Goal: Information Seeking & Learning: Learn about a topic

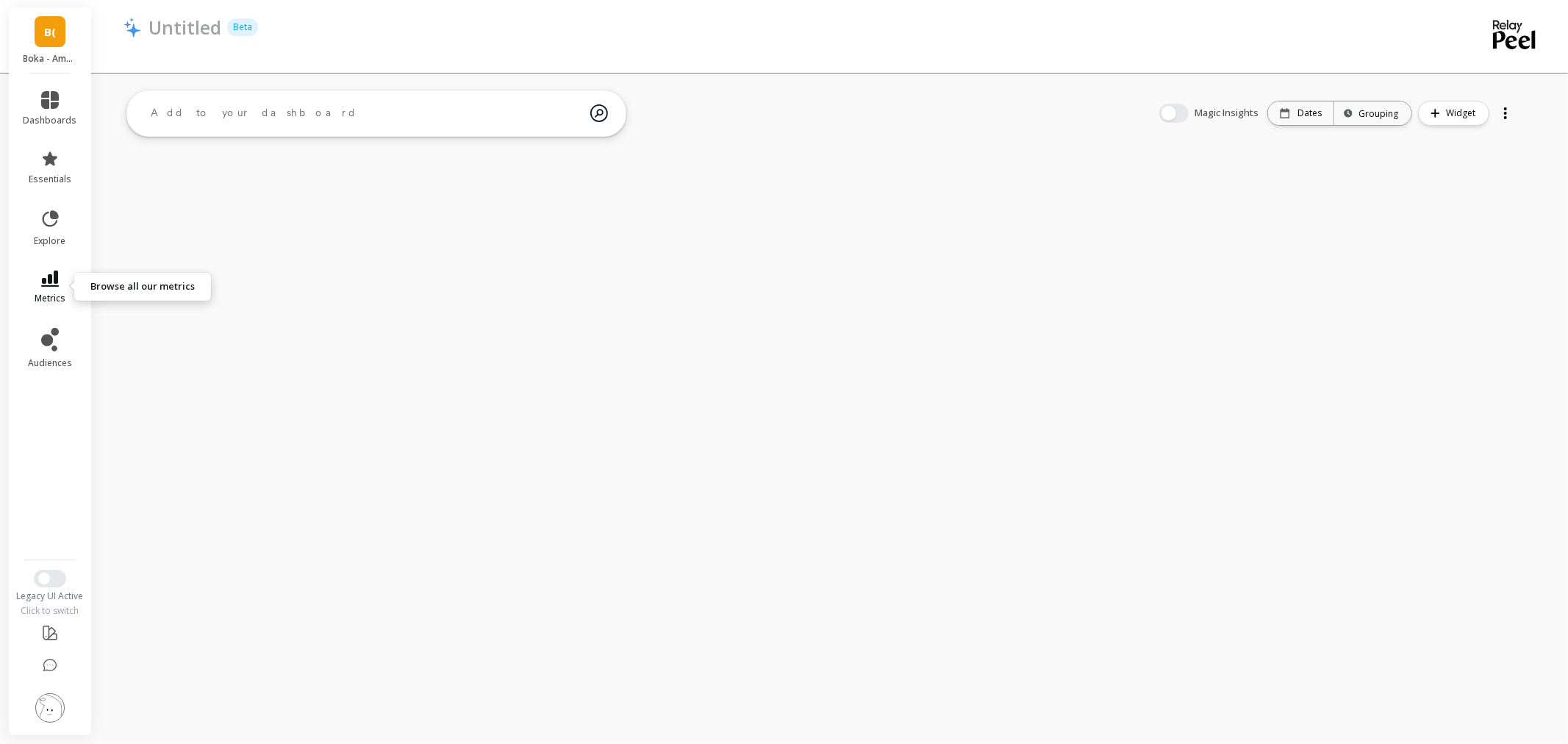
click at [32, 282] on link "metrics" at bounding box center [50, 288] width 54 height 34
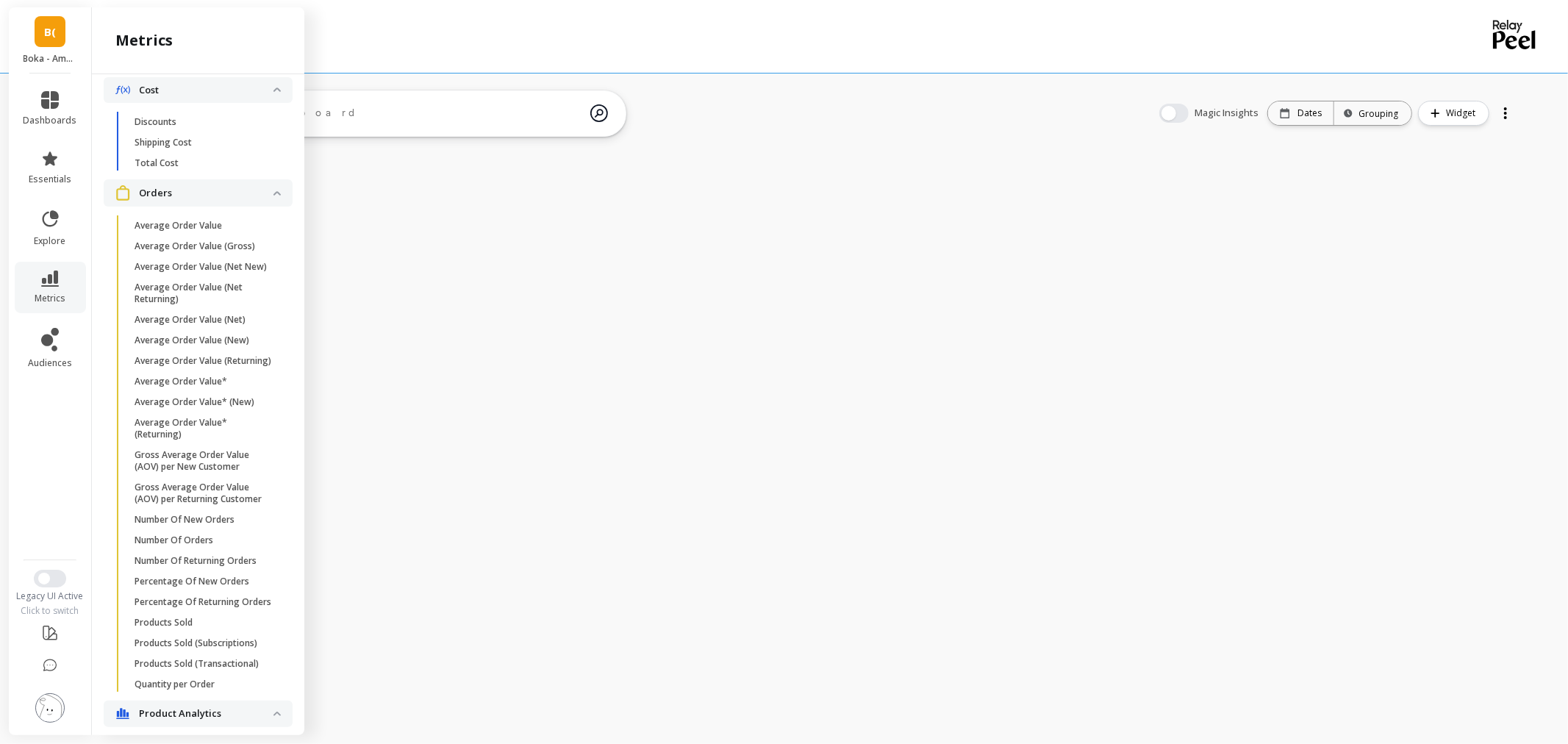
scroll to position [1450, 0]
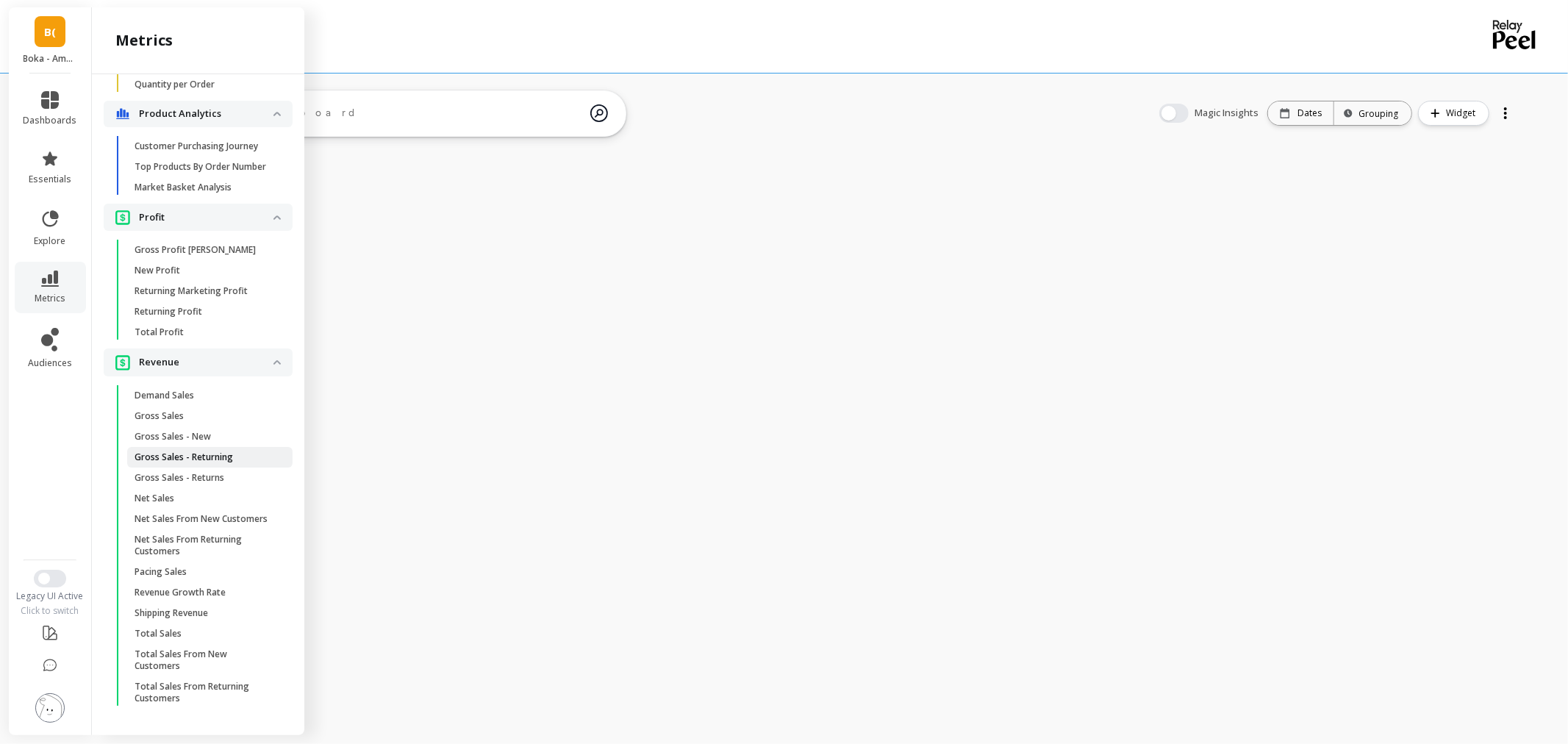
click at [198, 452] on p "Gross Sales - Returning" at bounding box center [183, 457] width 98 height 12
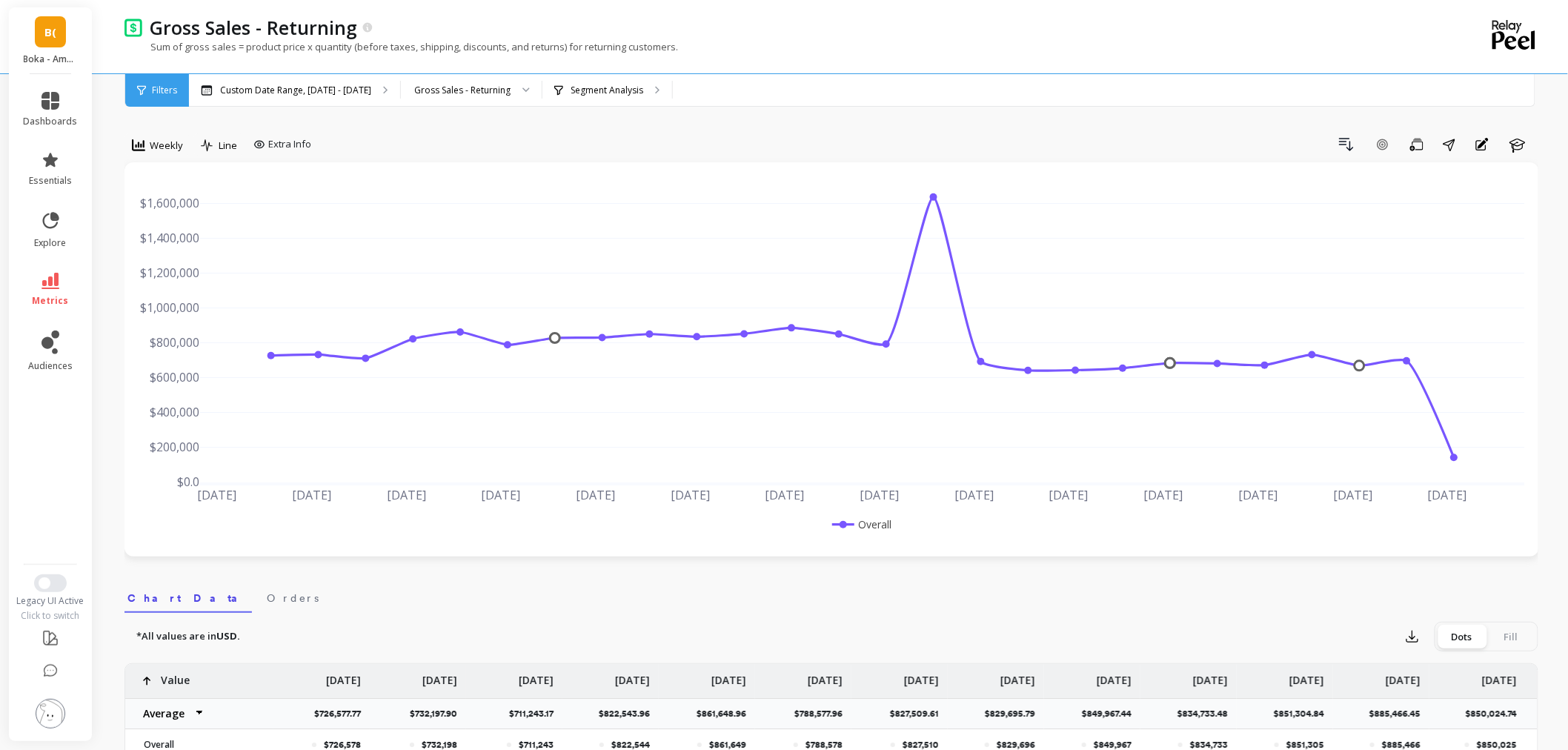
click at [171, 160] on div "Weekly" at bounding box center [157, 147] width 66 height 30
click at [169, 149] on span "Weekly" at bounding box center [166, 146] width 33 height 14
click at [163, 262] on div "Monthly" at bounding box center [179, 263] width 85 height 14
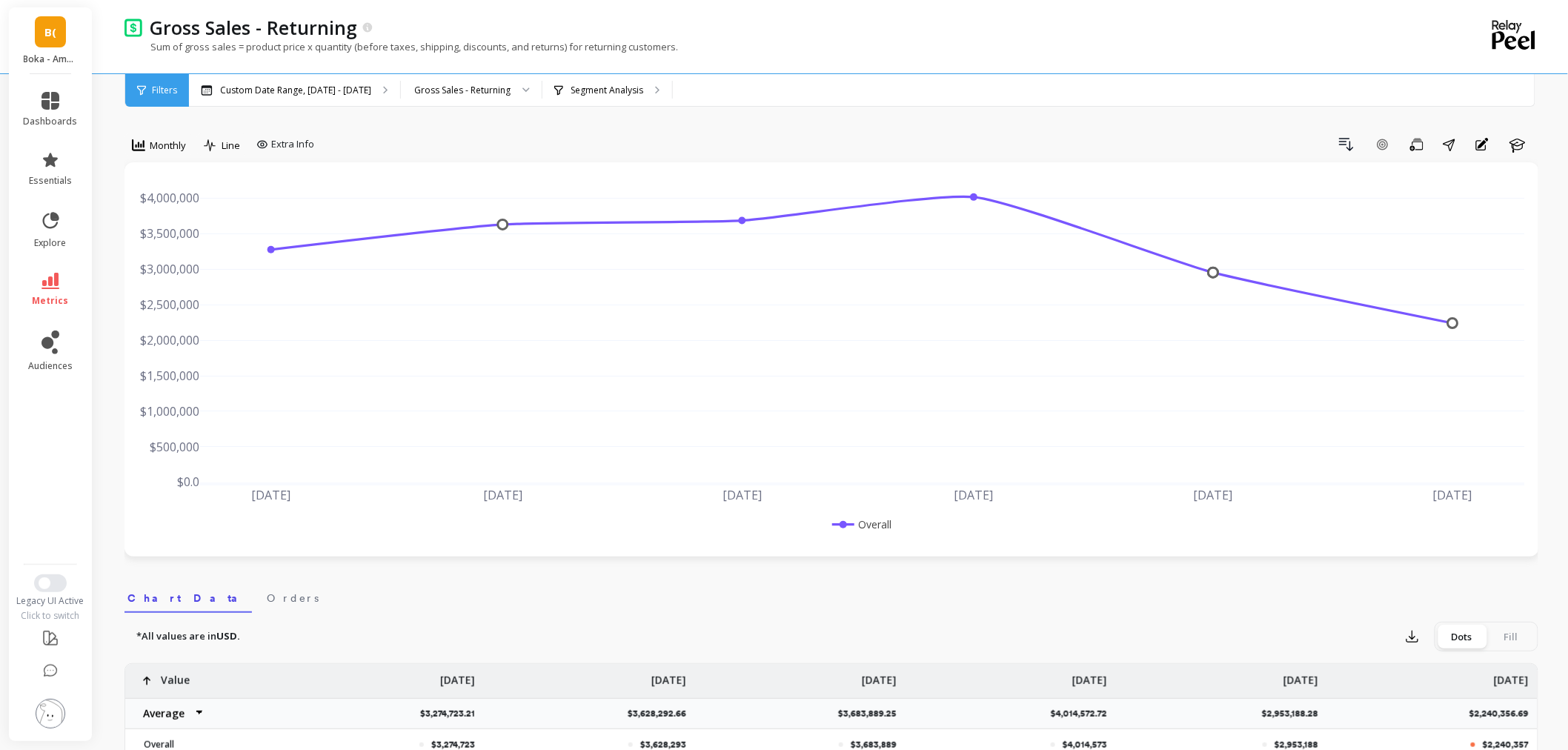
click at [46, 310] on li "metrics" at bounding box center [50, 290] width 72 height 52
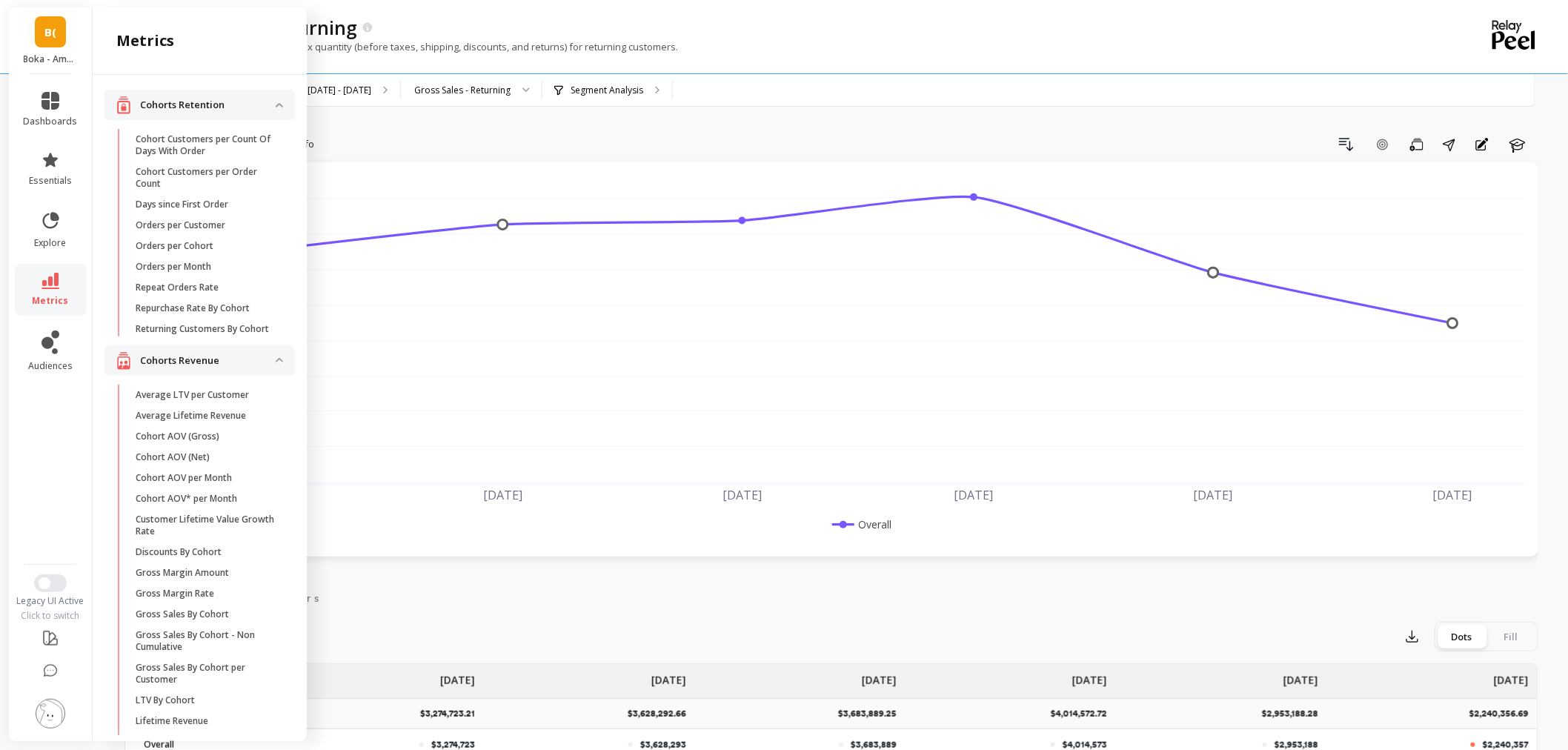
scroll to position [1461, 0]
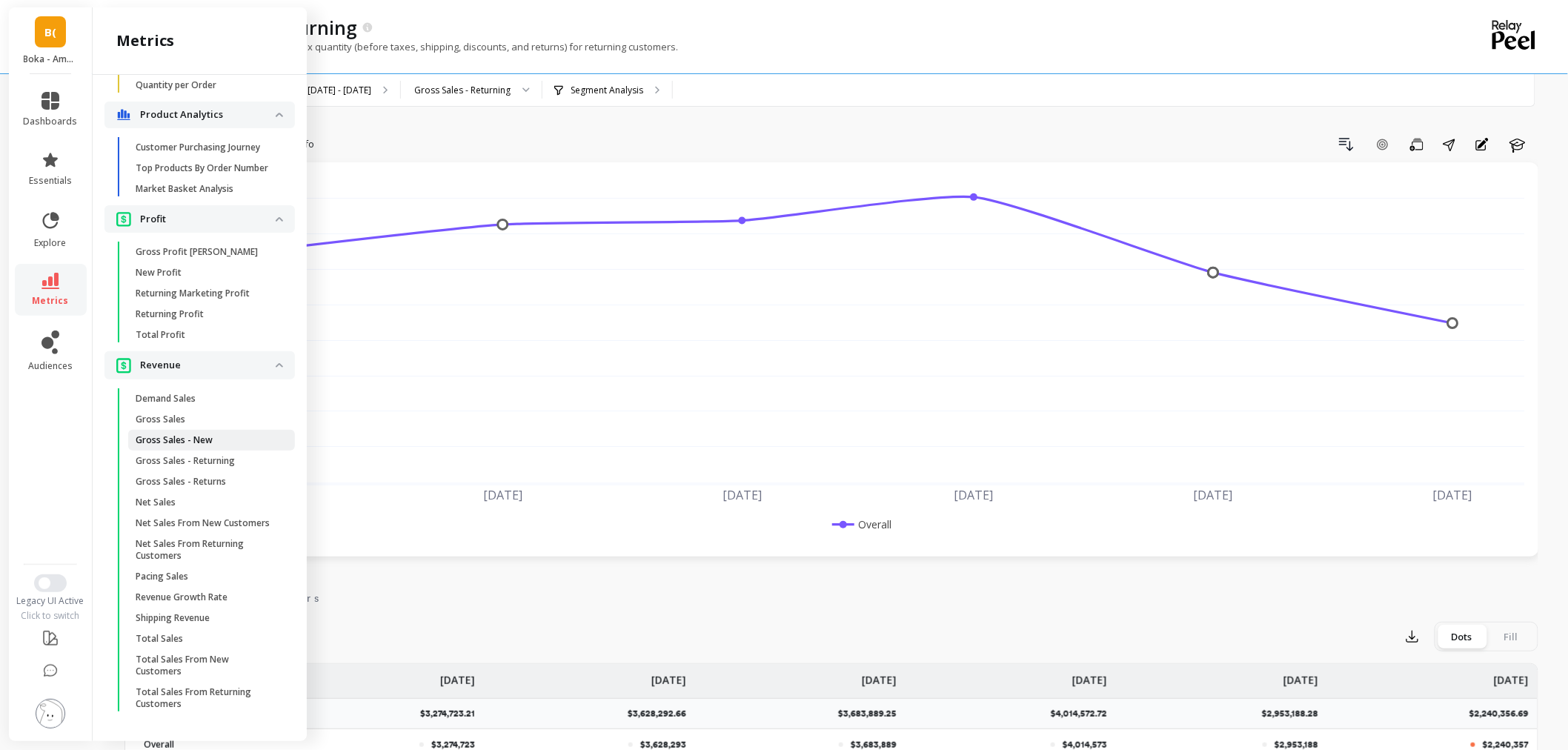
click at [186, 434] on p "Gross Sales - New" at bounding box center [174, 440] width 77 height 12
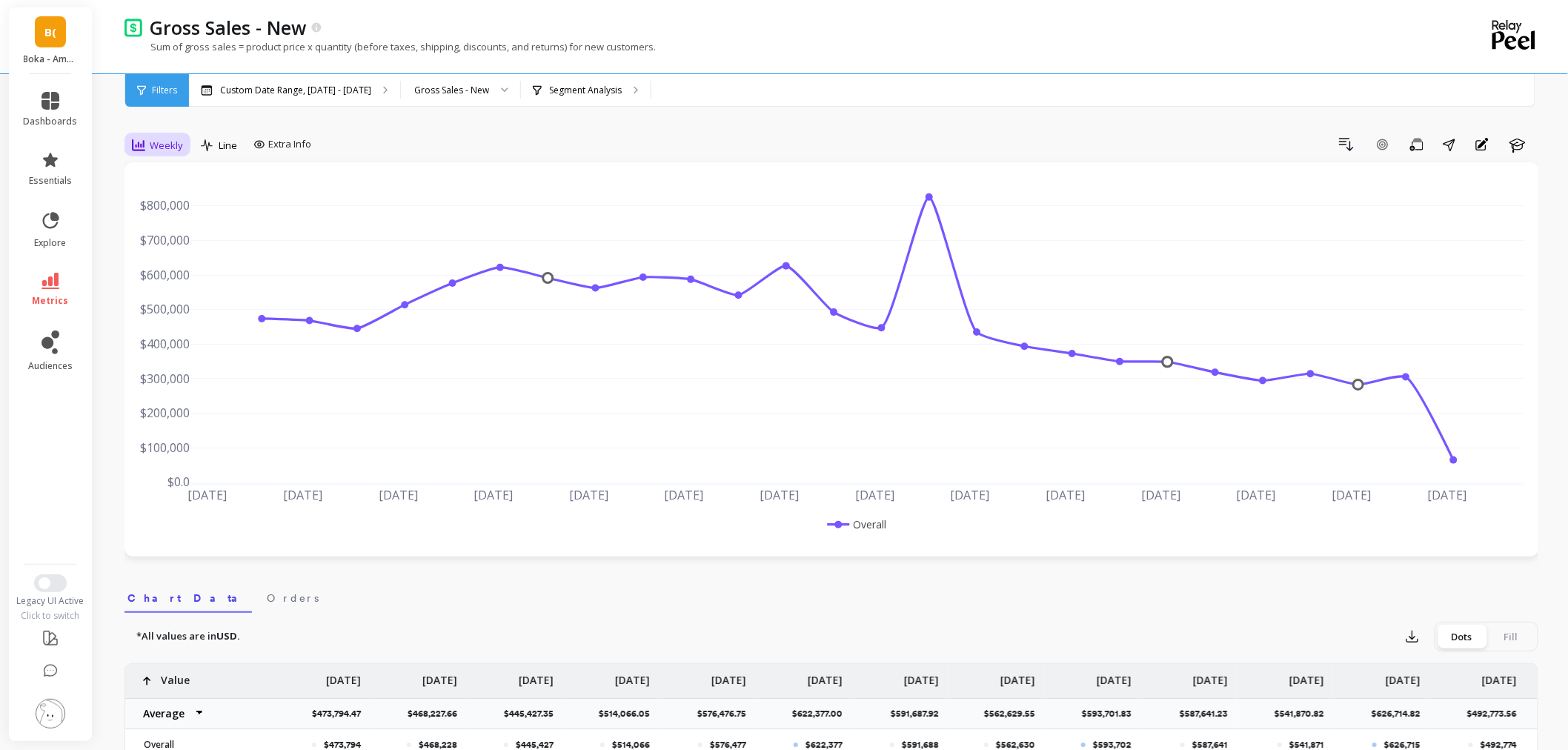
click at [145, 139] on div "Weekly" at bounding box center [157, 145] width 51 height 18
click at [145, 271] on div "Monthly" at bounding box center [178, 263] width 102 height 26
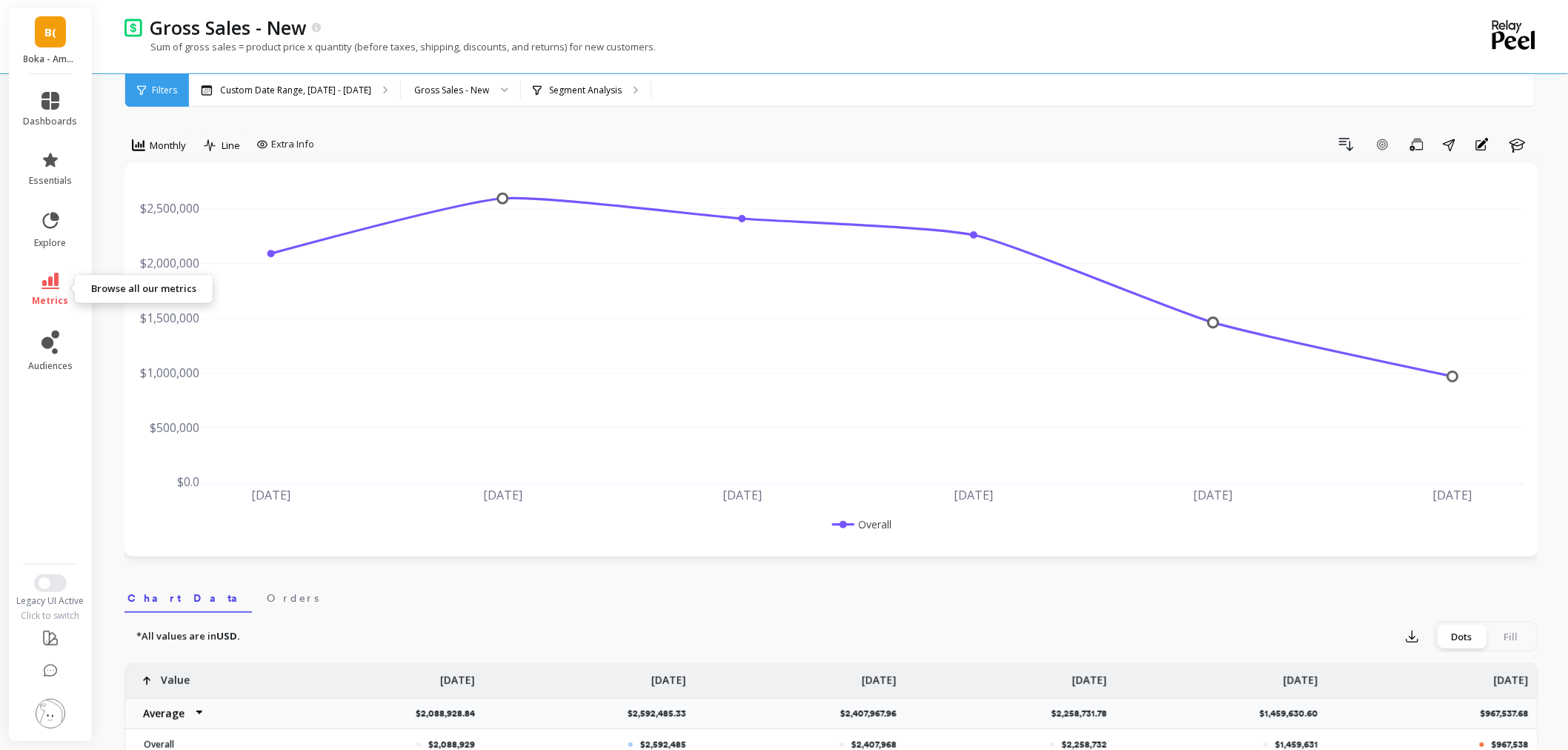
click at [42, 285] on icon at bounding box center [50, 281] width 18 height 16
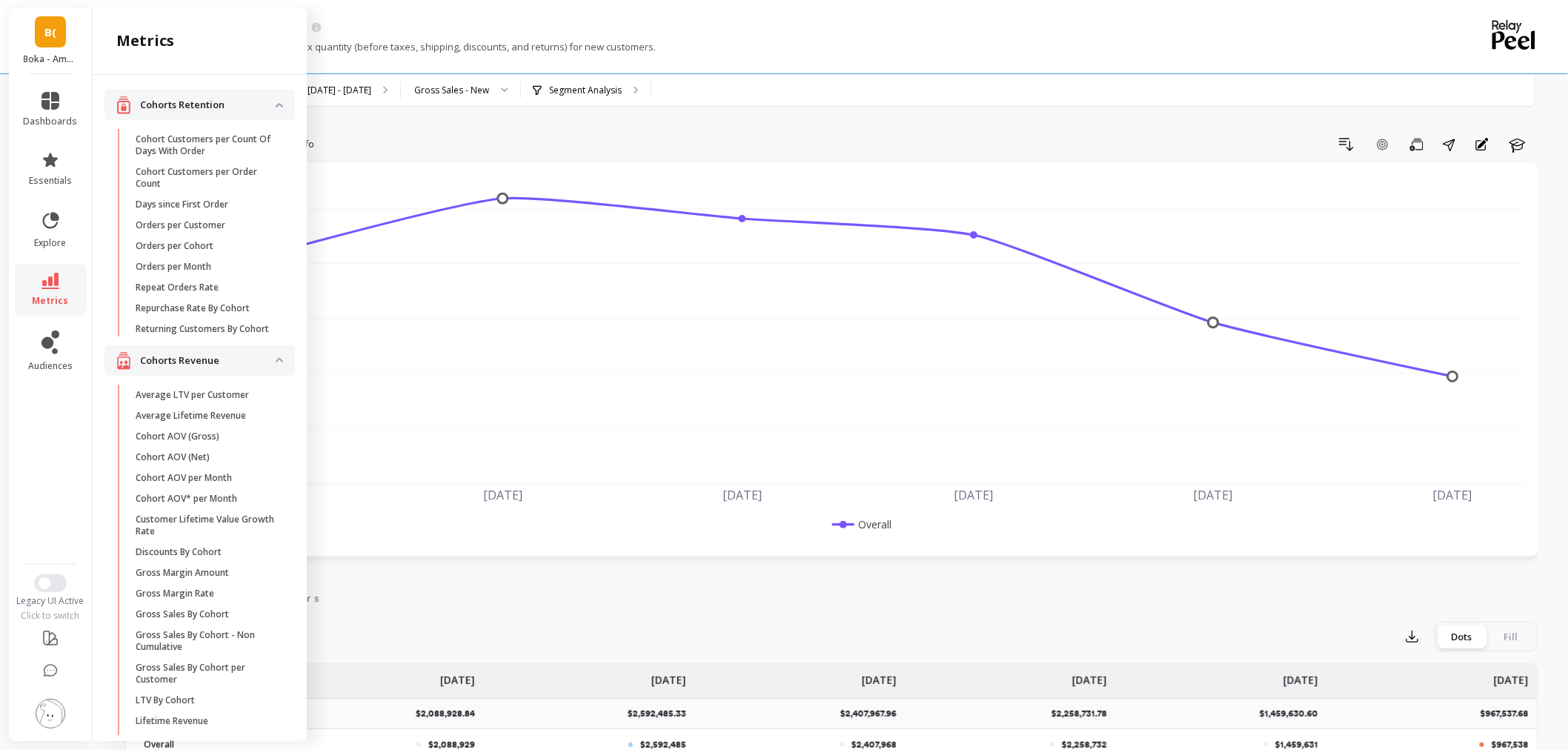
scroll to position [1461, 0]
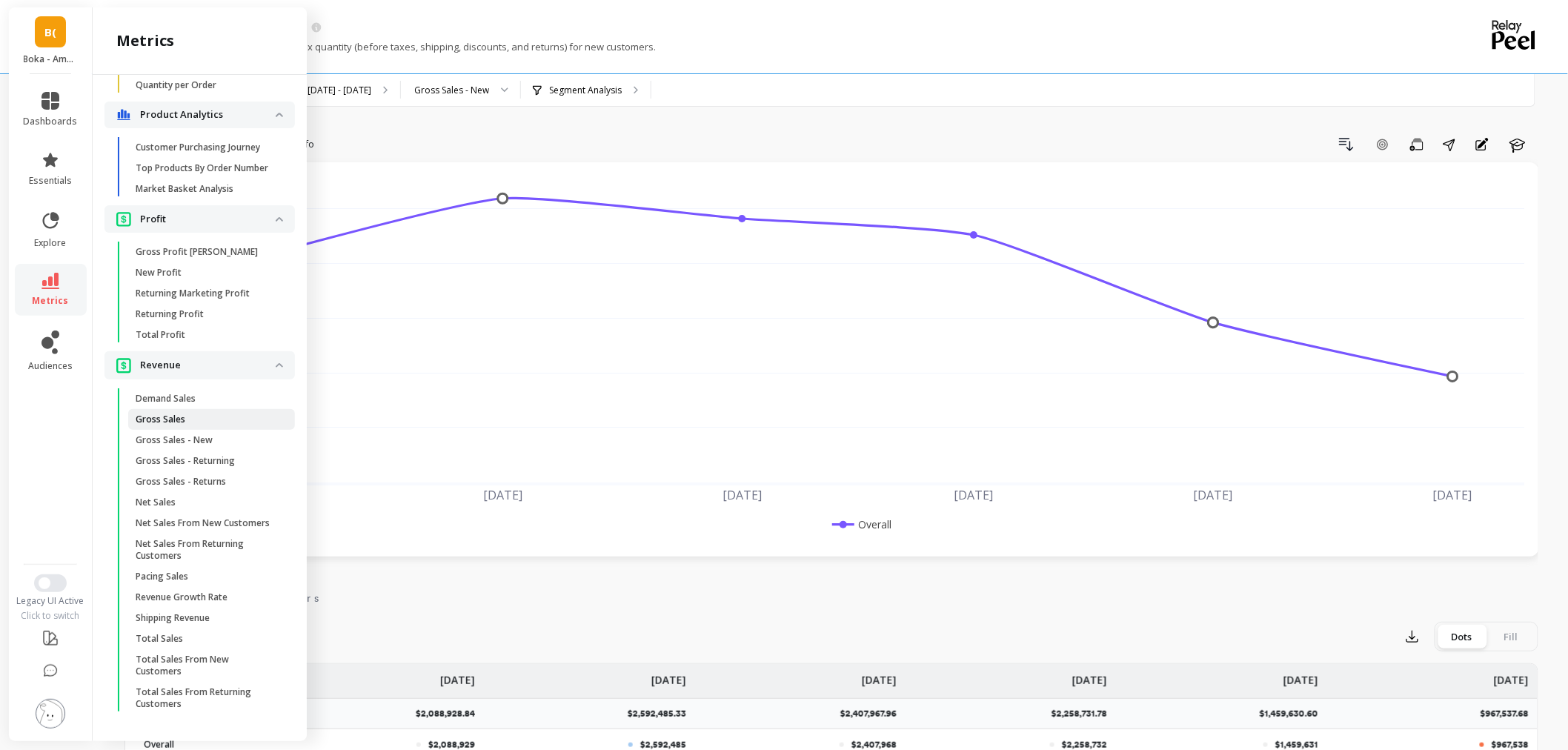
click at [180, 414] on p "Gross Sales" at bounding box center [160, 419] width 50 height 12
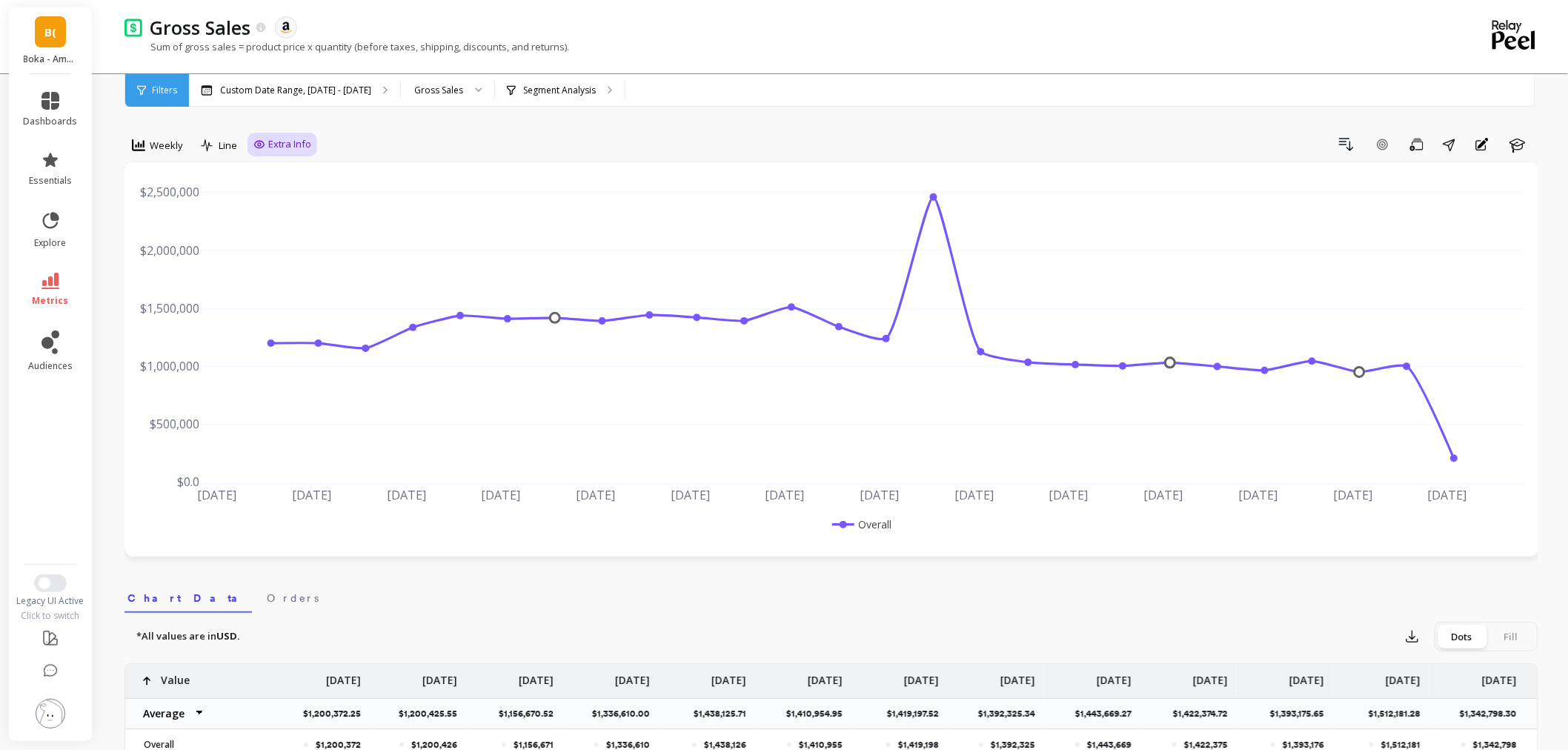
click at [167, 148] on span "Weekly" at bounding box center [166, 146] width 33 height 14
click at [159, 261] on div "Monthly" at bounding box center [179, 263] width 85 height 14
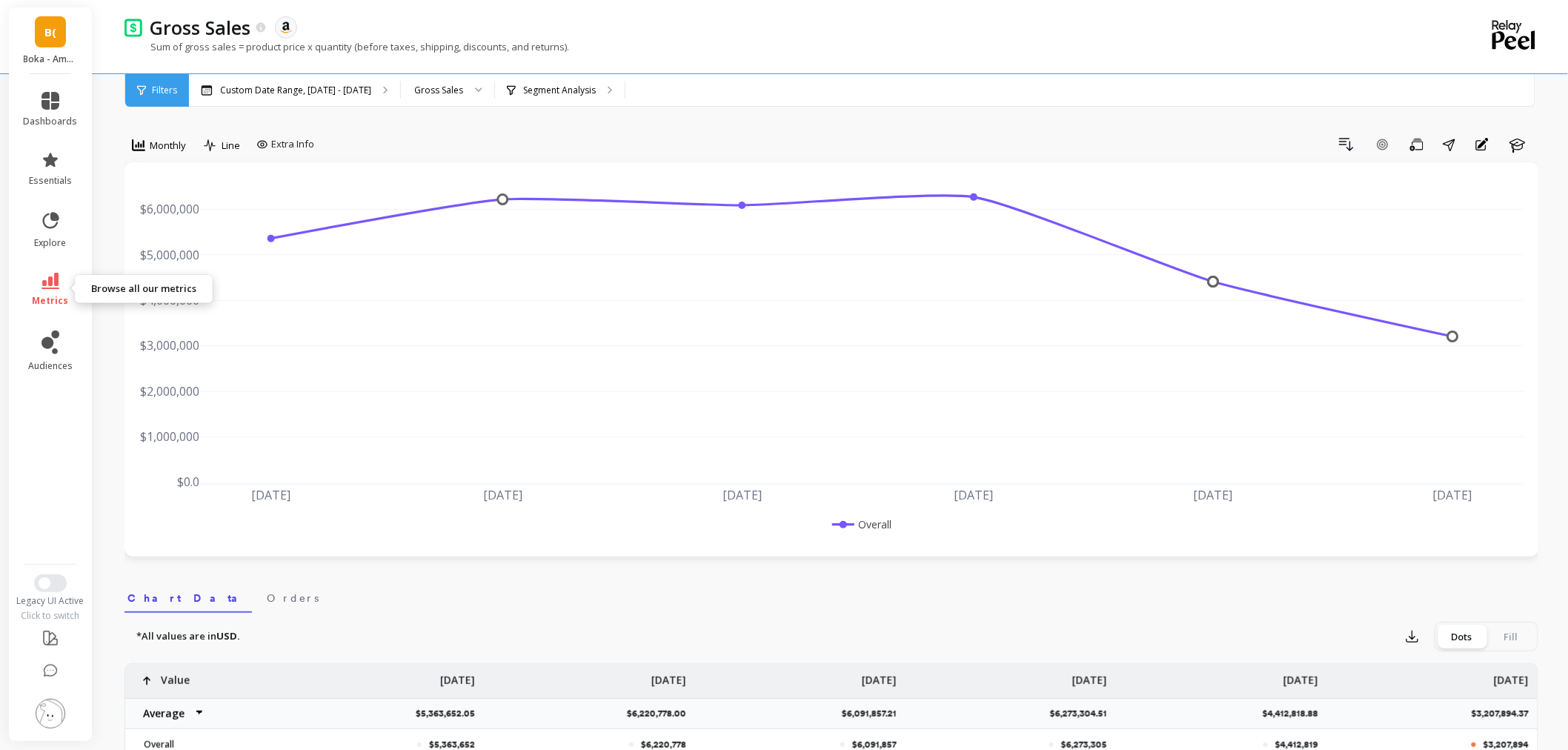
click at [56, 273] on icon at bounding box center [50, 281] width 18 height 16
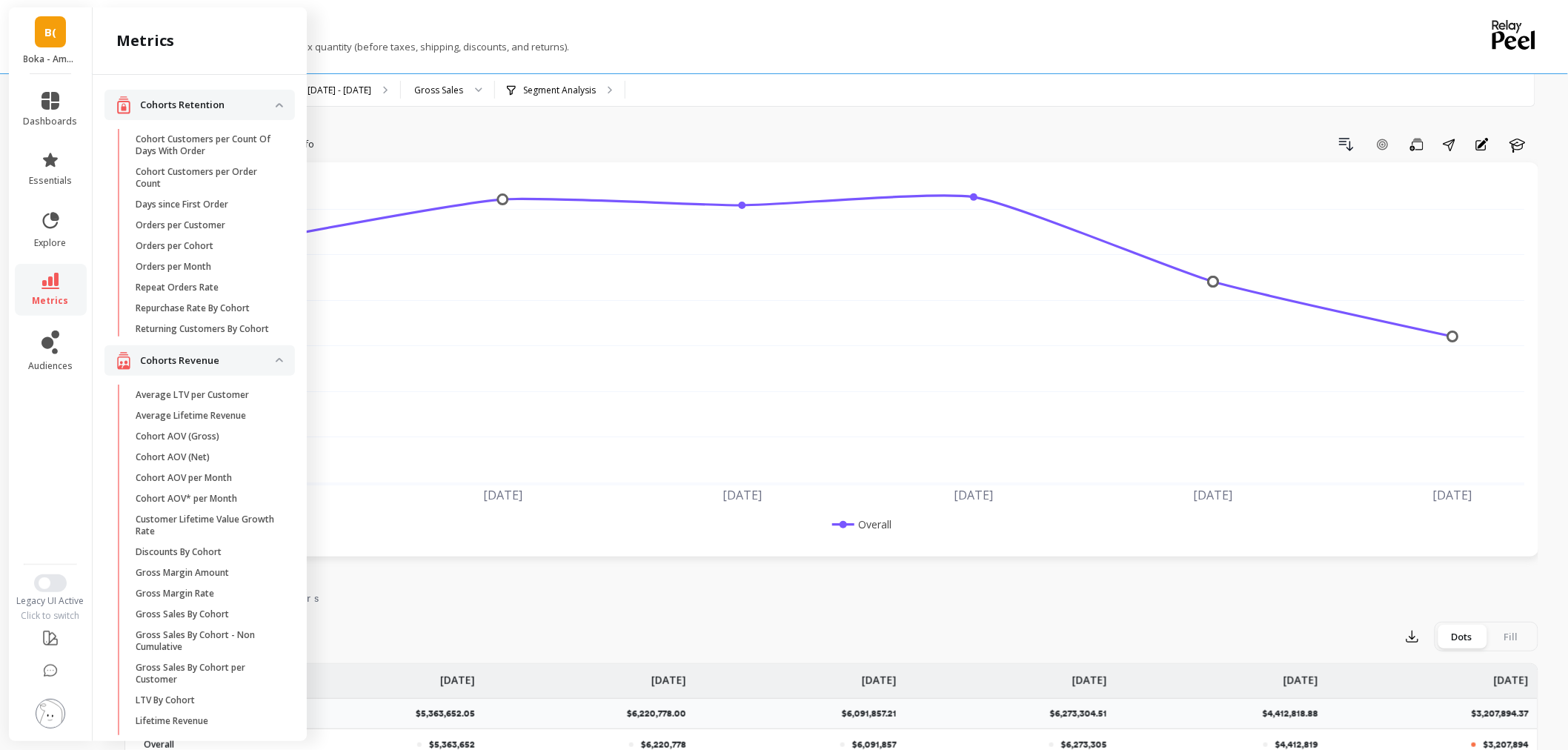
scroll to position [1461, 0]
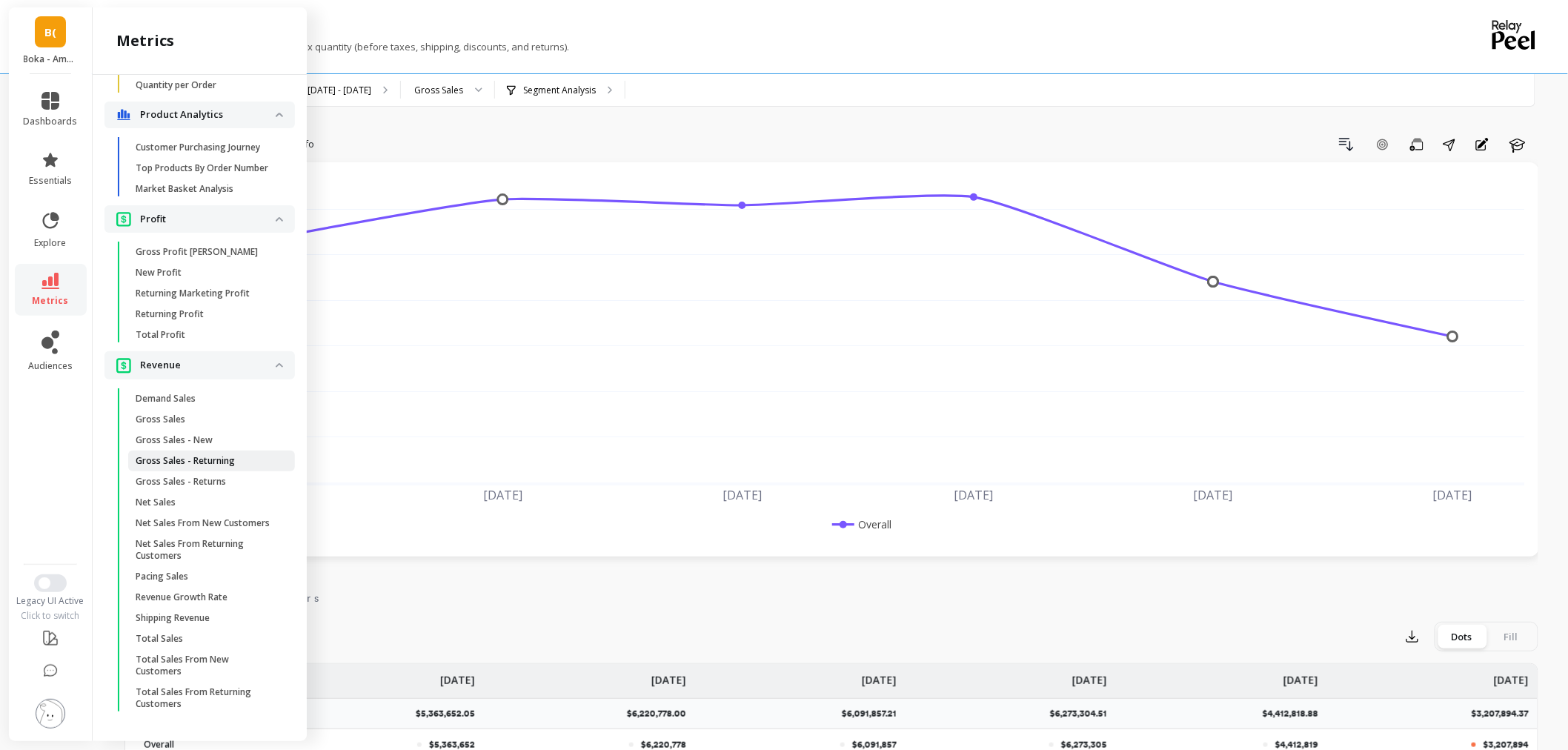
click at [219, 455] on p "Gross Sales - Returning" at bounding box center [185, 461] width 99 height 12
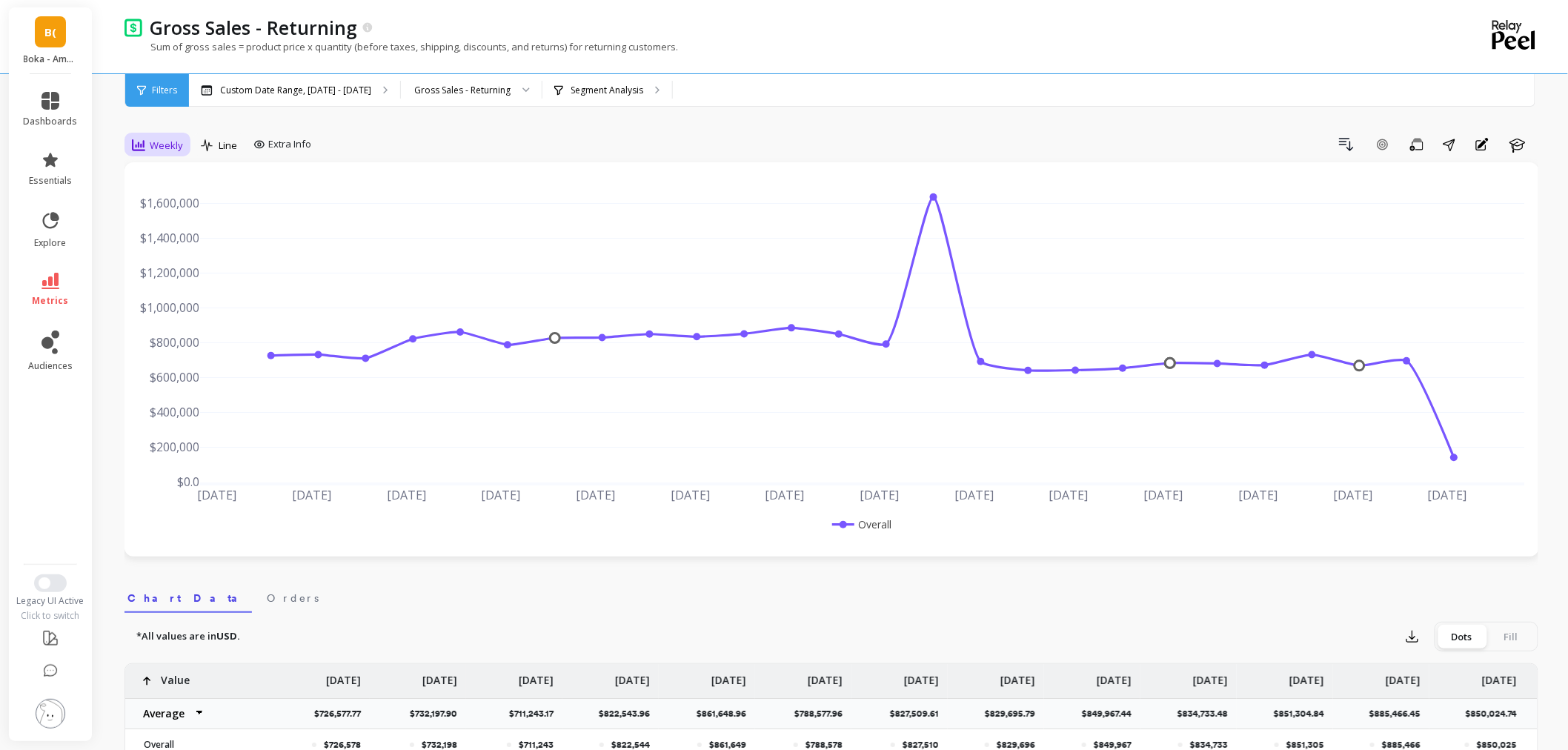
click at [150, 143] on span "Weekly" at bounding box center [166, 146] width 33 height 14
click at [189, 261] on div "Monthly" at bounding box center [179, 263] width 85 height 14
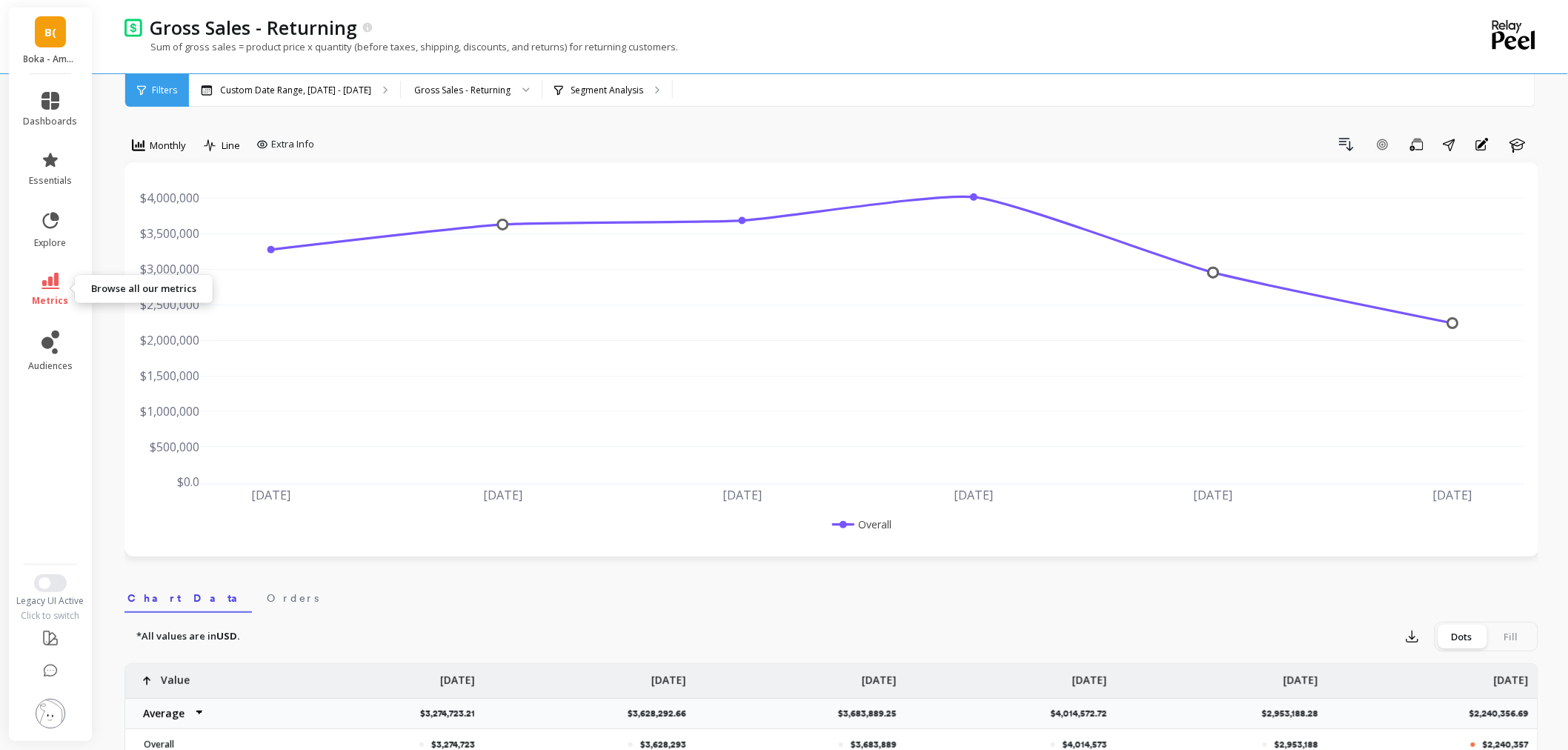
click at [56, 287] on icon at bounding box center [50, 281] width 18 height 16
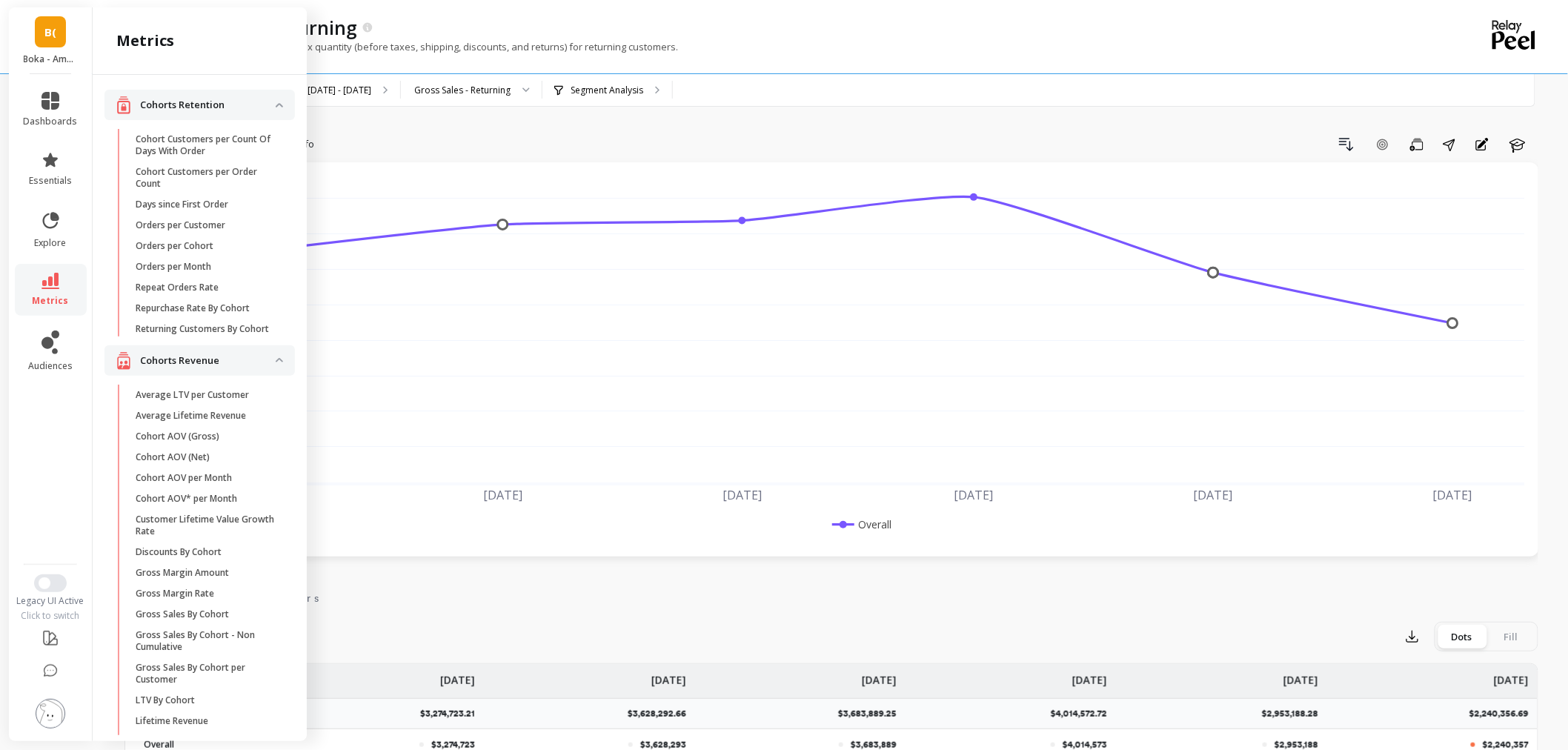
scroll to position [1461, 0]
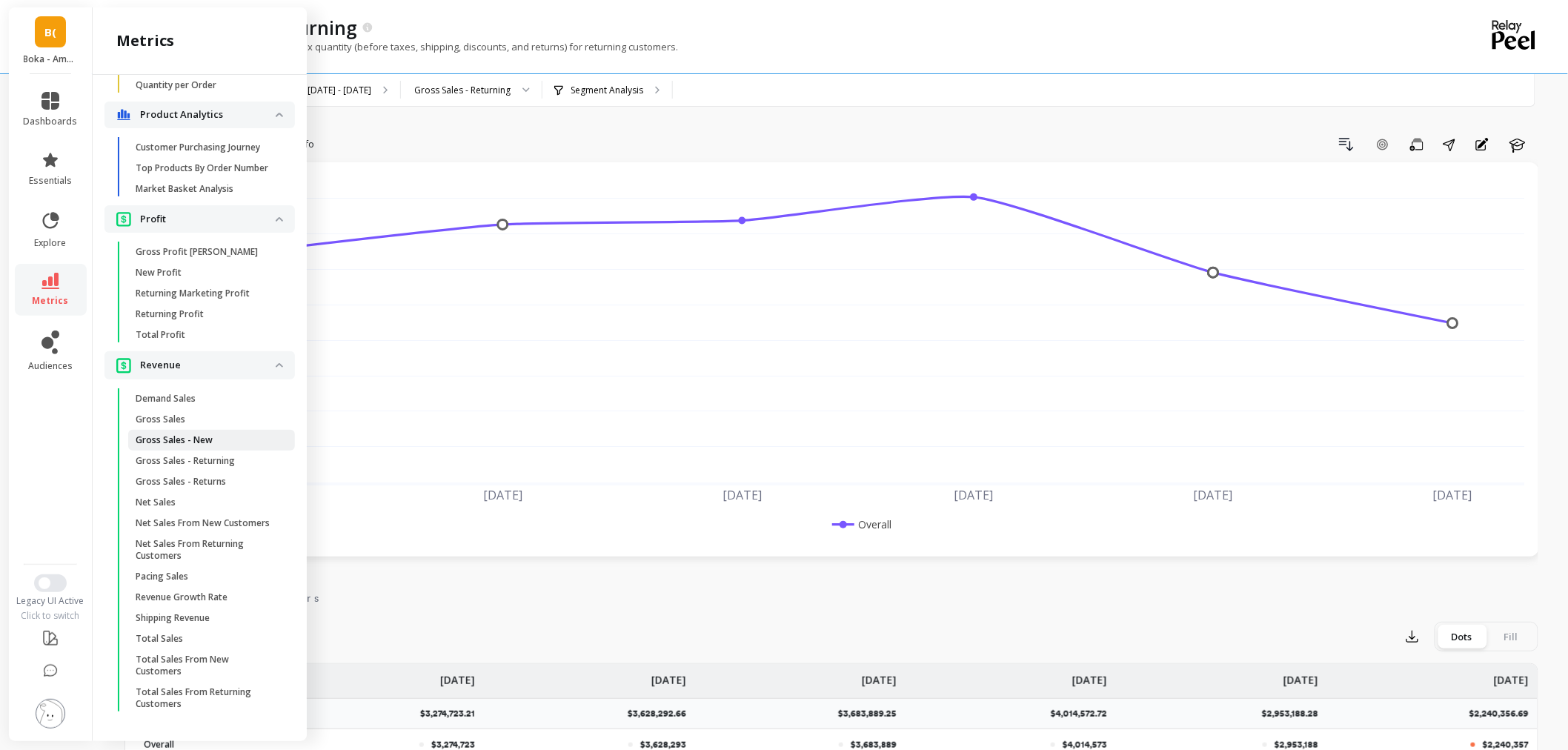
click at [221, 434] on span "Gross Sales - New" at bounding box center [205, 440] width 141 height 12
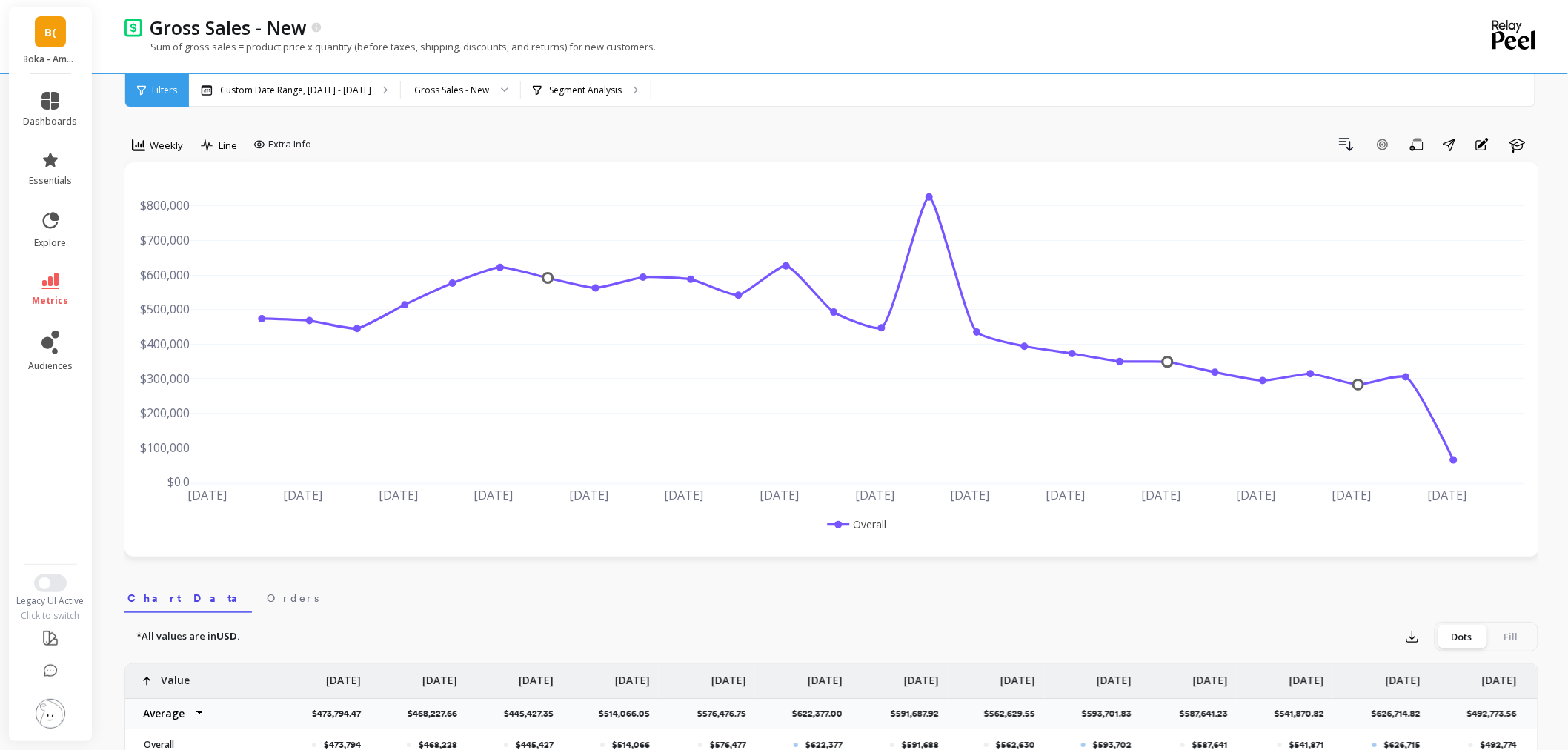
click at [143, 146] on icon at bounding box center [138, 145] width 14 height 12
click at [168, 267] on div "Monthly" at bounding box center [179, 263] width 85 height 14
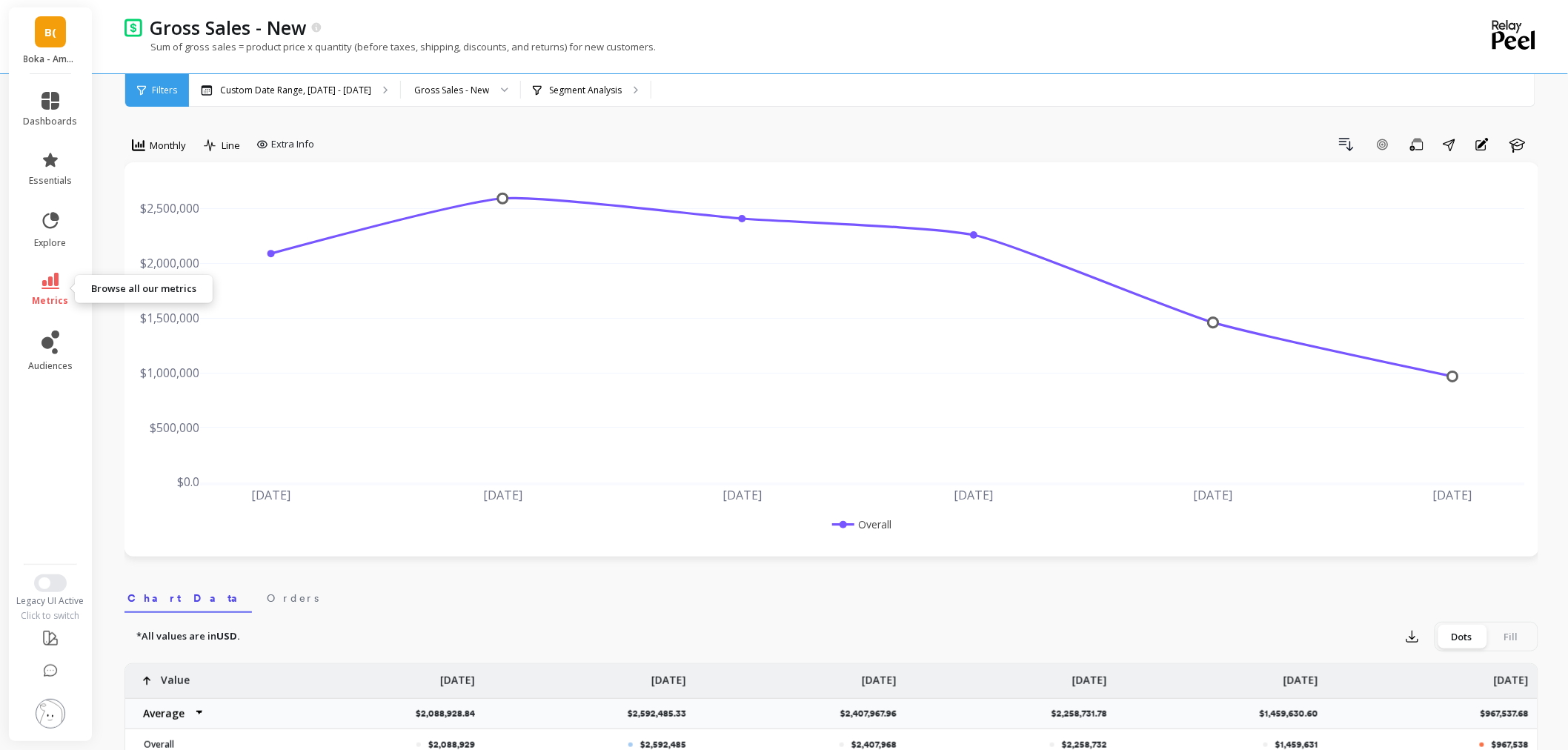
click at [53, 276] on icon at bounding box center [50, 281] width 18 height 16
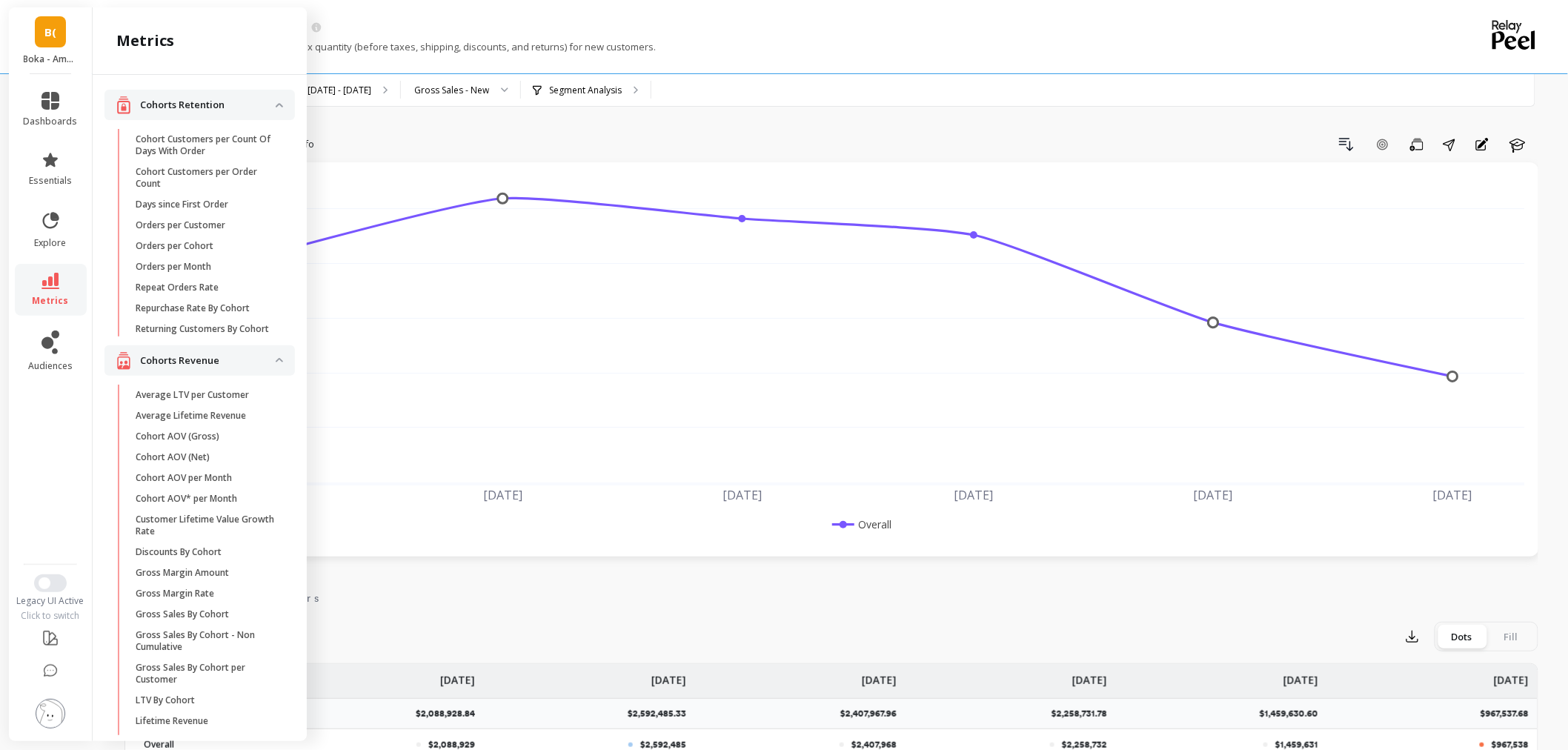
scroll to position [1461, 0]
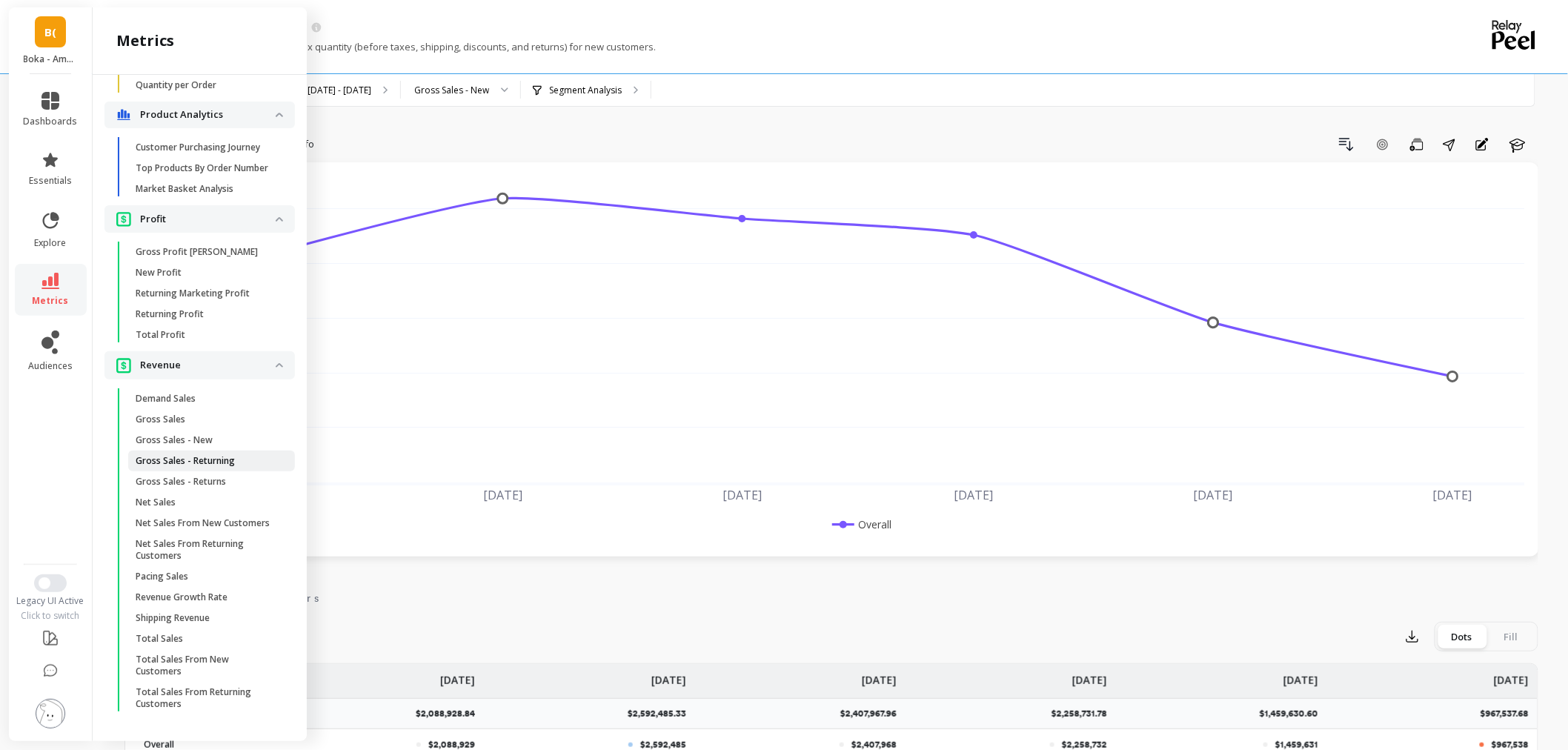
click at [240, 455] on span "Gross Sales - Returning" at bounding box center [205, 461] width 141 height 12
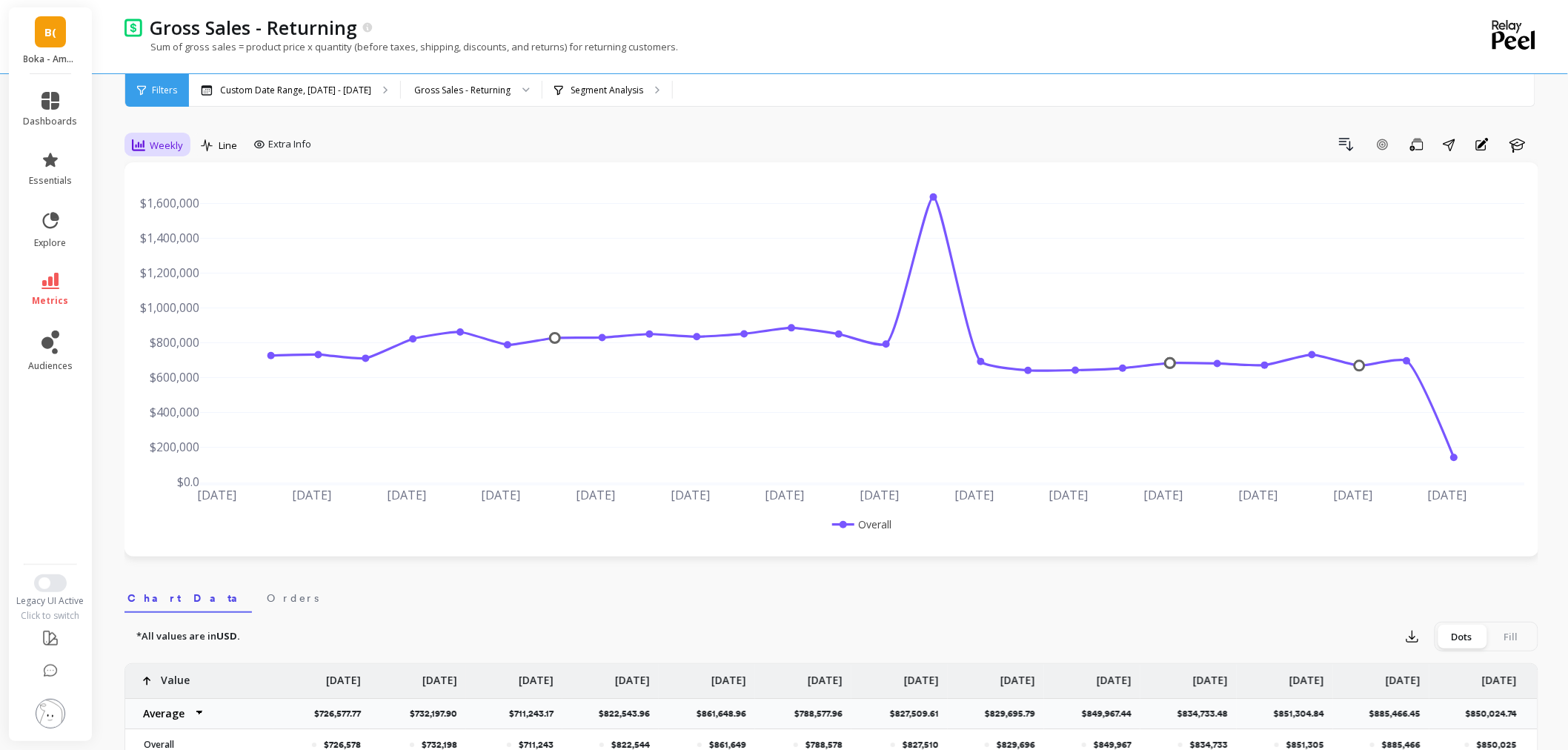
click at [136, 146] on icon at bounding box center [138, 145] width 14 height 12
click at [178, 264] on div "Monthly" at bounding box center [179, 263] width 85 height 14
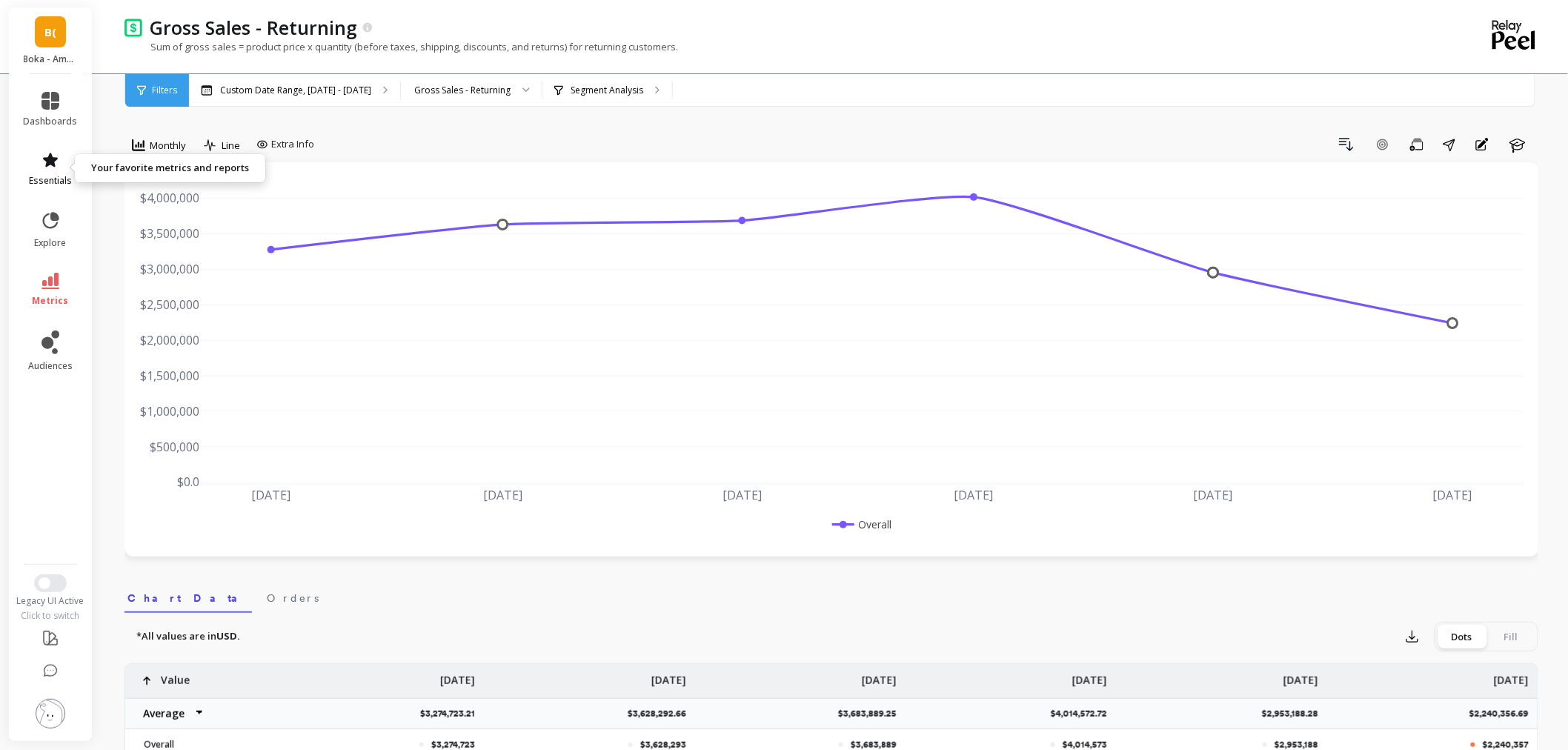
click at [52, 157] on icon at bounding box center [50, 160] width 14 height 14
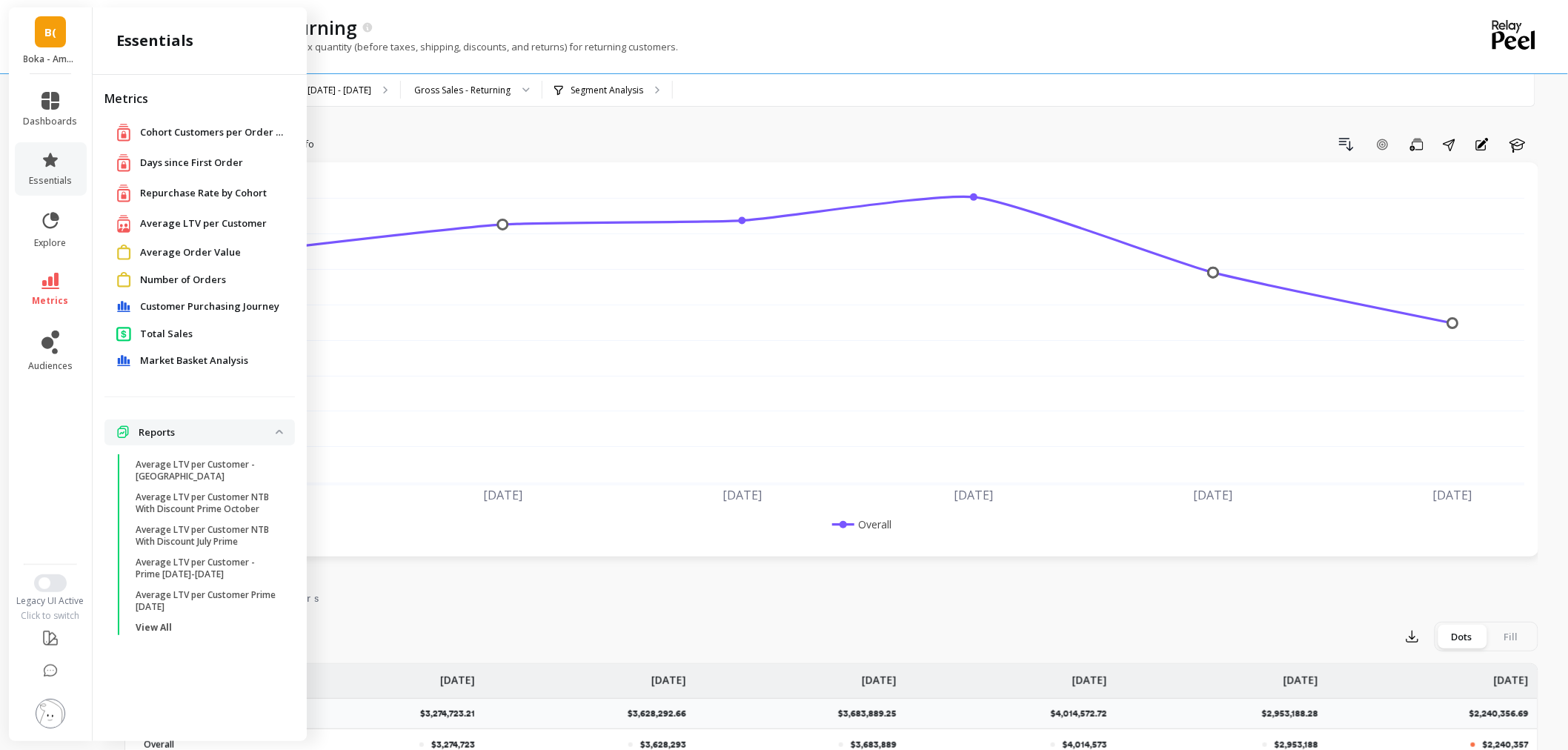
click at [188, 332] on span "Total Sales" at bounding box center [166, 334] width 52 height 14
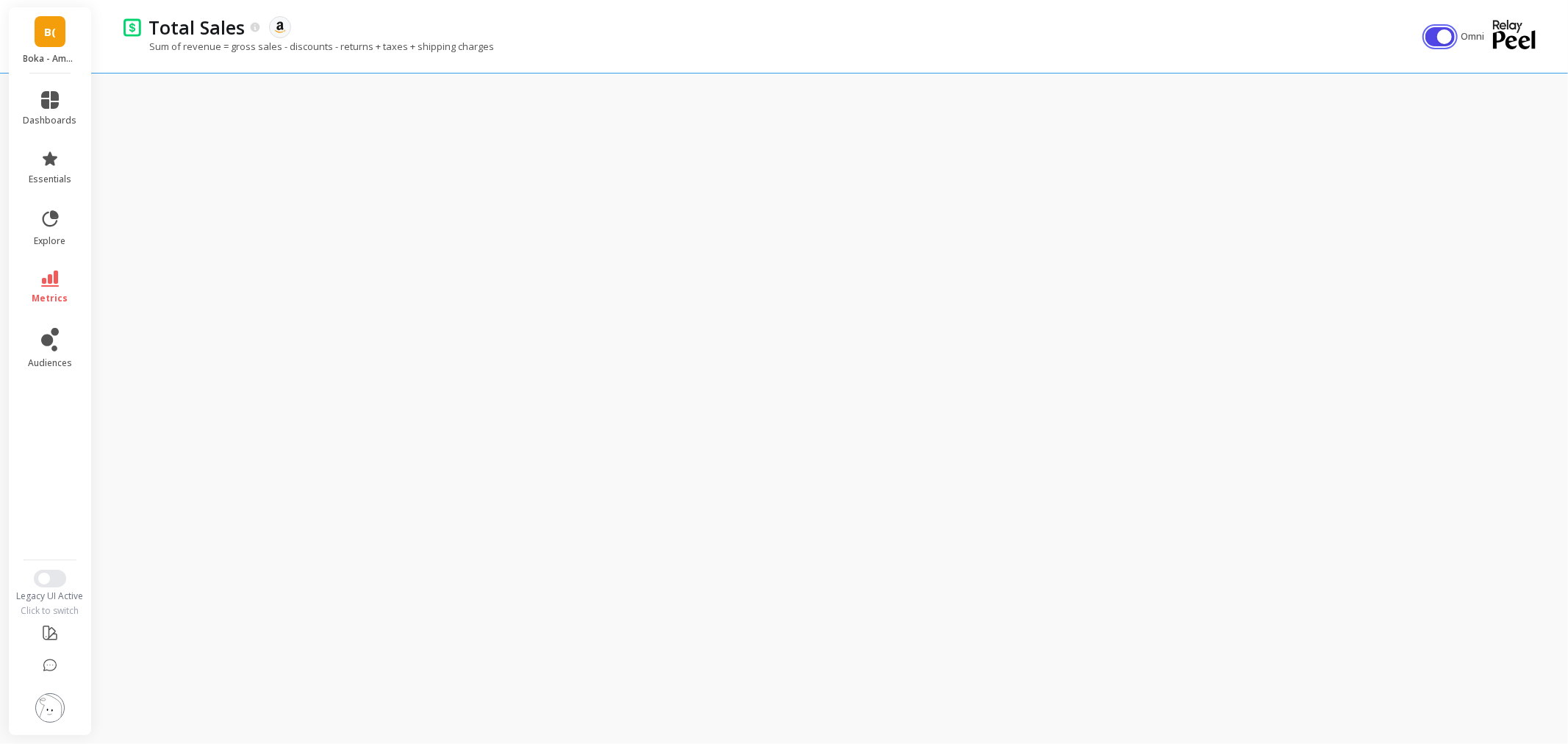
click at [1438, 38] on button "button" at bounding box center [1439, 36] width 30 height 19
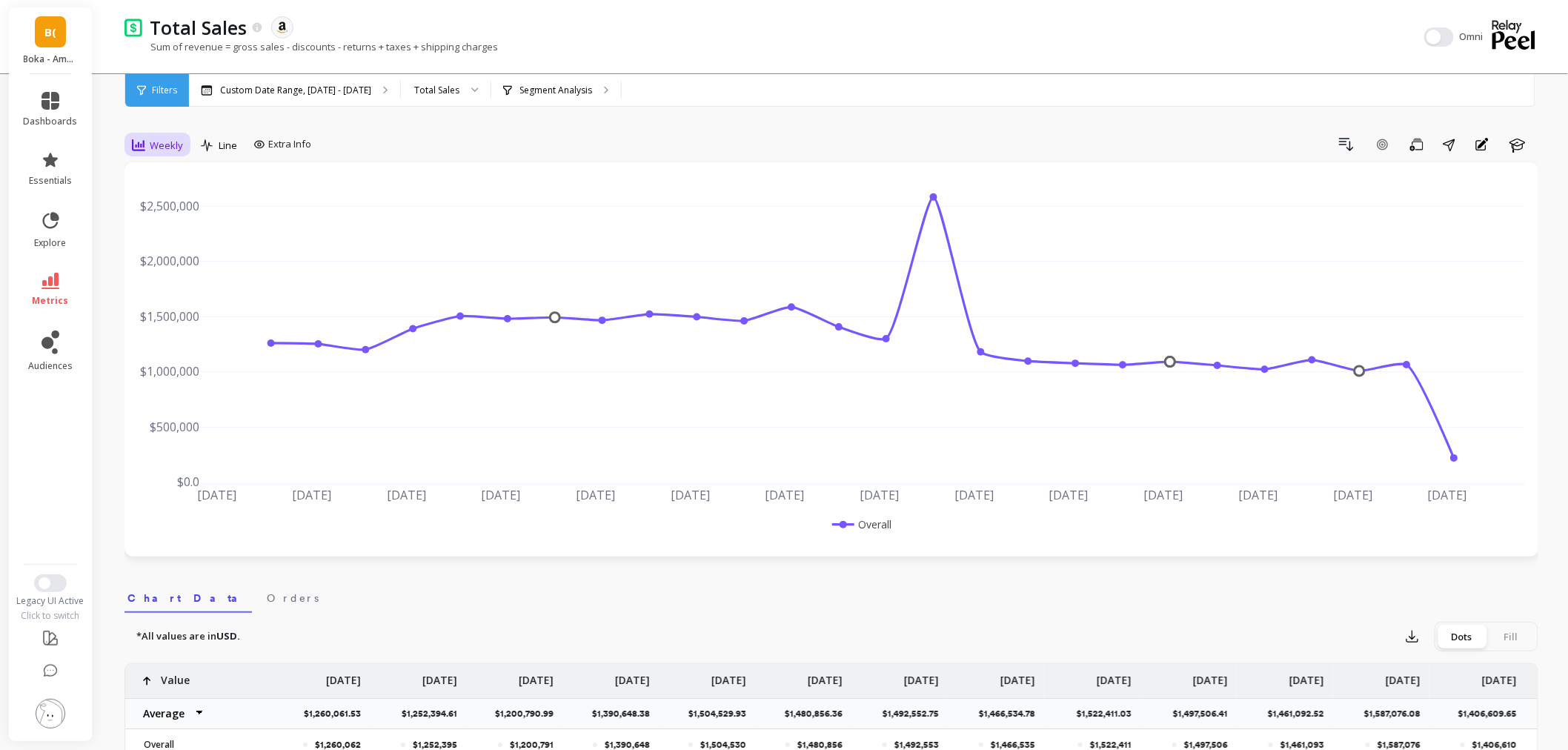
click at [164, 145] on span "Weekly" at bounding box center [166, 146] width 33 height 14
click at [175, 268] on div "Monthly" at bounding box center [179, 263] width 85 height 14
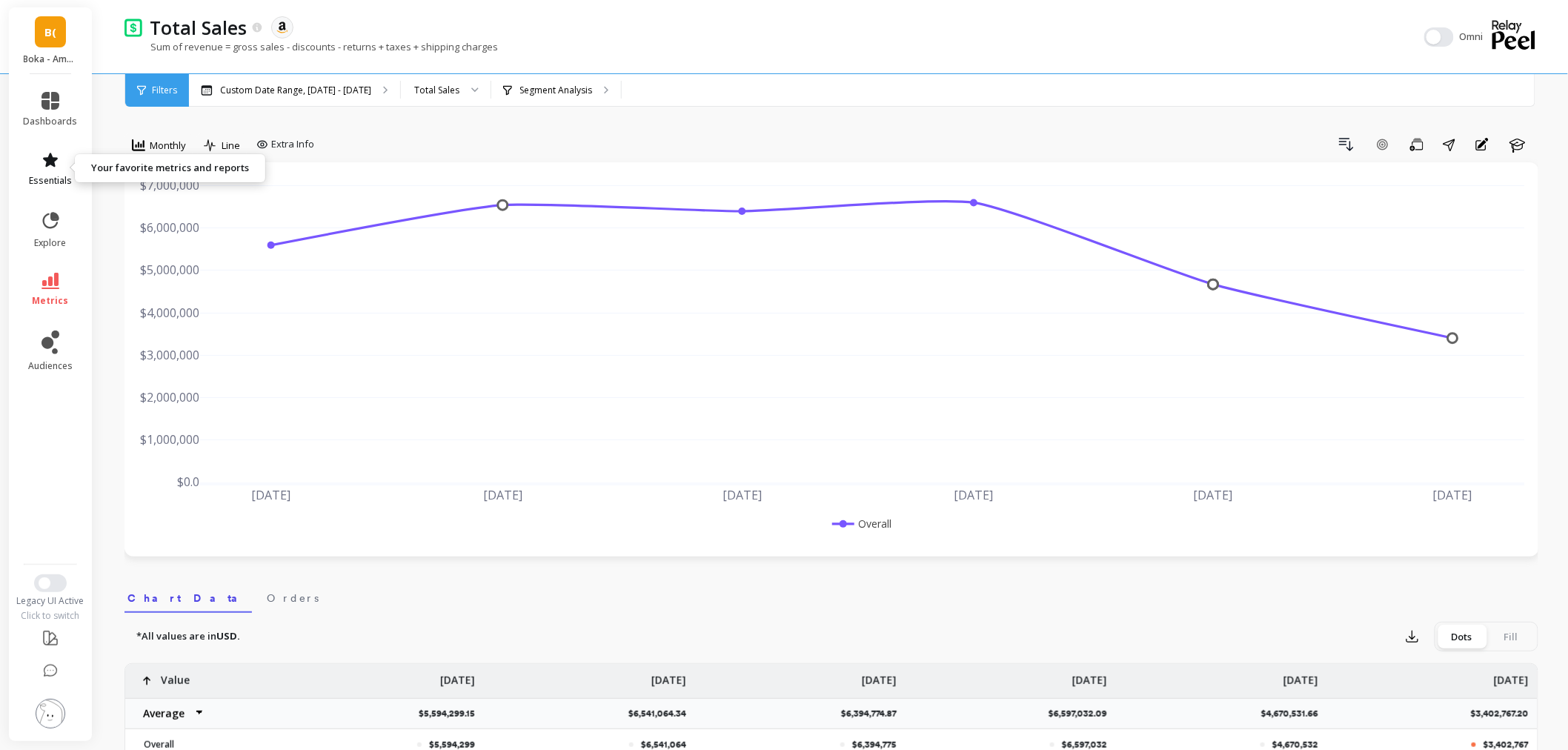
click at [54, 176] on span "essentials" at bounding box center [50, 180] width 43 height 12
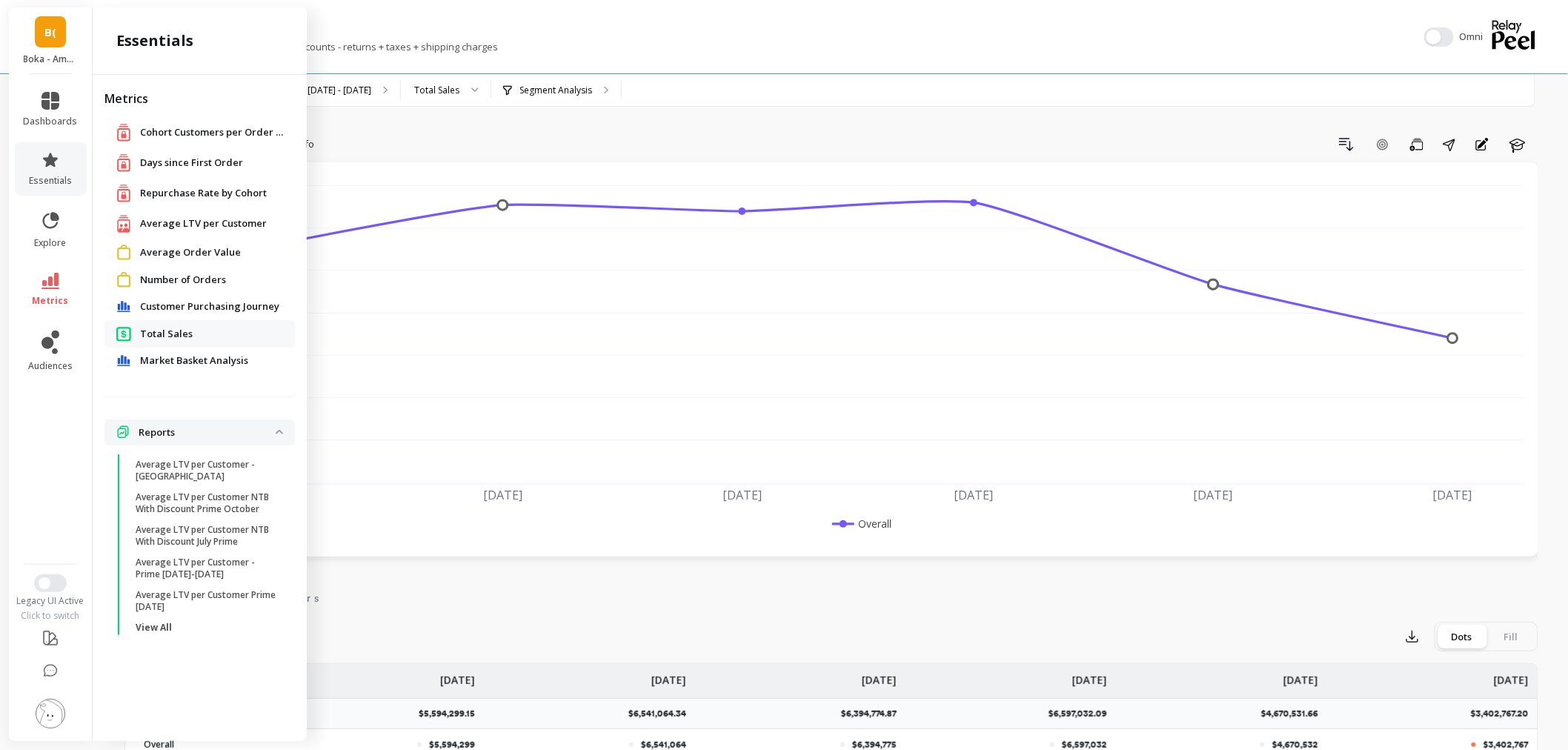
drag, startPoint x: 695, startPoint y: 100, endPoint x: 662, endPoint y: 100, distance: 33.0
click at [695, 100] on div "Custom Date Range, Apr 1 - Sep 23 Total Sales Segment Analysis" at bounding box center [894, 90] width 1409 height 32
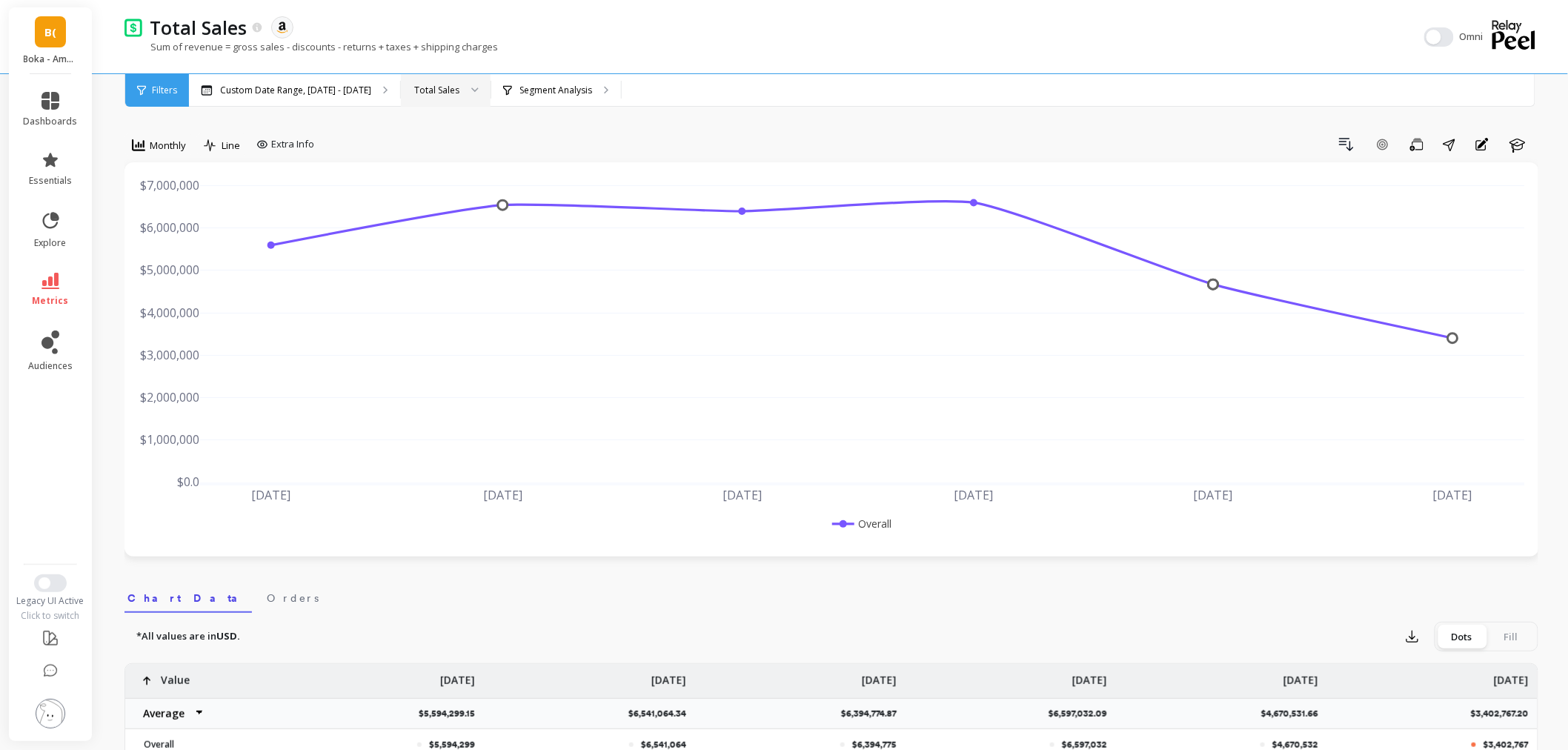
click at [446, 102] on div "Total Sales" at bounding box center [445, 90] width 89 height 32
click at [442, 190] on div "Returning Sales" at bounding box center [445, 188] width 70 height 14
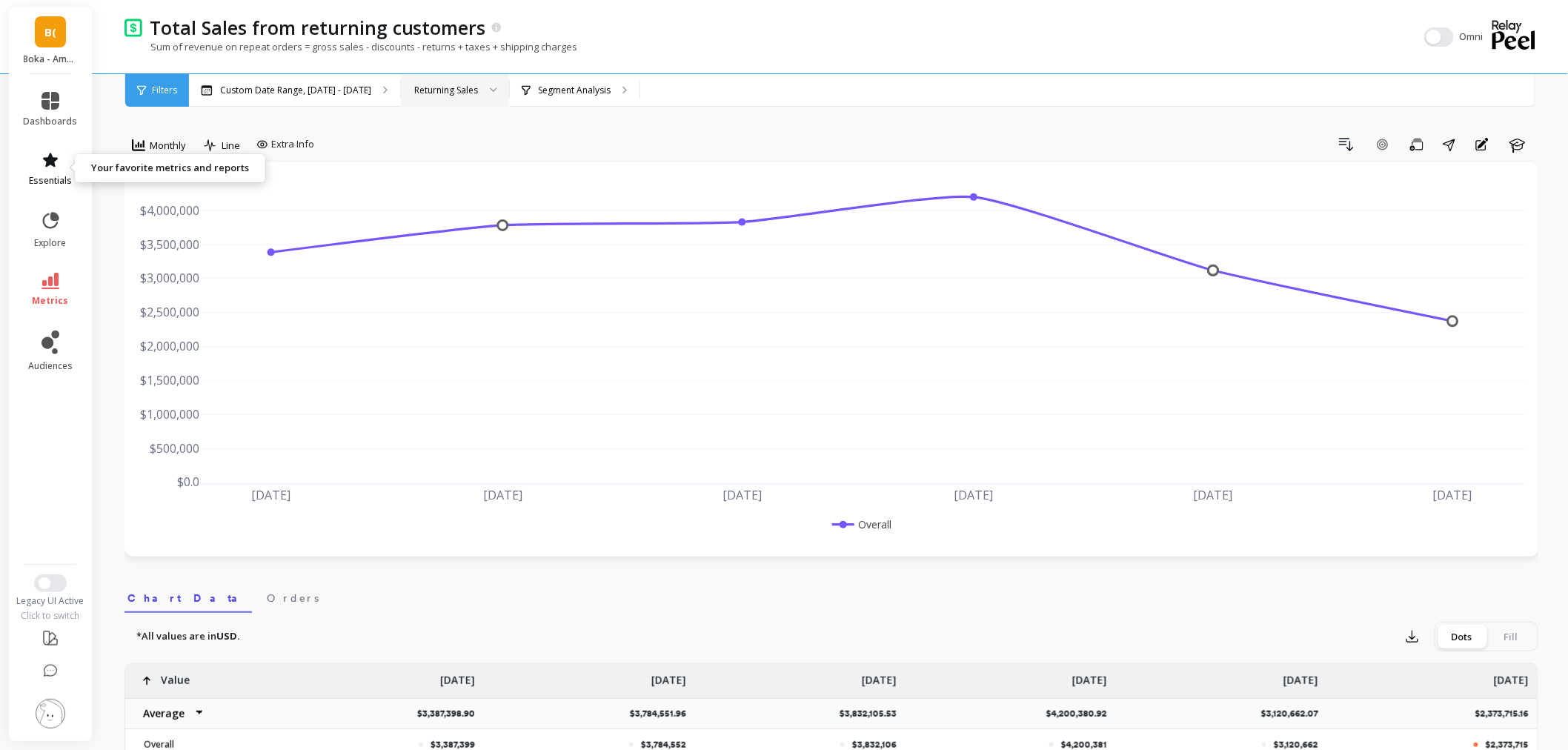
click at [49, 160] on icon at bounding box center [50, 160] width 14 height 14
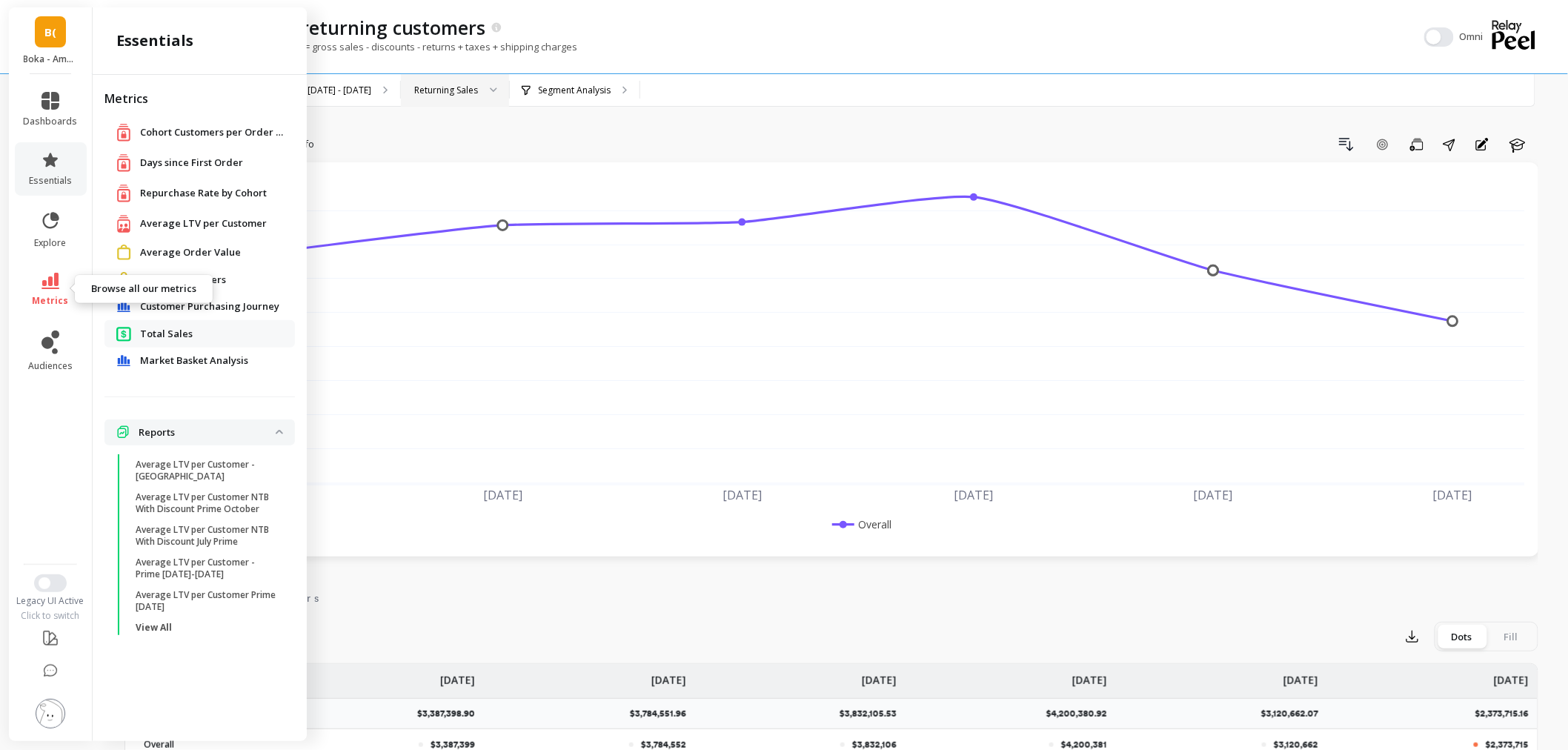
click at [45, 286] on icon at bounding box center [50, 281] width 18 height 16
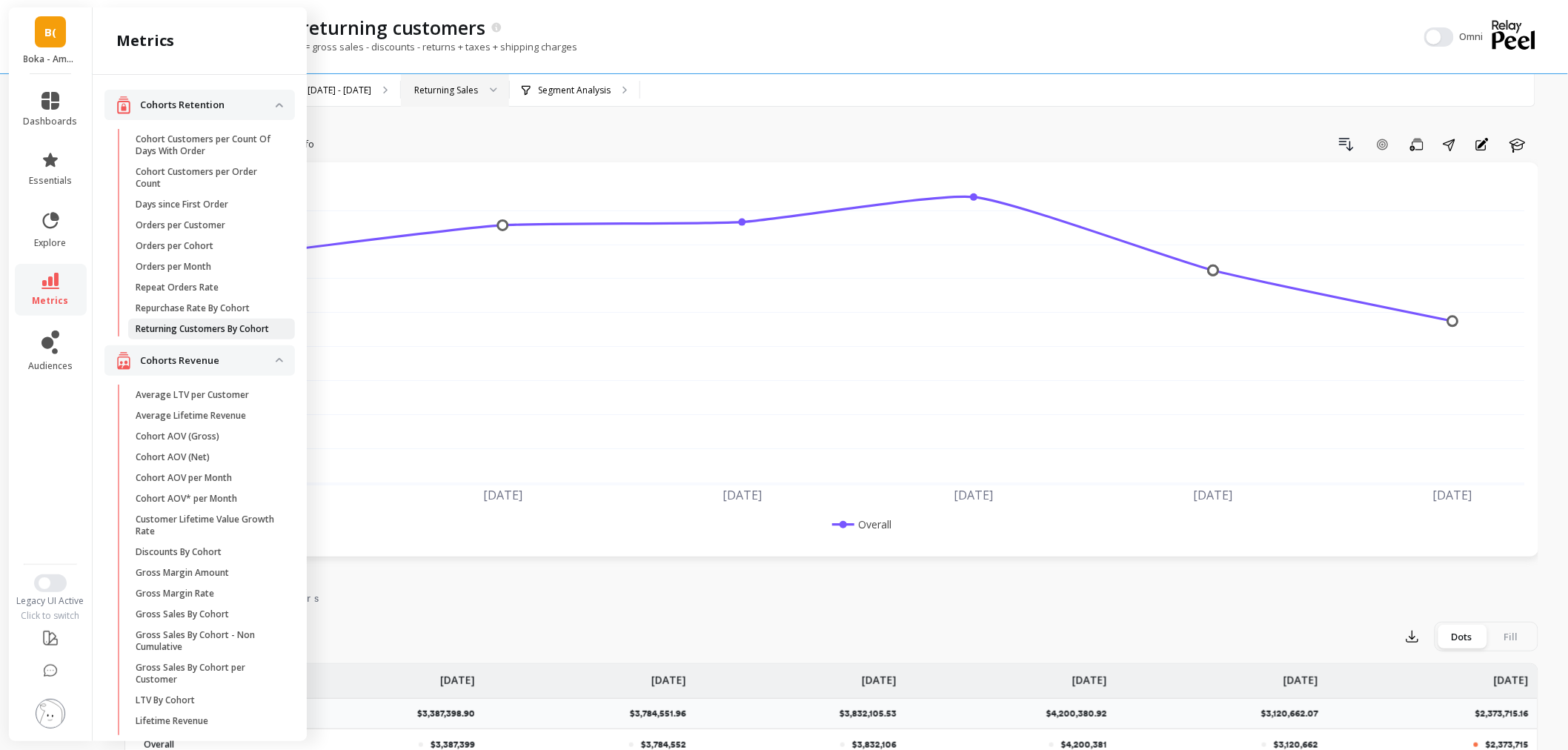
click at [203, 327] on p "Returning Customers By Cohort" at bounding box center [202, 328] width 133 height 12
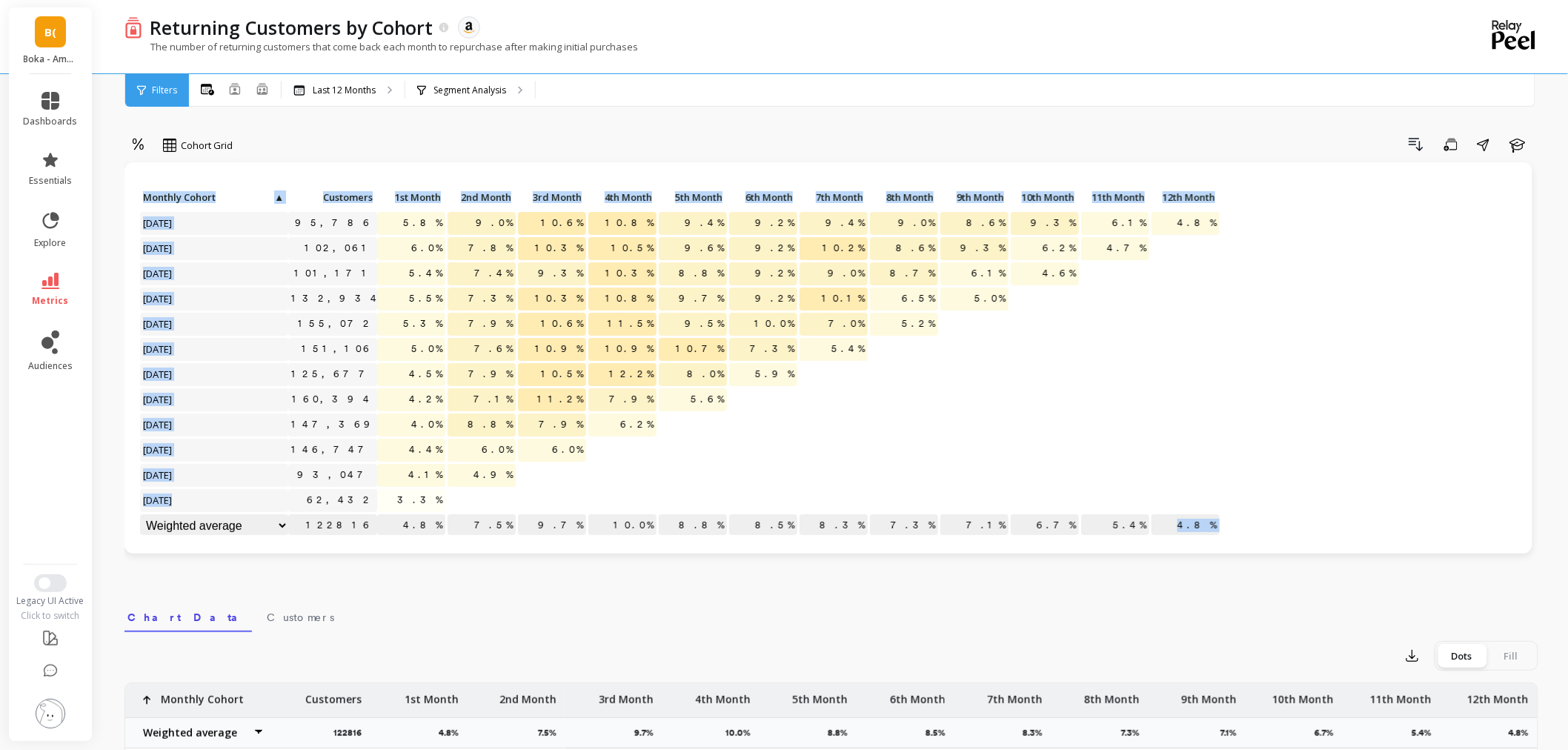
drag, startPoint x: 1193, startPoint y: 528, endPoint x: 1226, endPoint y: 525, distance: 33.1
click at [1226, 525] on div "Click to create an audience 95,786 5.8% 9.0% 10.6% 10.8% 9.4% 9.2% 9.4% 9.0% 8.…" at bounding box center [828, 362] width 1378 height 352
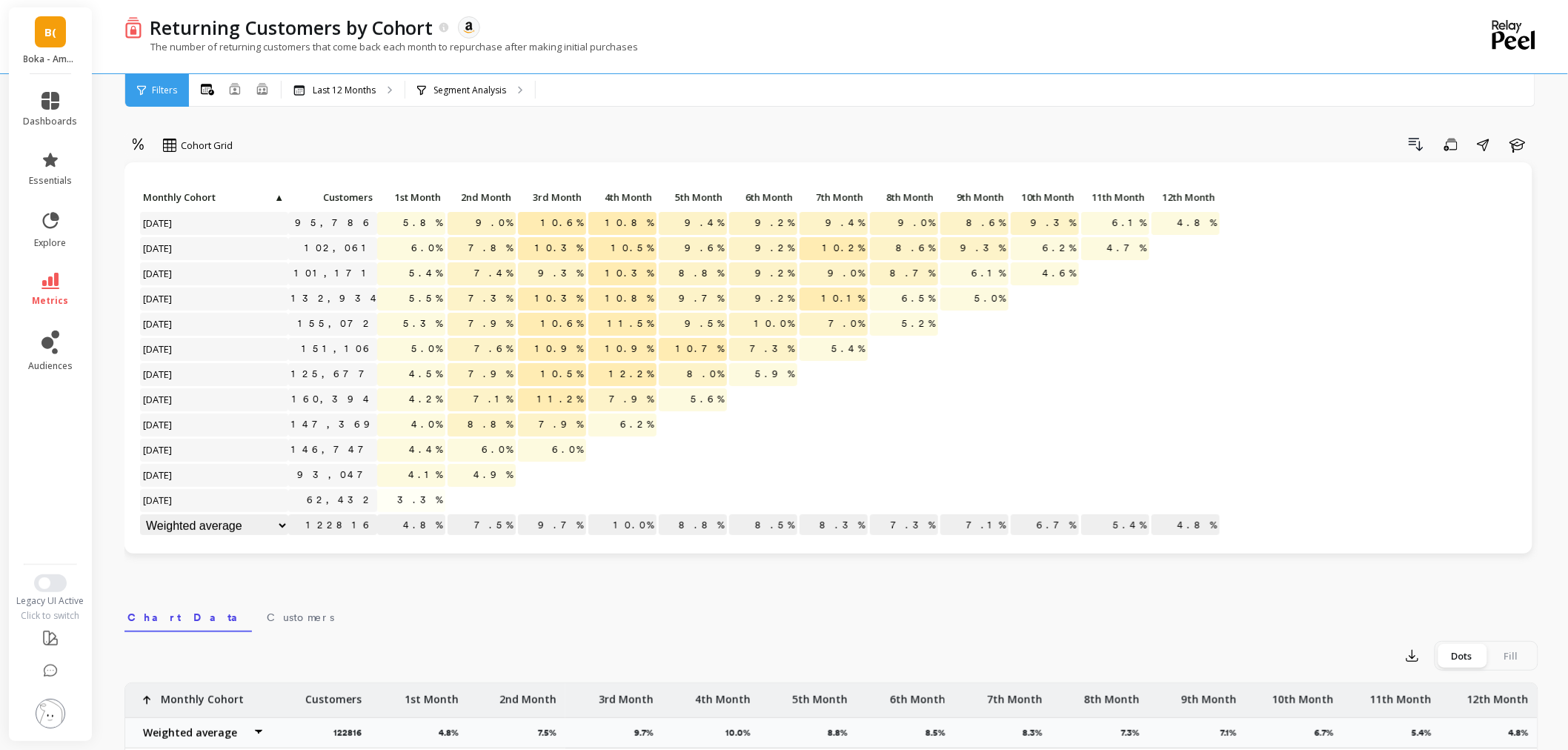
click at [1099, 530] on p "5.4%" at bounding box center [1116, 526] width 68 height 23
drag, startPoint x: 1124, startPoint y: 523, endPoint x: 1143, endPoint y: 523, distance: 19.0
click at [1143, 523] on p "5.4%" at bounding box center [1116, 526] width 68 height 23
click at [369, 80] on div "Last 12 Months" at bounding box center [342, 90] width 123 height 32
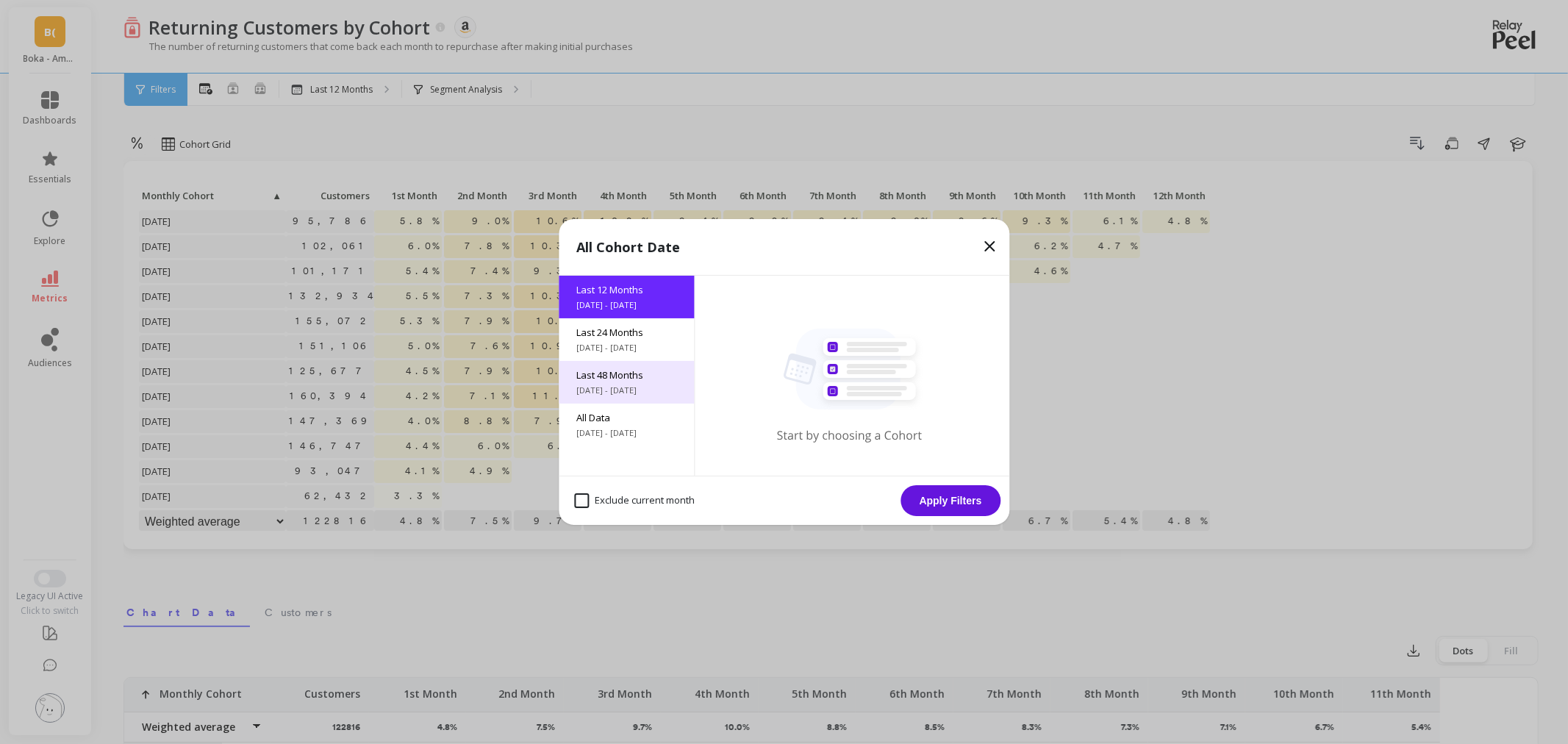
click at [633, 386] on span "9/24/2021 - 9/24/2025" at bounding box center [627, 390] width 100 height 12
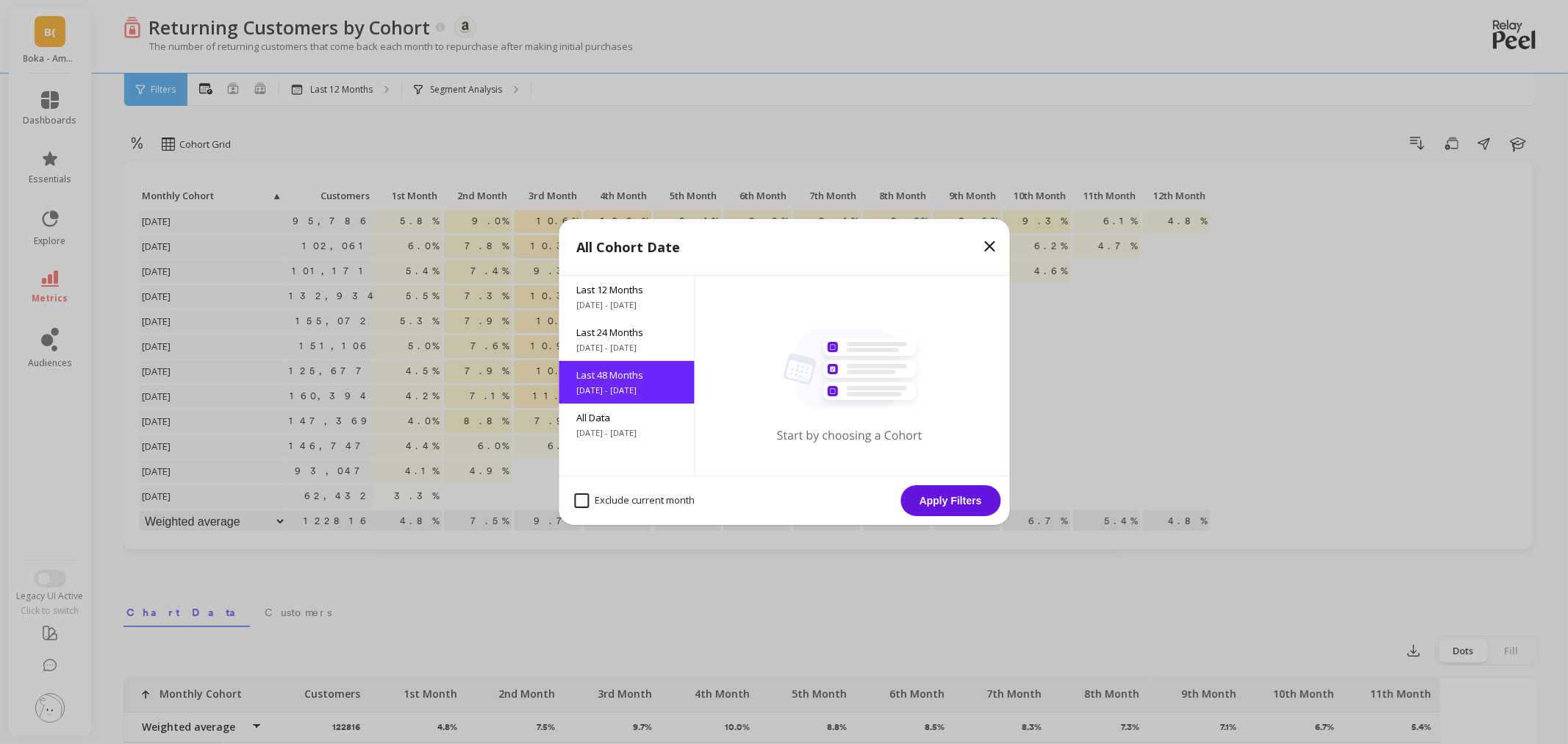
click at [957, 503] on button "Apply Filters" at bounding box center [950, 501] width 100 height 31
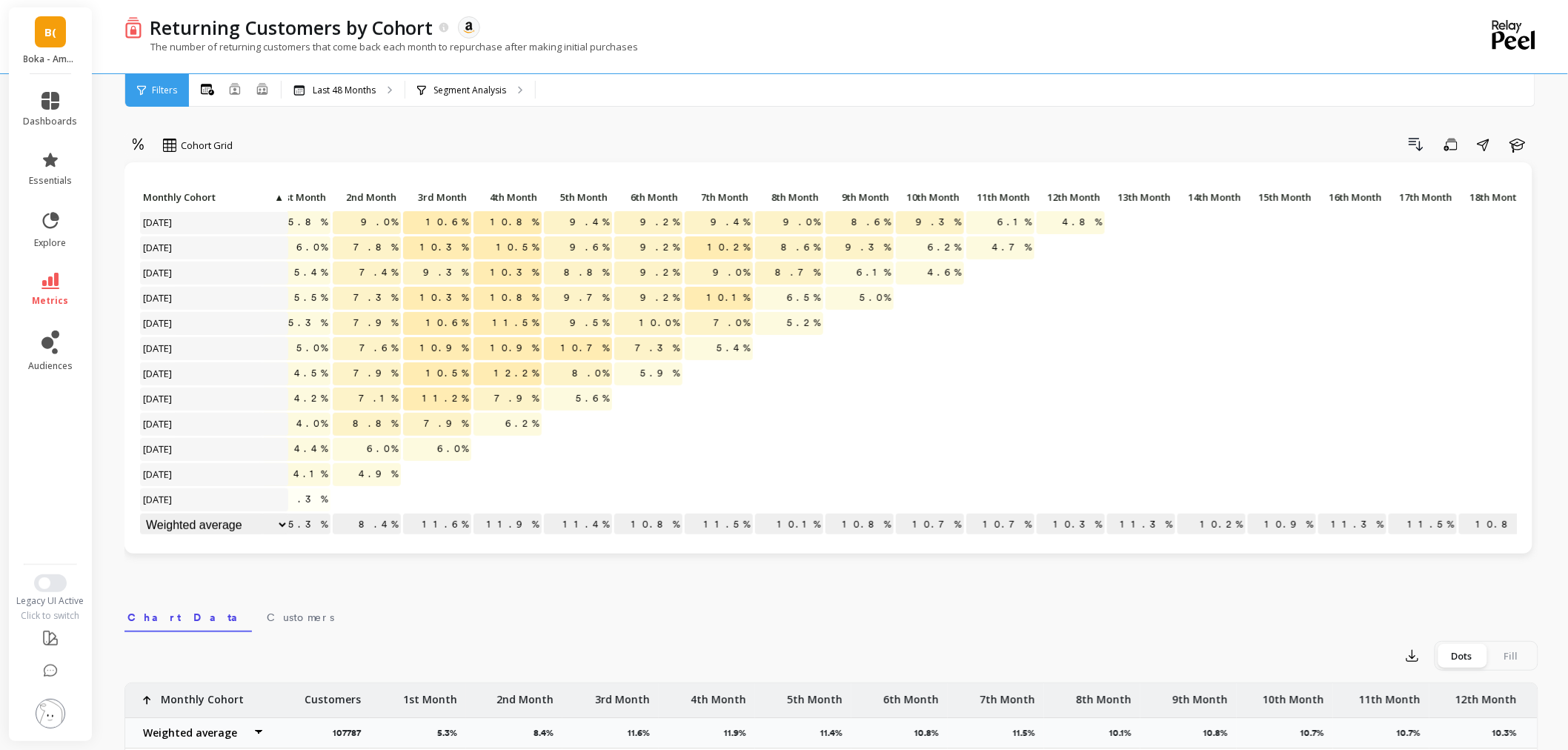
scroll to position [240, 65]
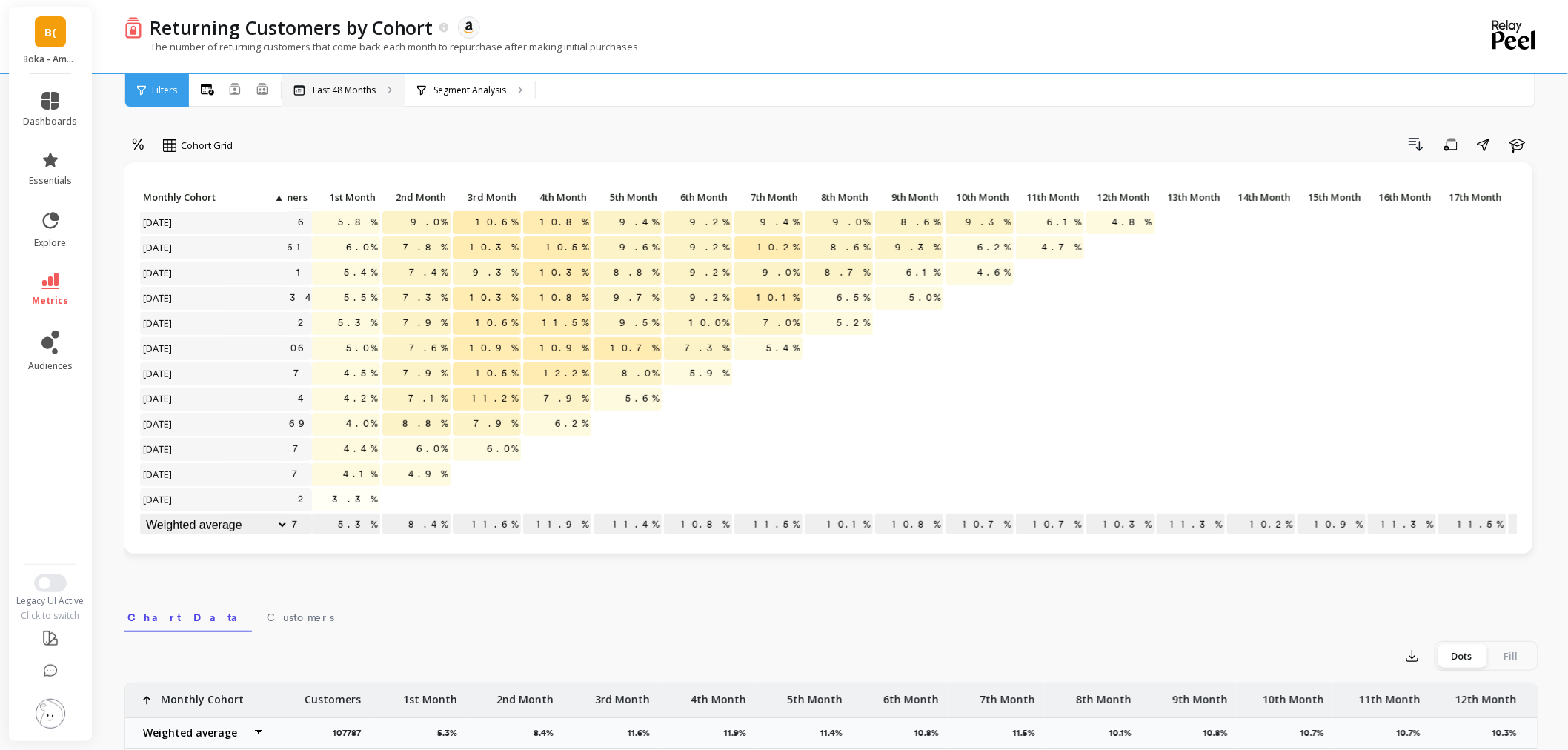
click at [299, 78] on div "Last 48 Months" at bounding box center [342, 90] width 123 height 32
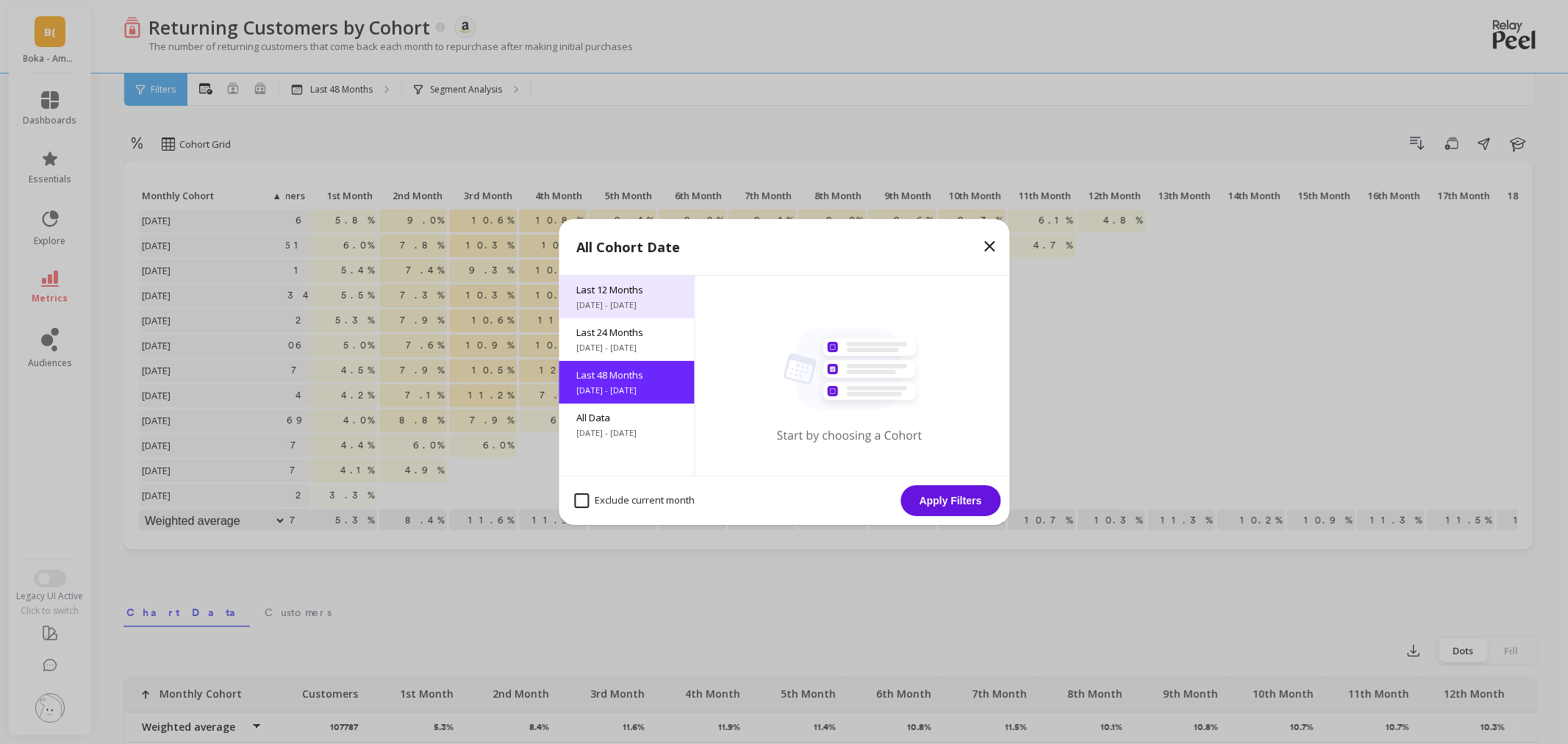
click at [658, 302] on span "9/24/2024 - 9/24/2025" at bounding box center [627, 305] width 100 height 12
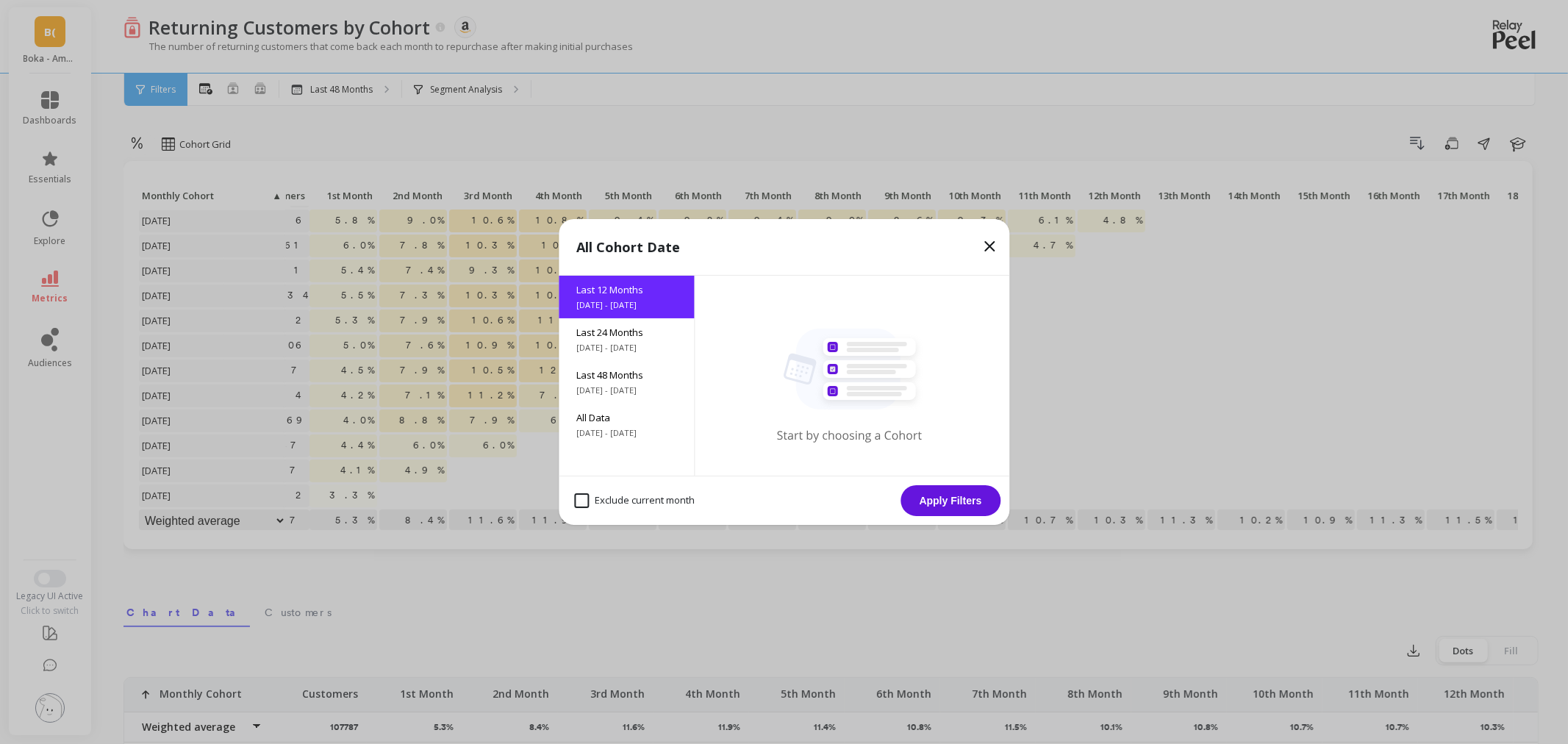
click at [964, 503] on button "Apply Filters" at bounding box center [950, 501] width 100 height 31
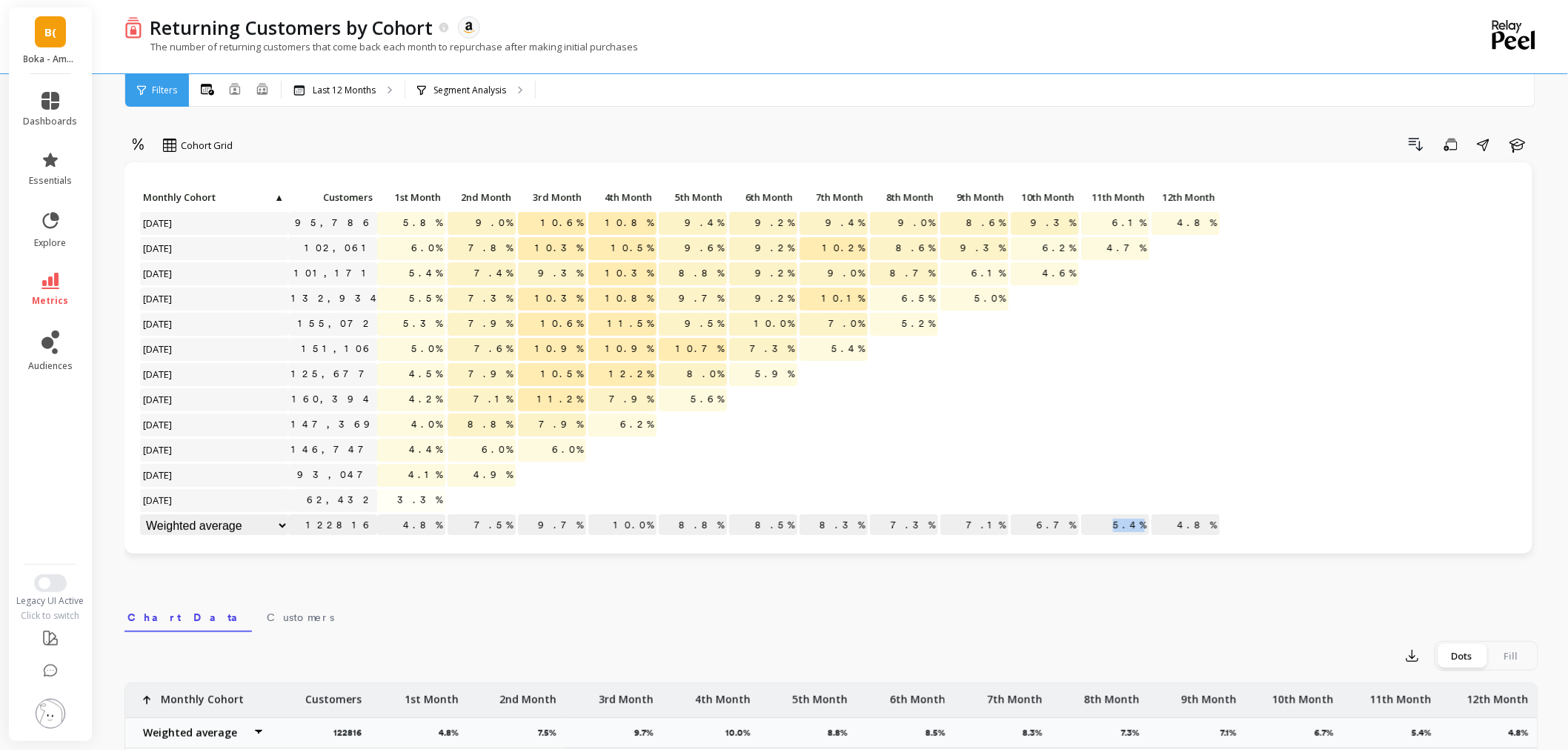
drag, startPoint x: 1123, startPoint y: 526, endPoint x: 1144, endPoint y: 524, distance: 21.1
click at [1144, 524] on p "5.4%" at bounding box center [1116, 526] width 68 height 23
drag, startPoint x: 1045, startPoint y: 529, endPoint x: 1072, endPoint y: 520, distance: 28.5
click at [1072, 520] on p "6.7%" at bounding box center [1044, 526] width 68 height 23
drag, startPoint x: 897, startPoint y: 524, endPoint x: 868, endPoint y: 546, distance: 36.4
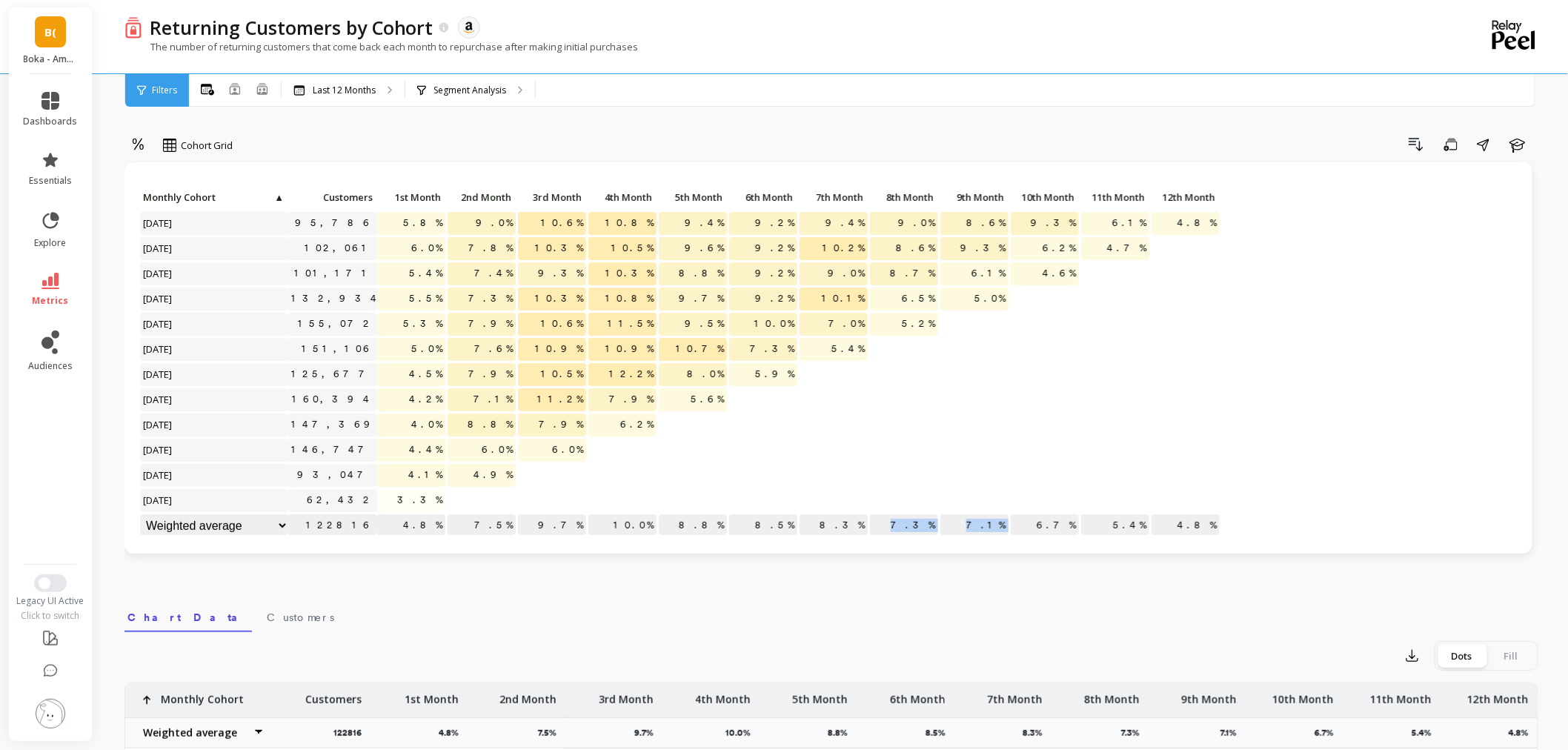
click at [1024, 526] on div "Click to create an audience 95,786 5.8% 9.0% 10.6% 10.8% 9.4% 9.2% 9.4% 9.0% 8.…" at bounding box center [680, 362] width 1081 height 352
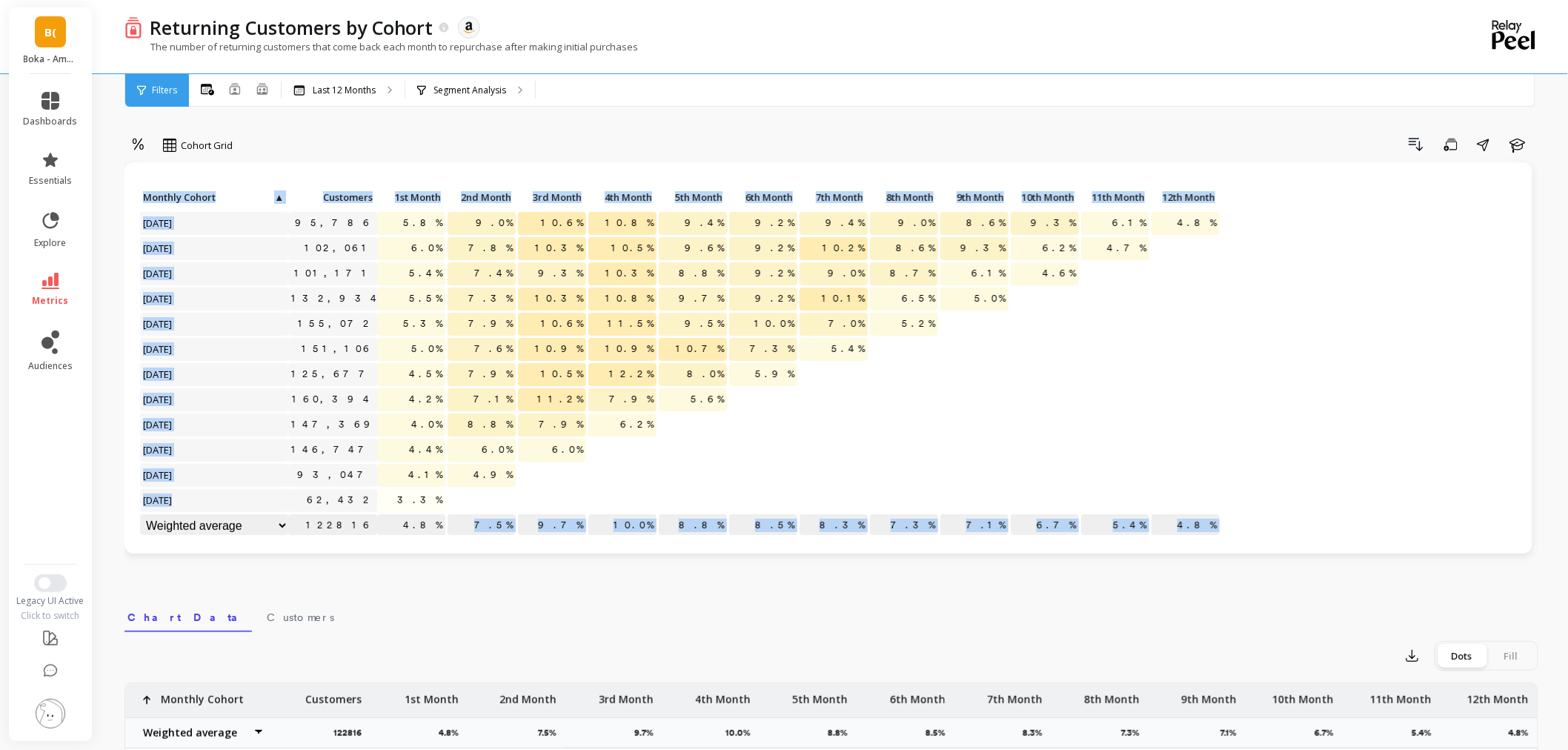
drag, startPoint x: 488, startPoint y: 519, endPoint x: 1258, endPoint y: 534, distance: 770.1
click at [1258, 534] on div "Click to create an audience 95,786 5.8% 9.0% 10.6% 10.8% 9.4% 9.2% 9.4% 9.0% 8.…" at bounding box center [828, 362] width 1378 height 352
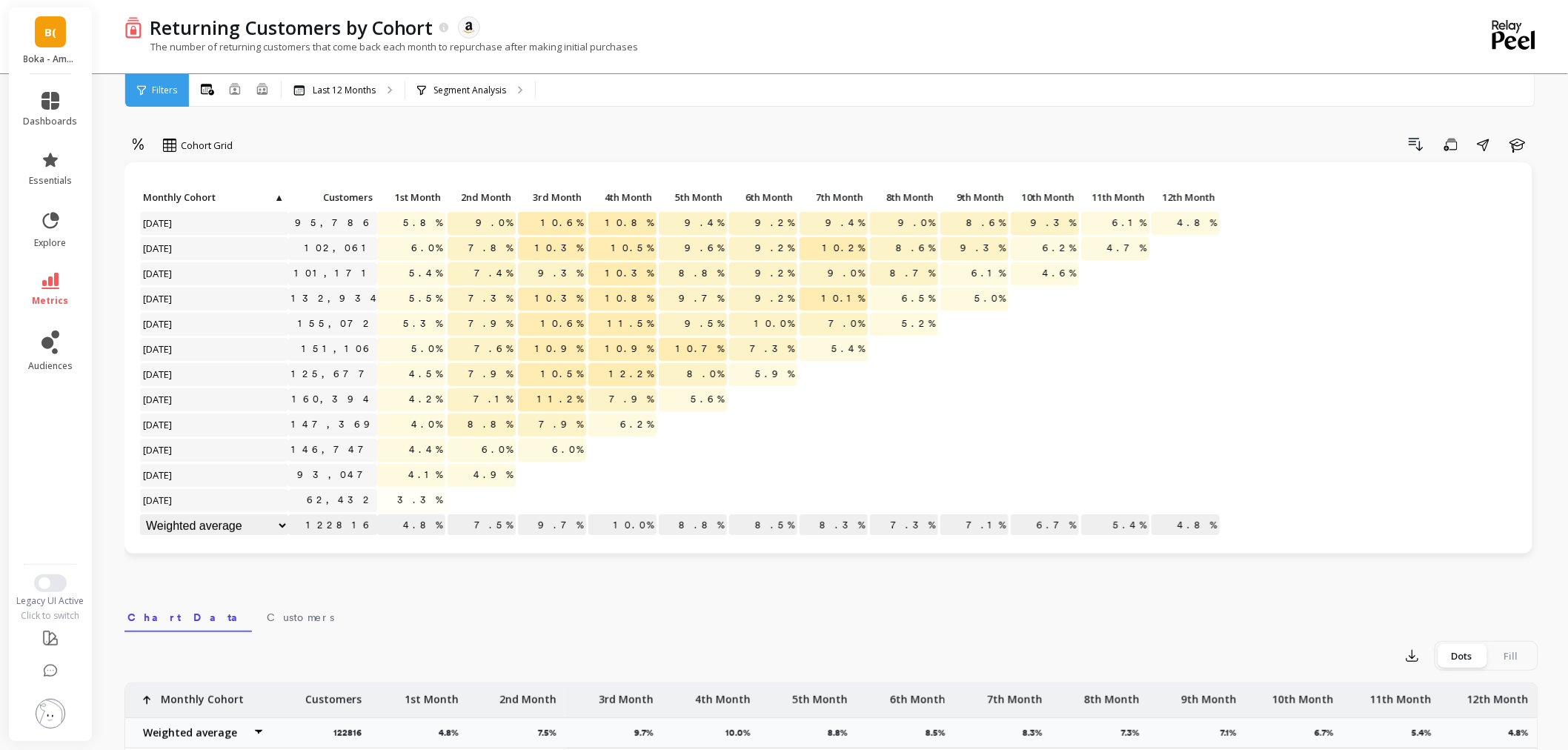
click at [1292, 521] on div "Click to create an audience 95,786 5.8% 9.0% 10.6% 10.8% 9.4% 9.2% 9.4% 9.0% 8.…" at bounding box center [828, 362] width 1378 height 352
click at [336, 93] on p "Last 12 Months" at bounding box center [344, 90] width 63 height 12
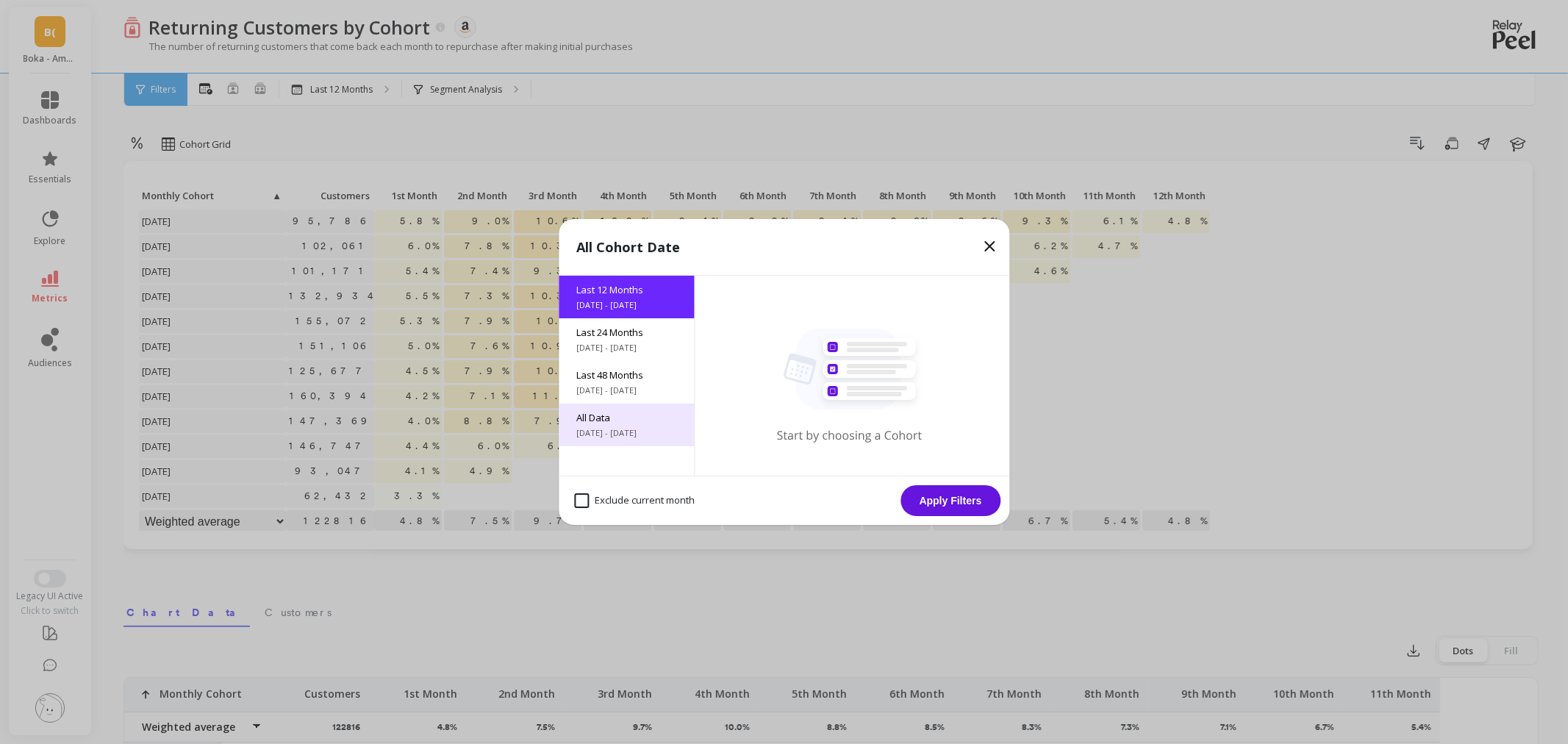
click at [626, 409] on div "All Data 5/24/2017 - 9/24/2025" at bounding box center [626, 425] width 135 height 43
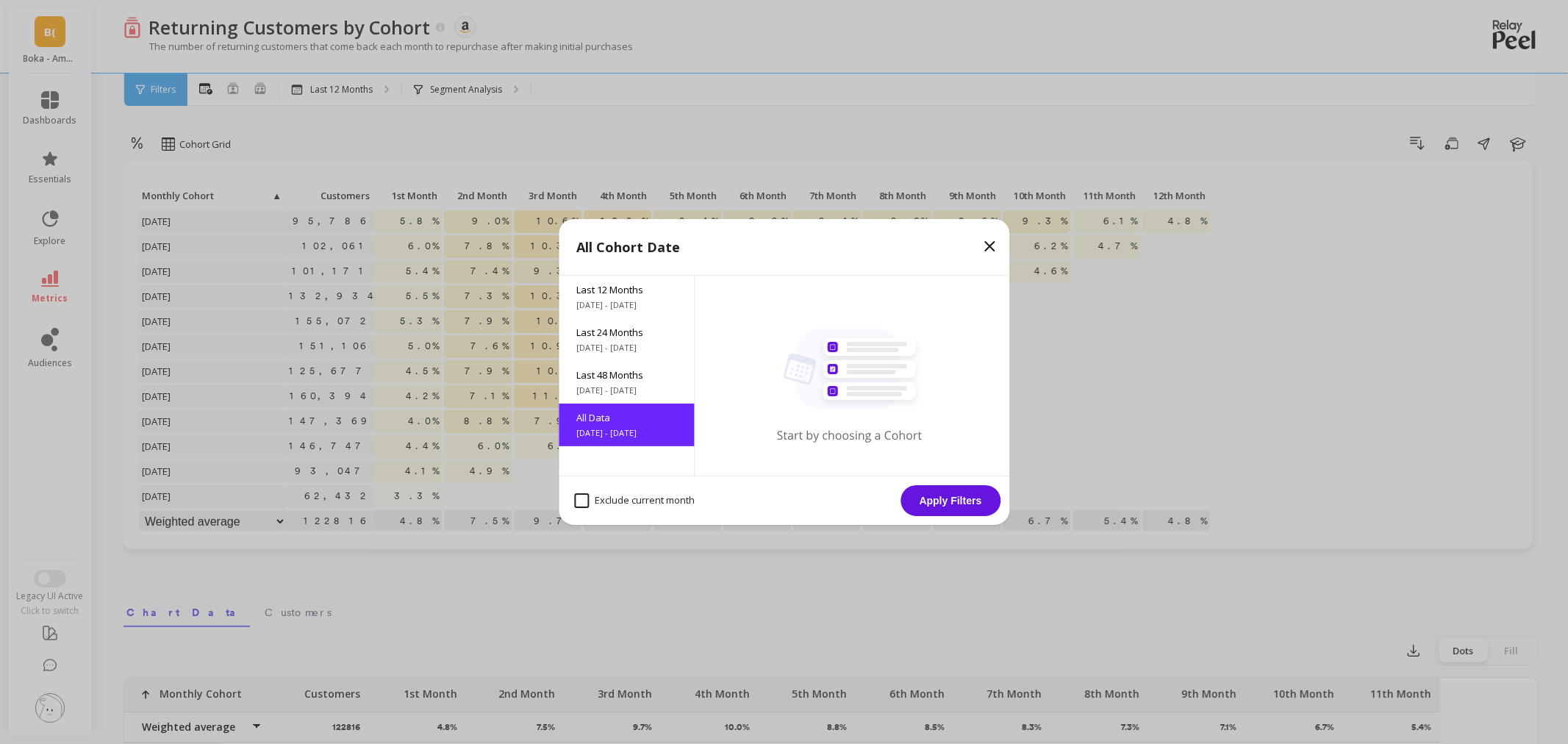
click at [965, 501] on button "Apply Filters" at bounding box center [950, 501] width 100 height 31
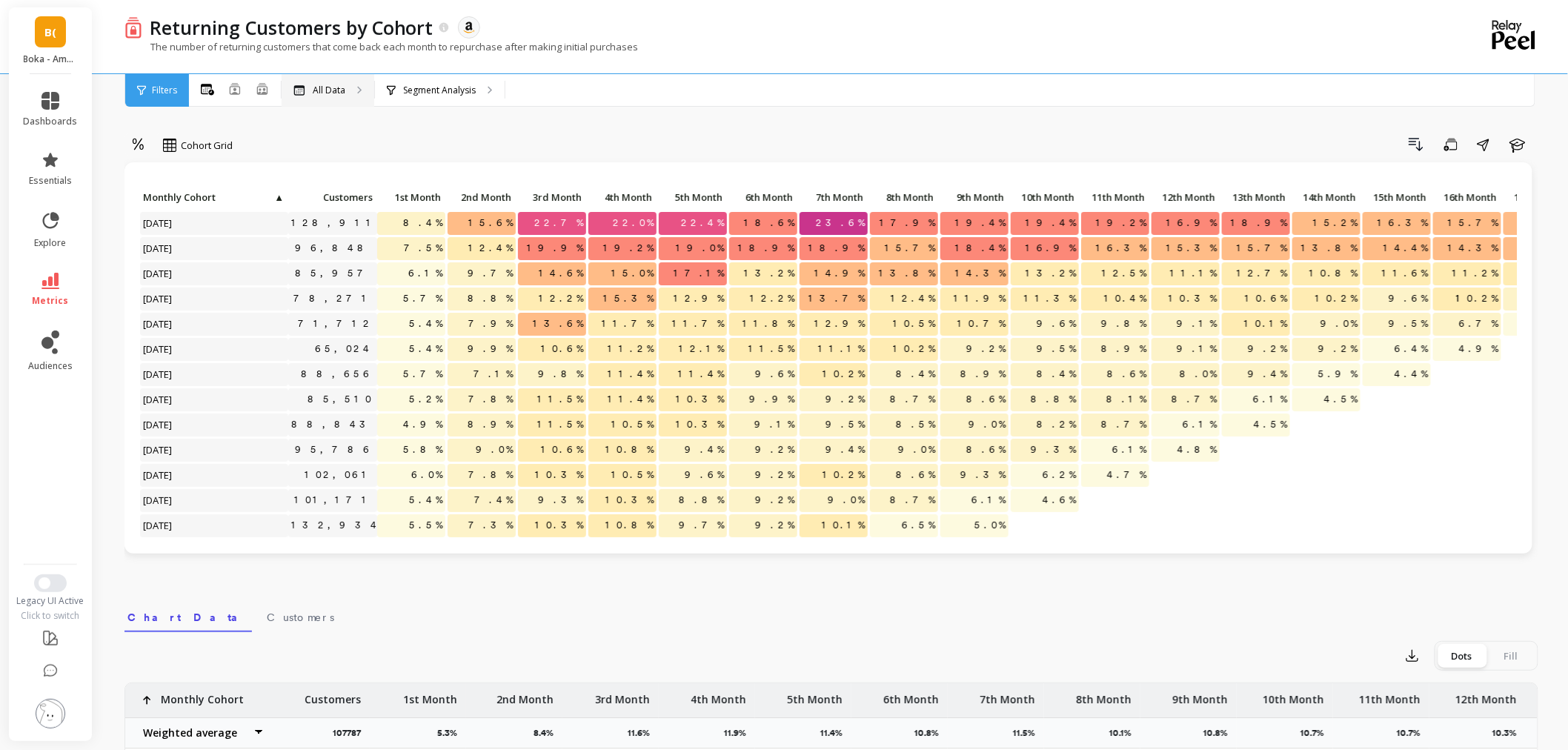
click at [332, 98] on div "All Data" at bounding box center [327, 90] width 93 height 32
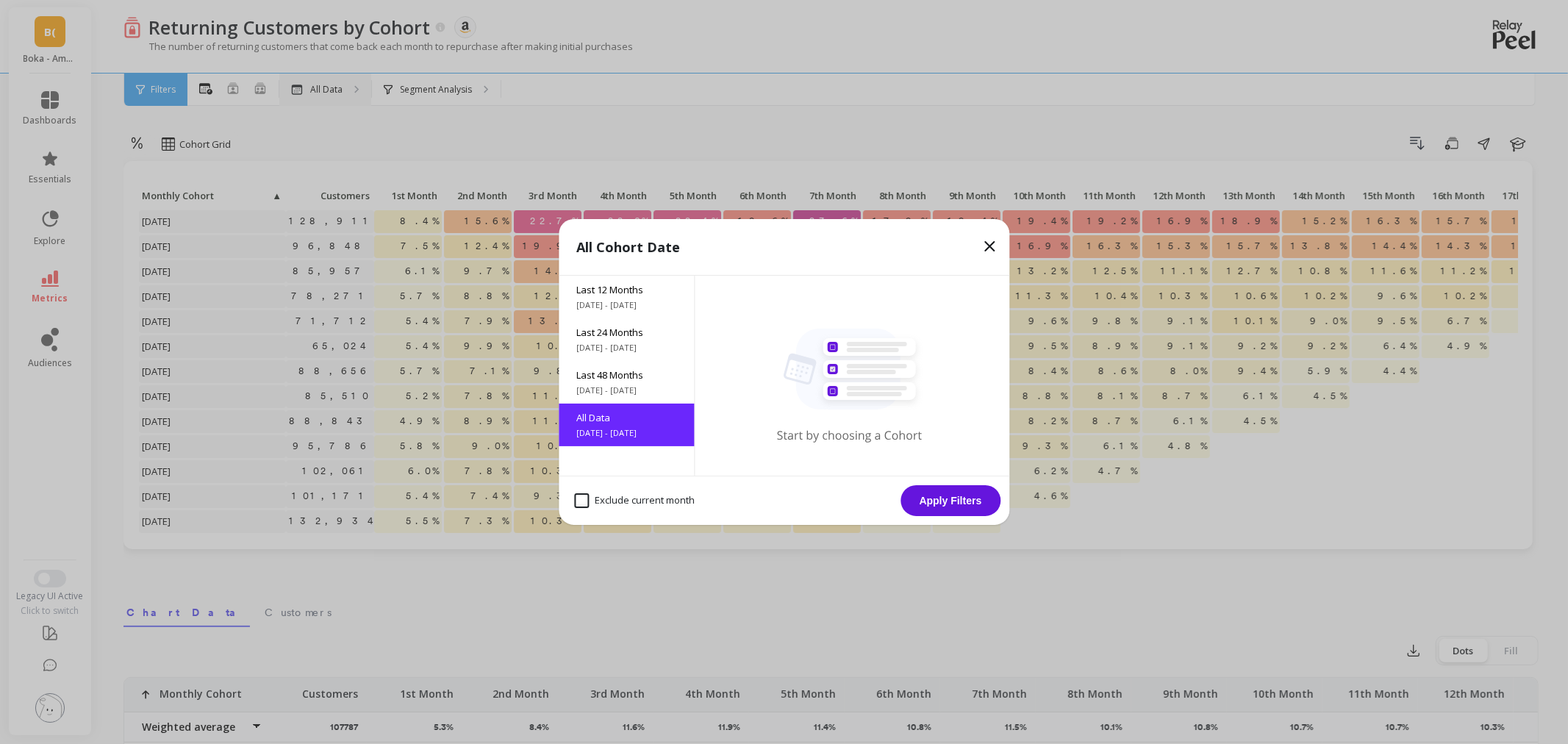
click at [620, 393] on span "9/24/2021 - 9/24/2025" at bounding box center [627, 390] width 100 height 12
click at [974, 509] on button "Apply Filters" at bounding box center [950, 501] width 100 height 31
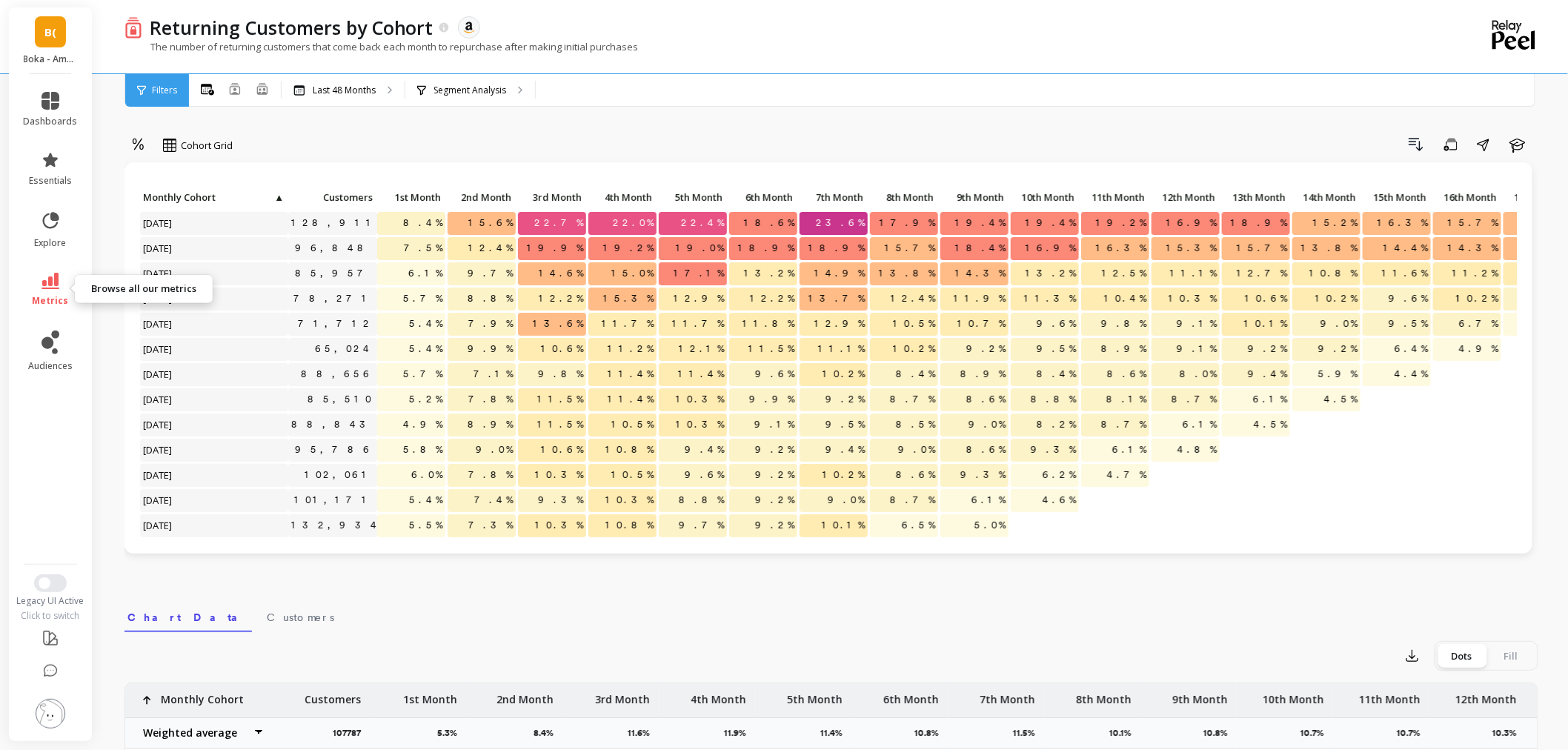
click at [70, 293] on link "metrics" at bounding box center [50, 290] width 54 height 34
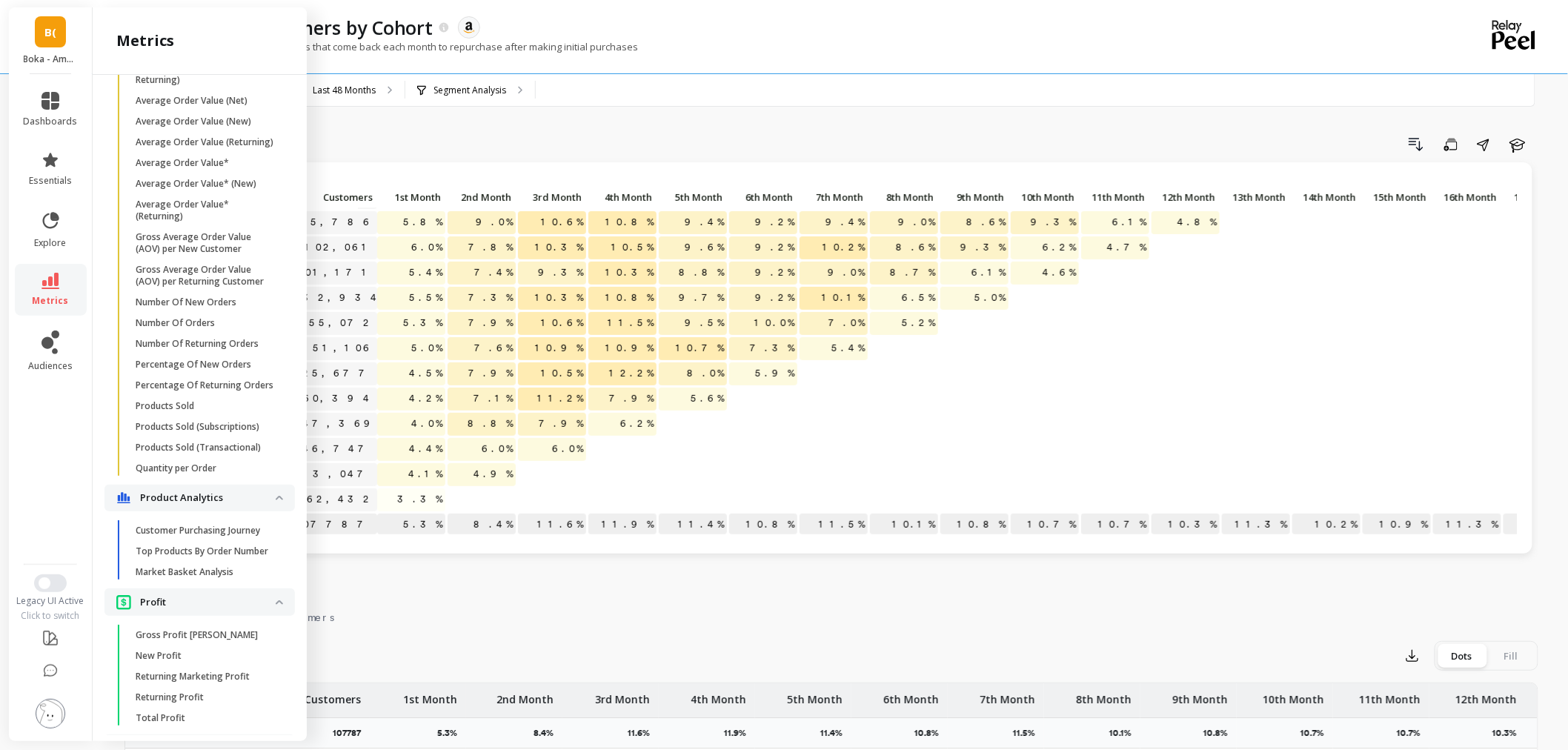
scroll to position [1070, 0]
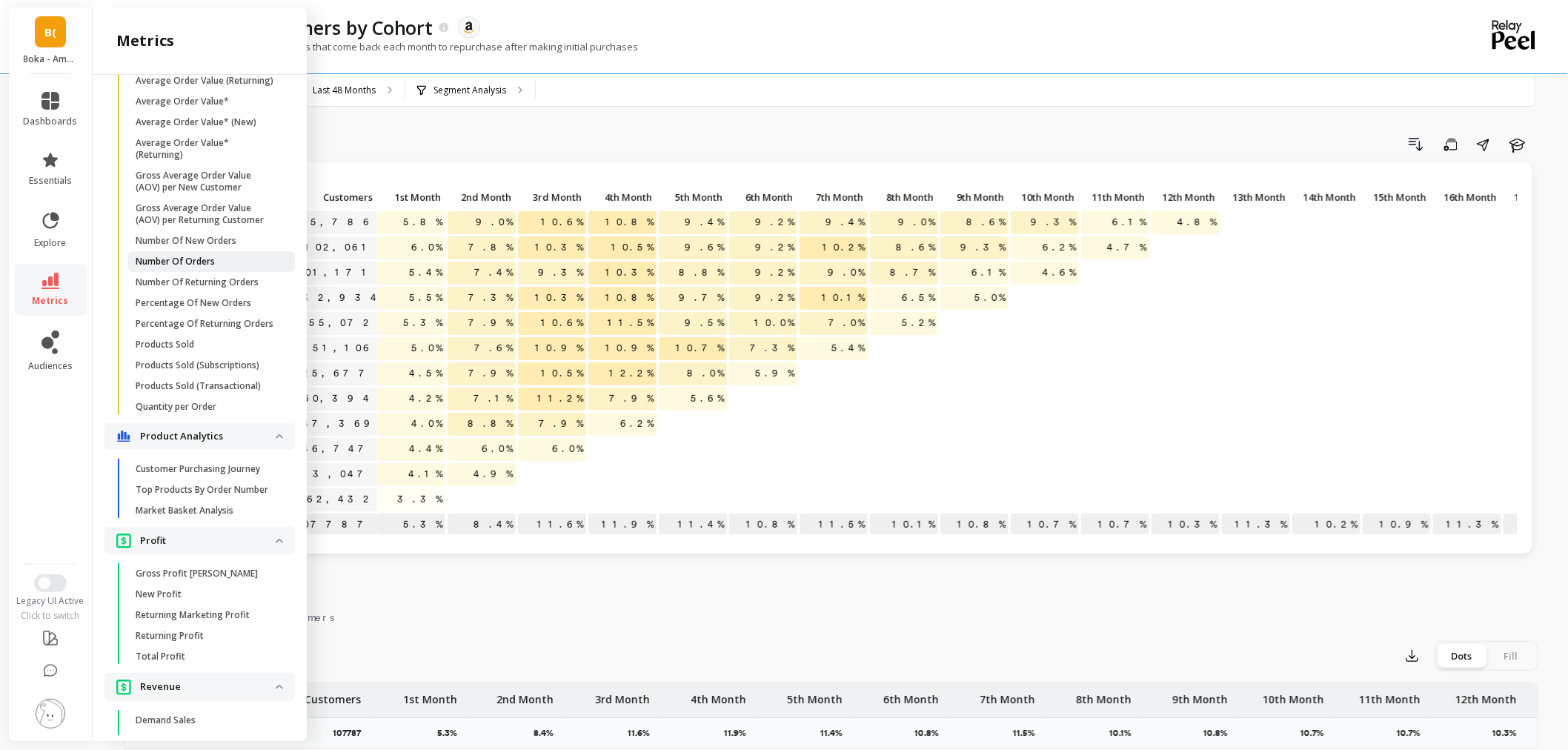
click at [219, 272] on link "Number Of Orders" at bounding box center [211, 261] width 167 height 21
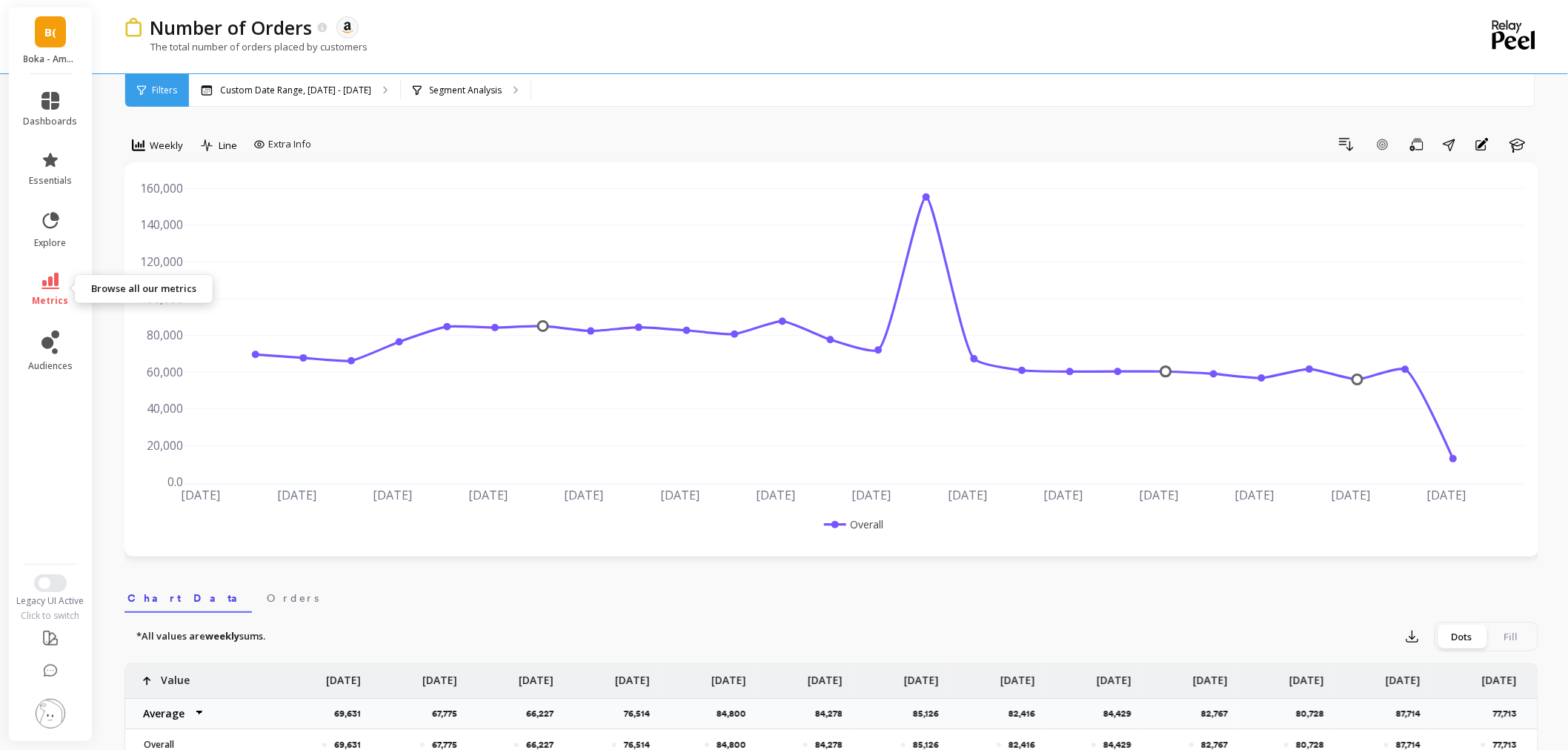
click at [76, 295] on link "metrics" at bounding box center [50, 290] width 54 height 34
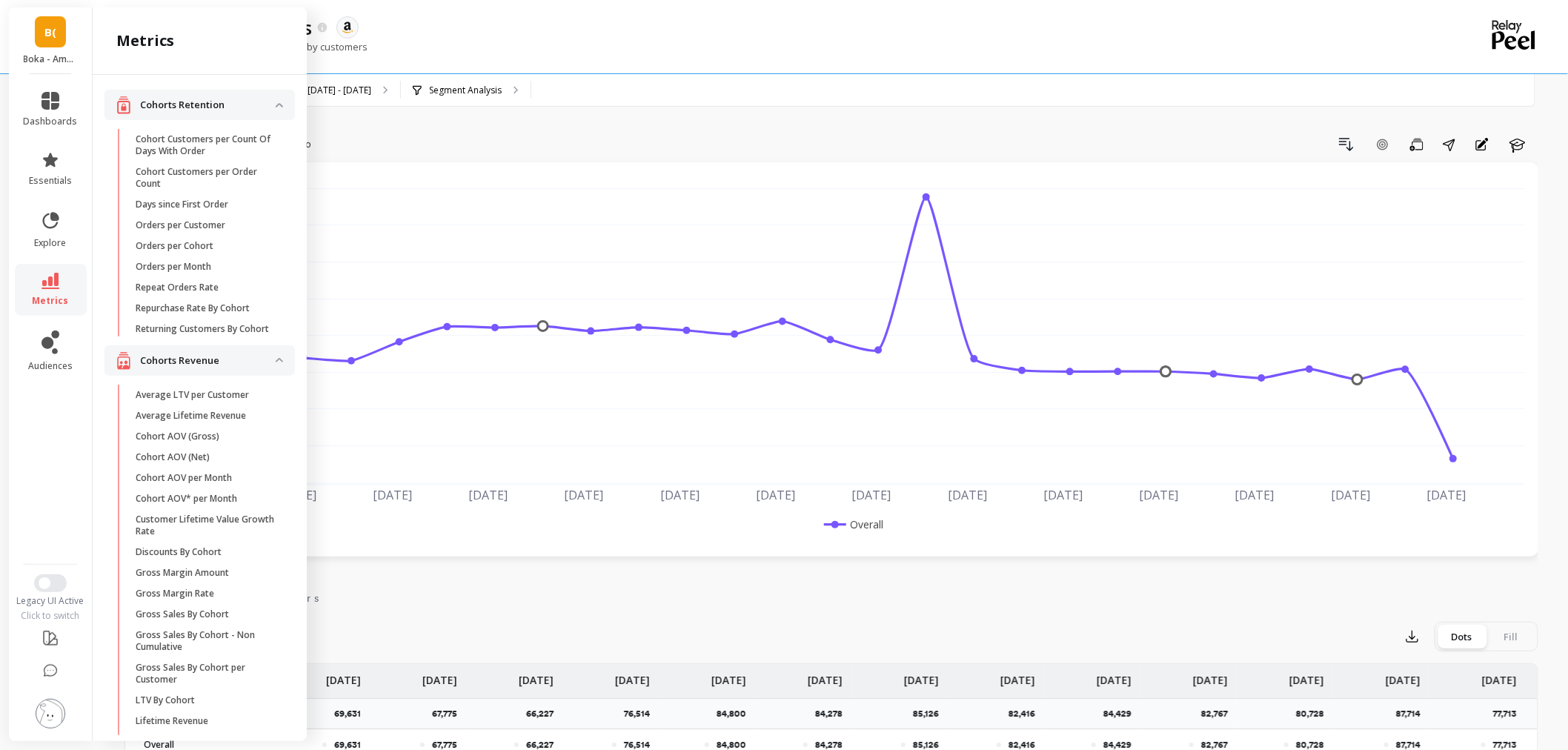
scroll to position [1070, 0]
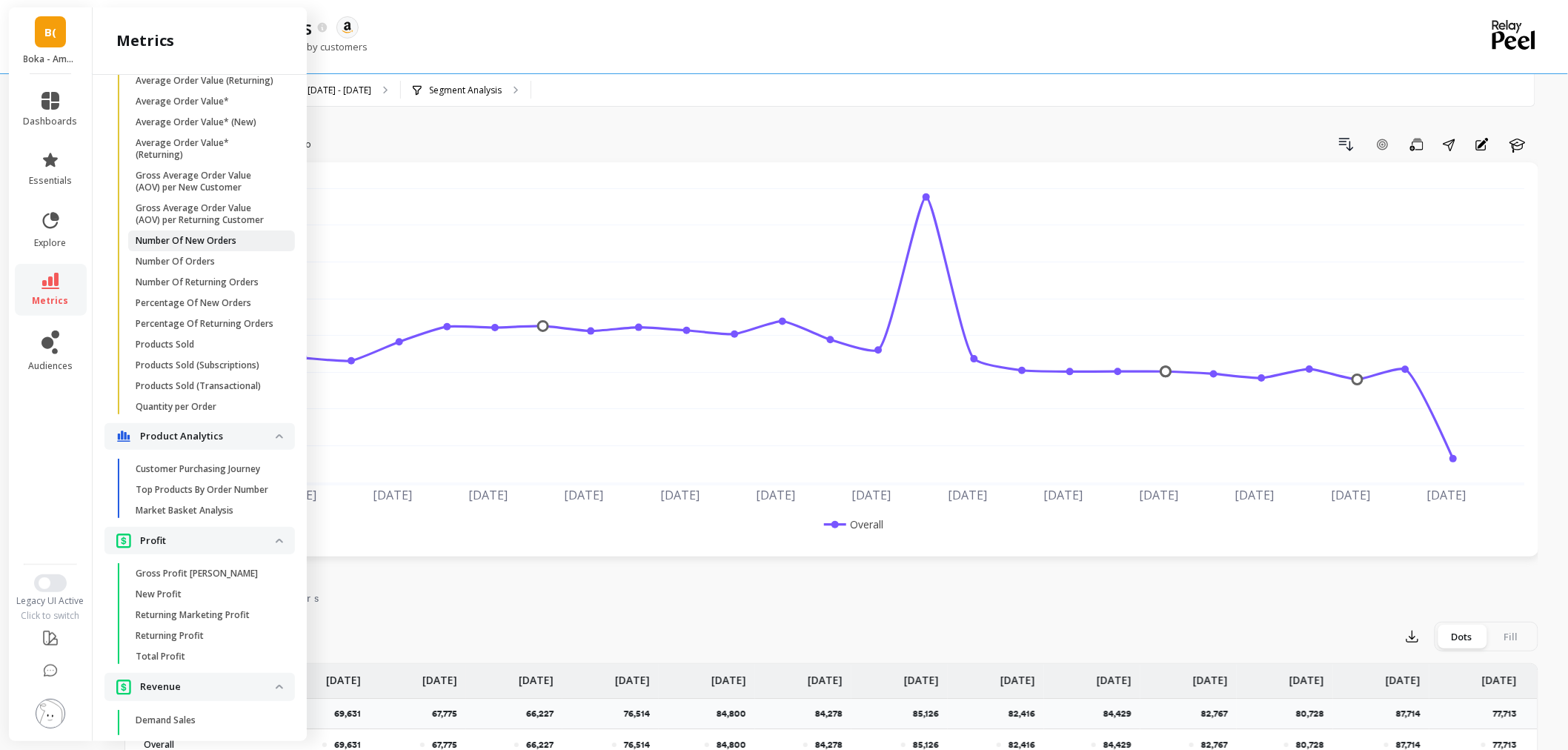
click at [200, 252] on link "Number Of New Orders" at bounding box center [211, 241] width 167 height 21
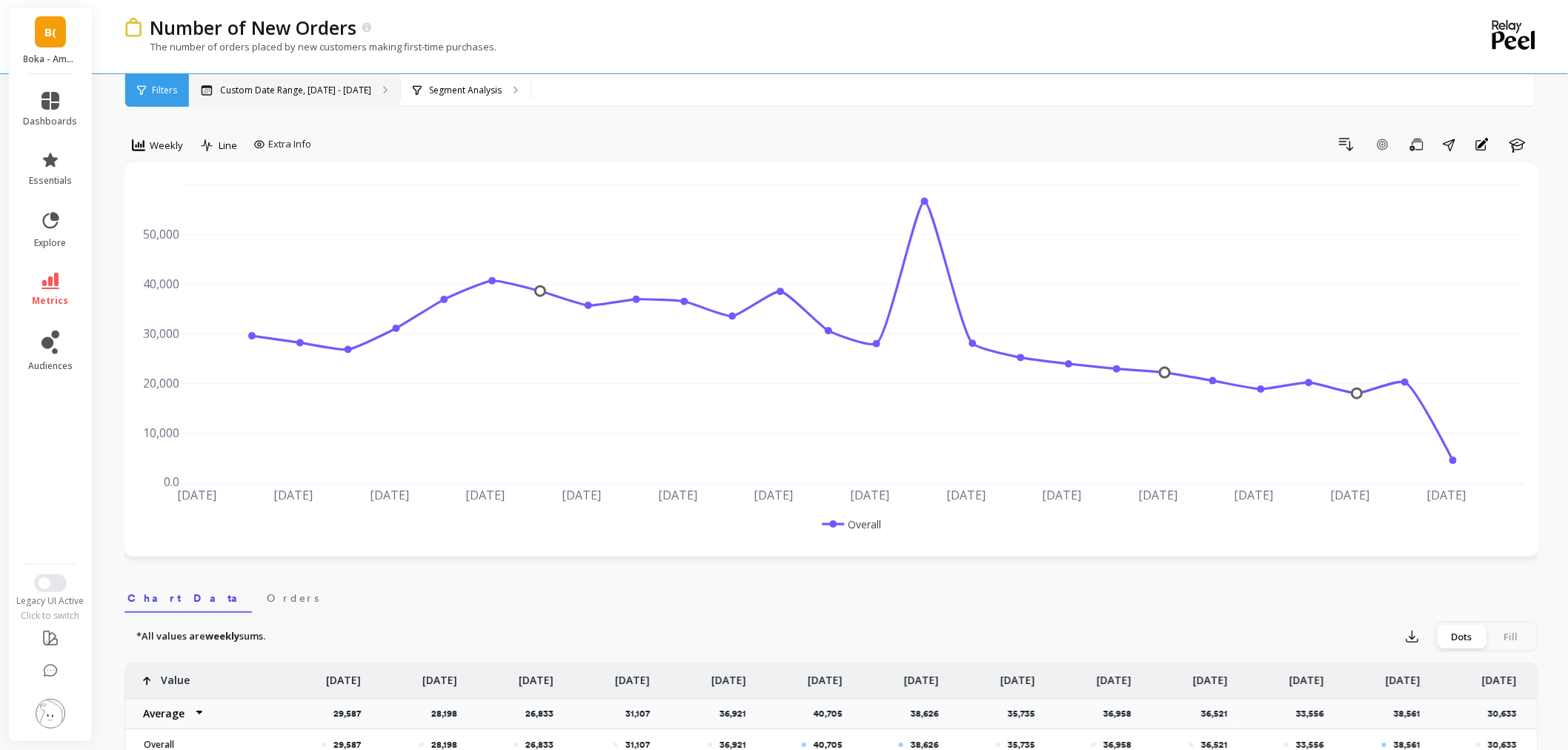
click at [319, 98] on div "Custom Date Range, [DATE] - [DATE]" at bounding box center [295, 90] width 211 height 32
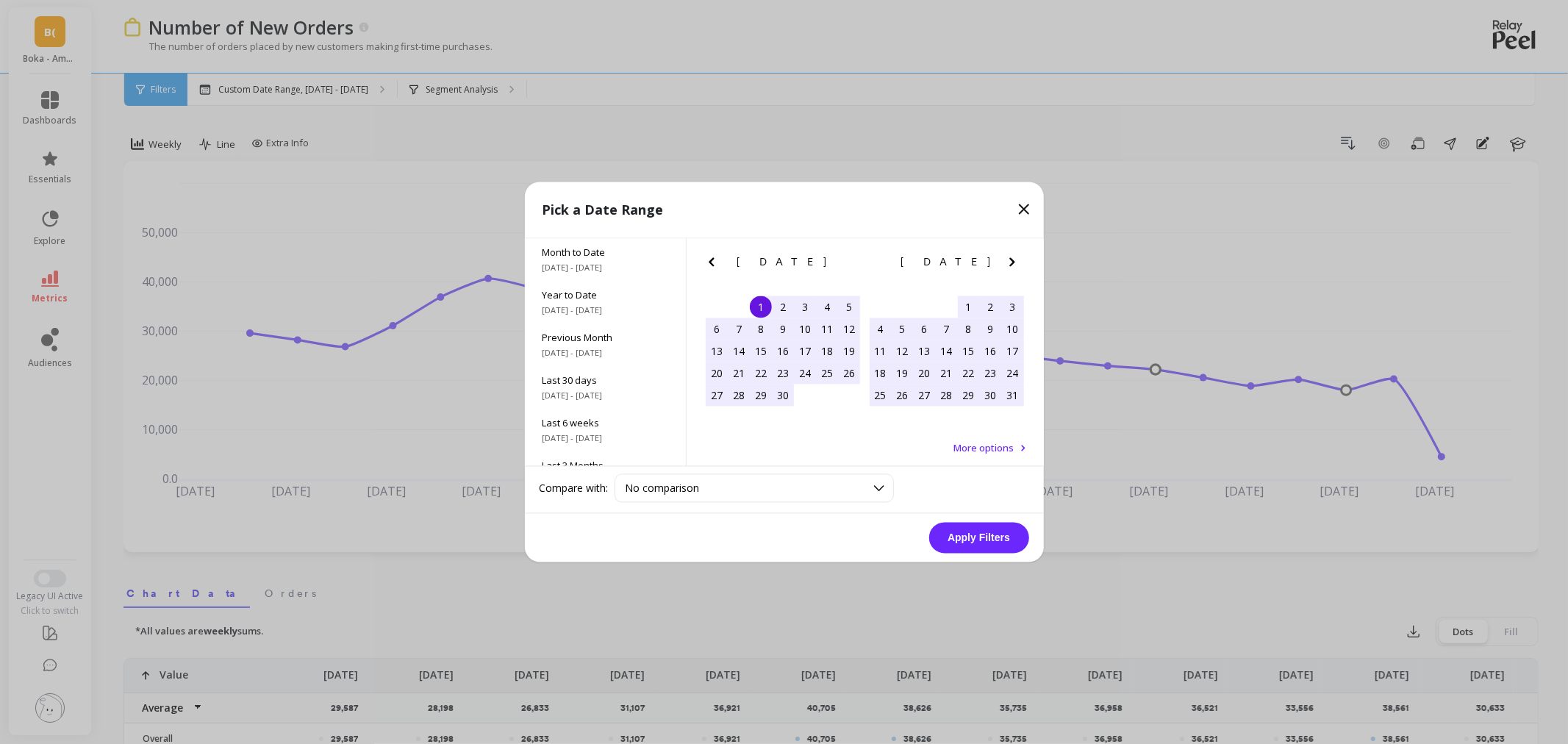
scroll to position [199, 0]
click at [585, 404] on span "10/1/2022 - 9/30/2025" at bounding box center [605, 410] width 126 height 12
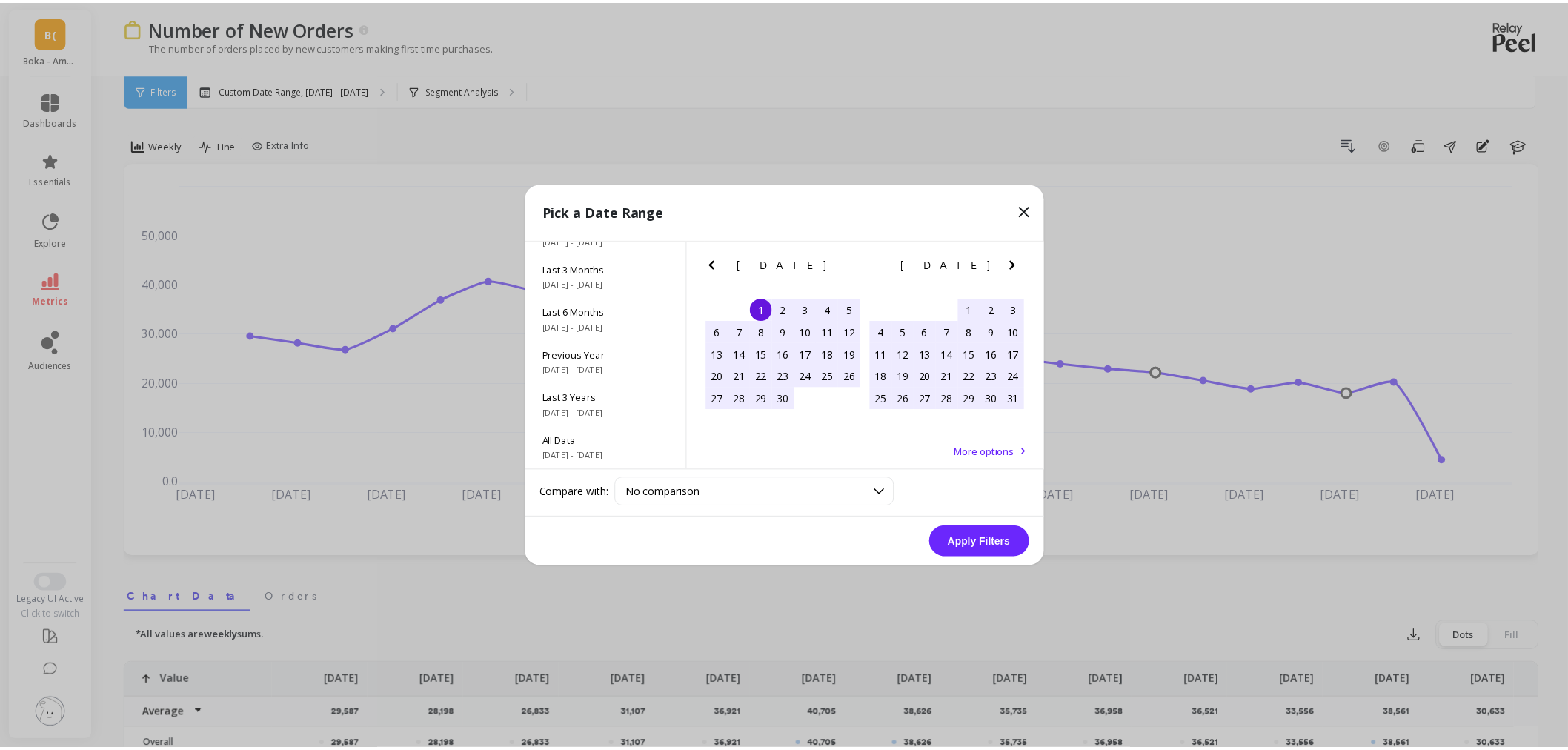
scroll to position [1, 0]
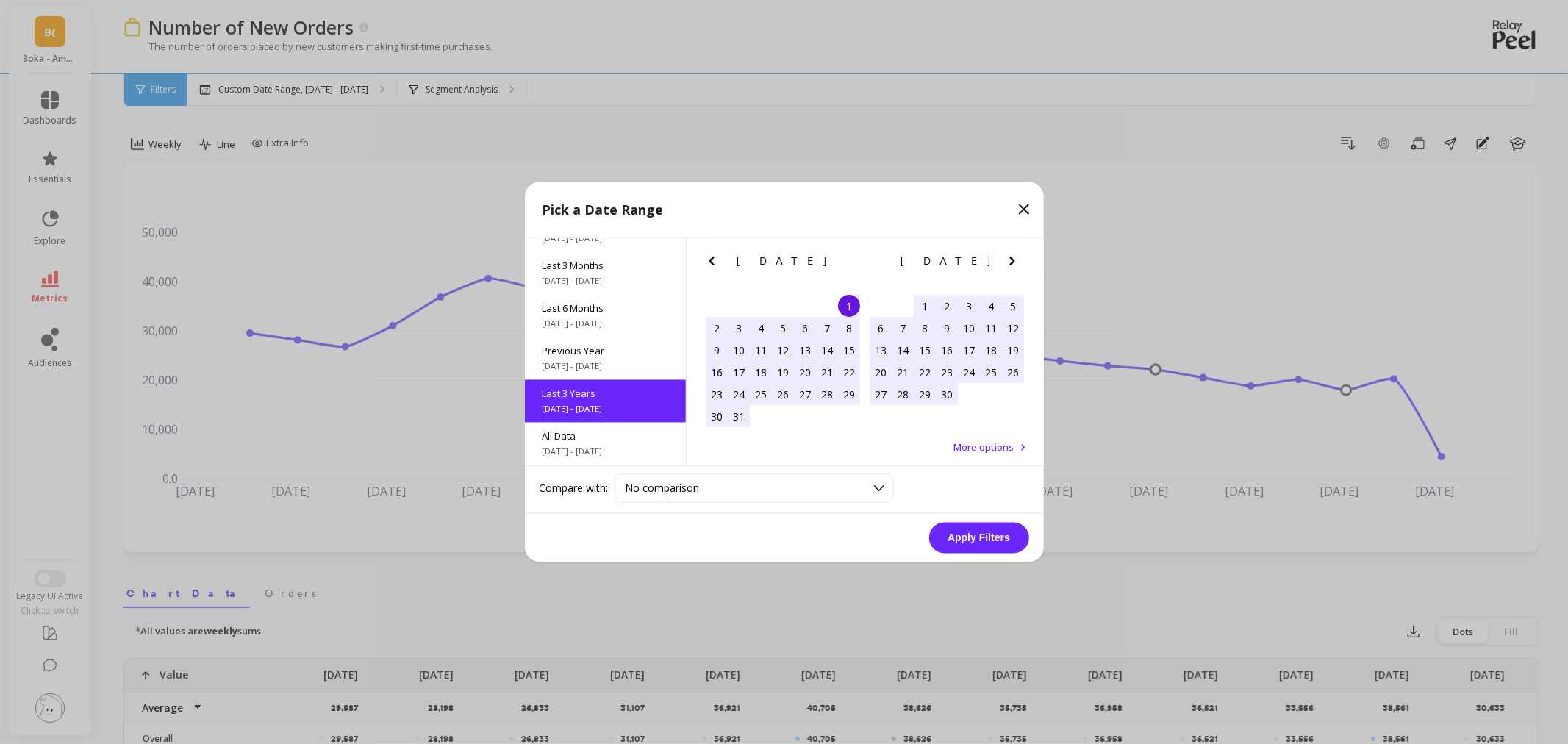
click at [961, 531] on button "Apply Filters" at bounding box center [979, 538] width 100 height 31
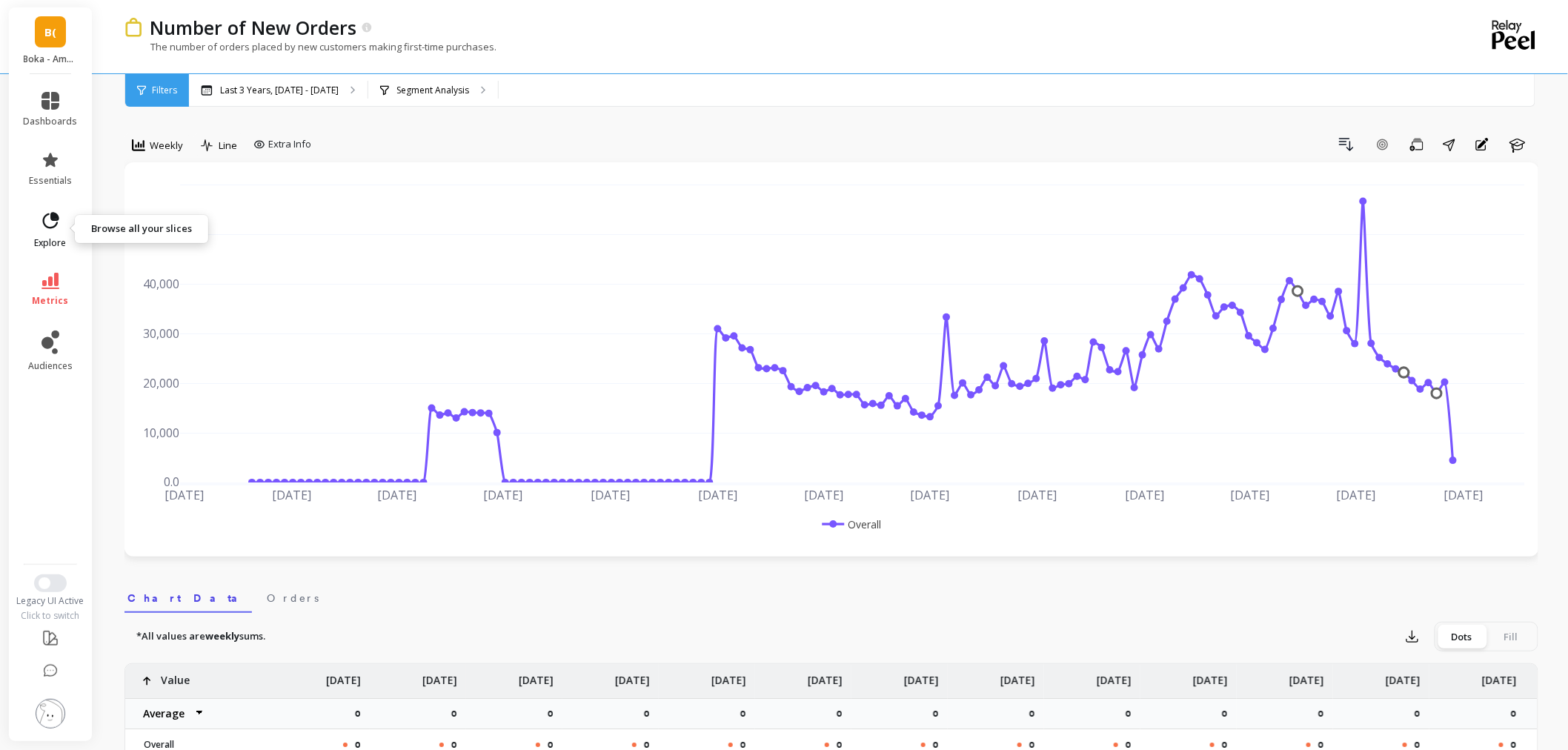
click at [53, 234] on link "explore" at bounding box center [50, 229] width 54 height 39
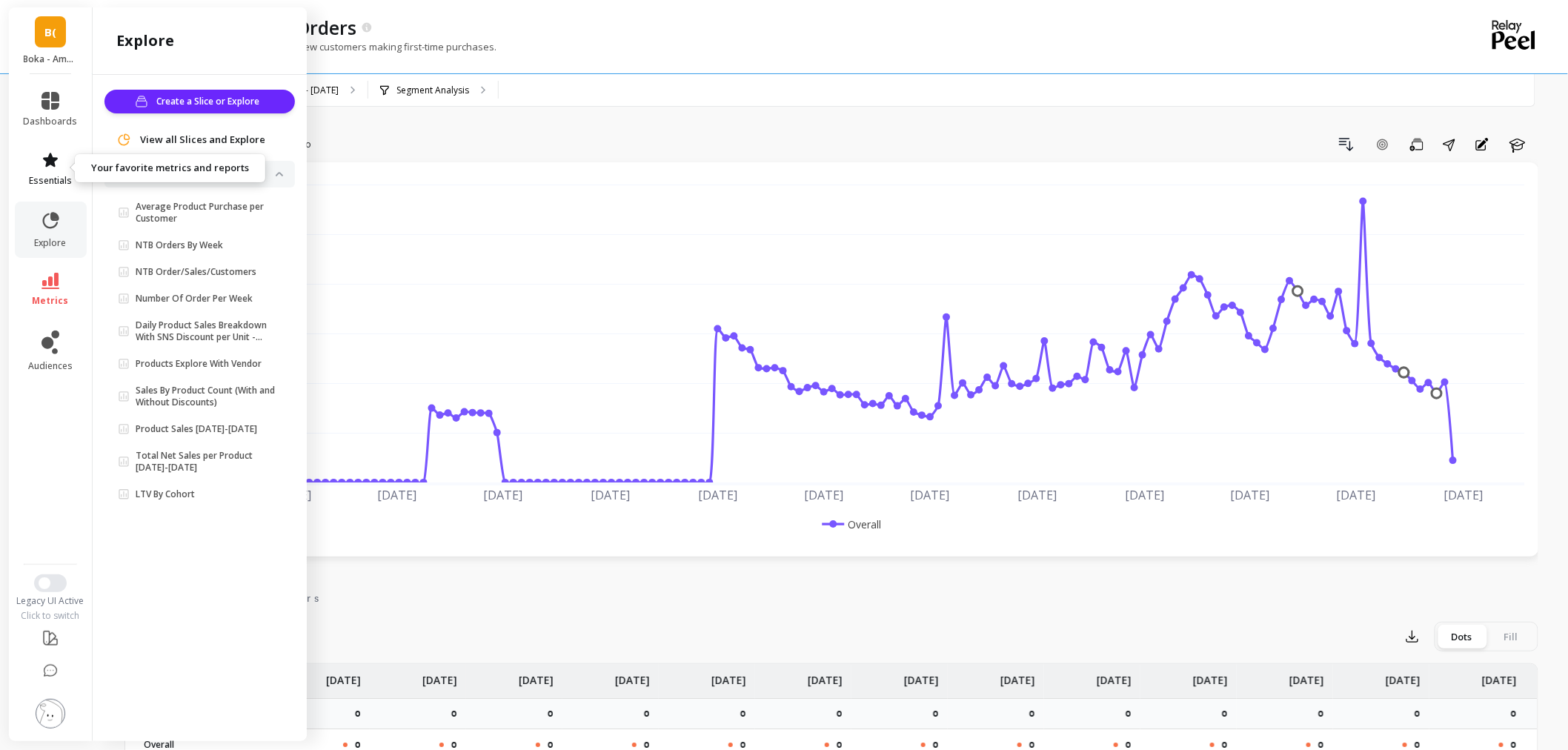
click at [45, 159] on icon at bounding box center [50, 160] width 14 height 14
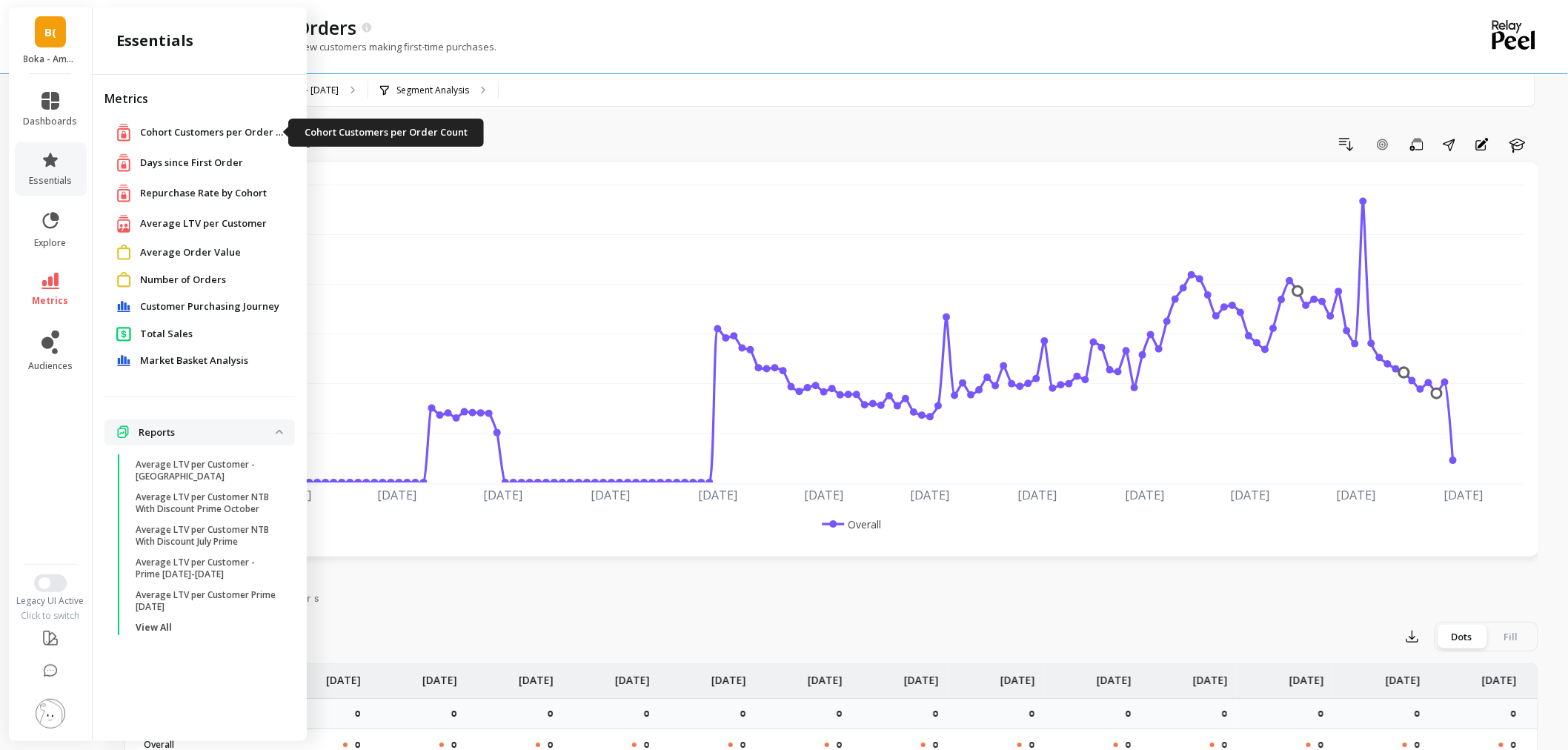
click at [181, 132] on span "Cohort Customers per Order Count" at bounding box center [214, 133] width 148 height 14
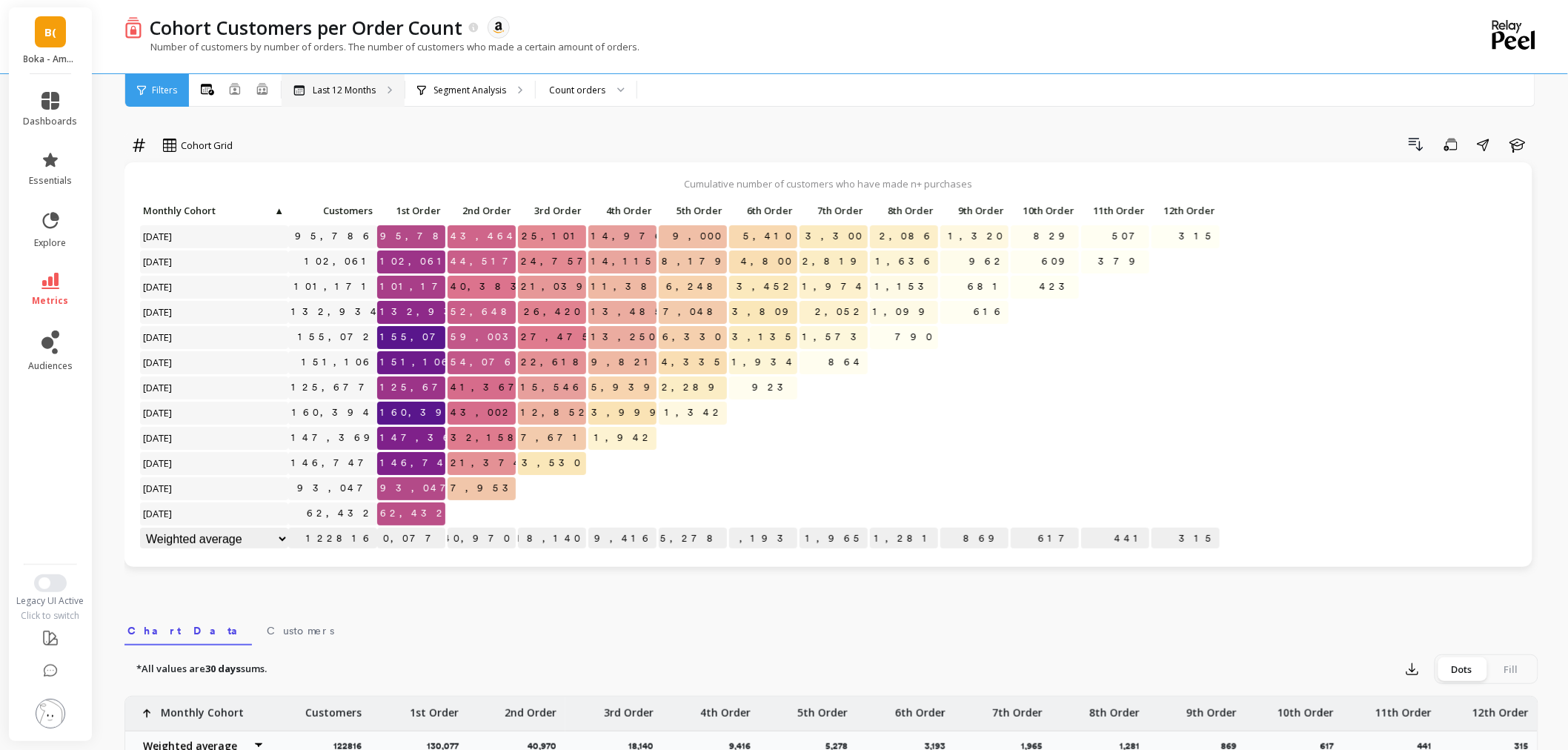
click at [344, 96] on div "Last 12 Months" at bounding box center [342, 90] width 123 height 32
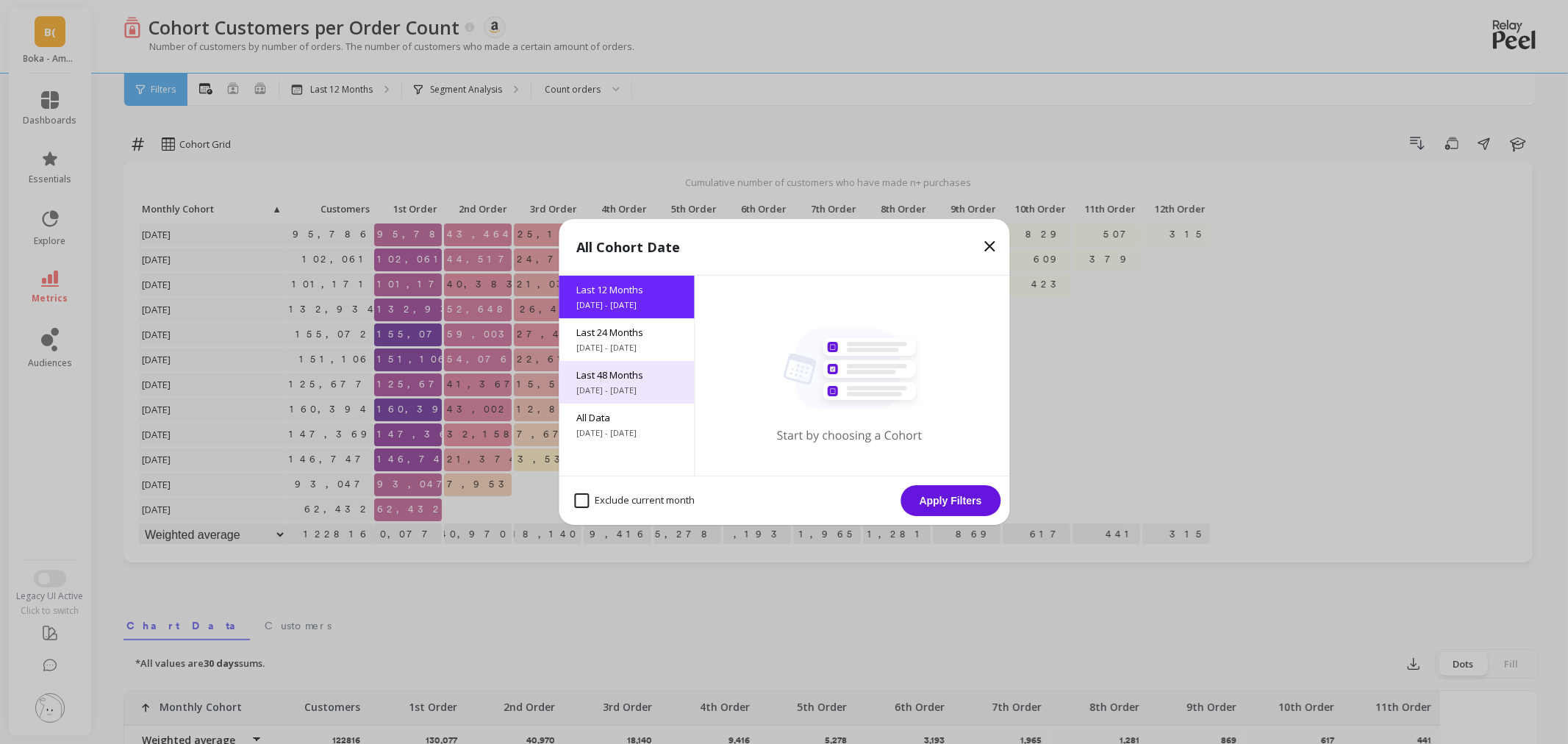
click at [569, 376] on div "Last 48 Months 9/24/2021 - 9/24/2025" at bounding box center [626, 383] width 135 height 43
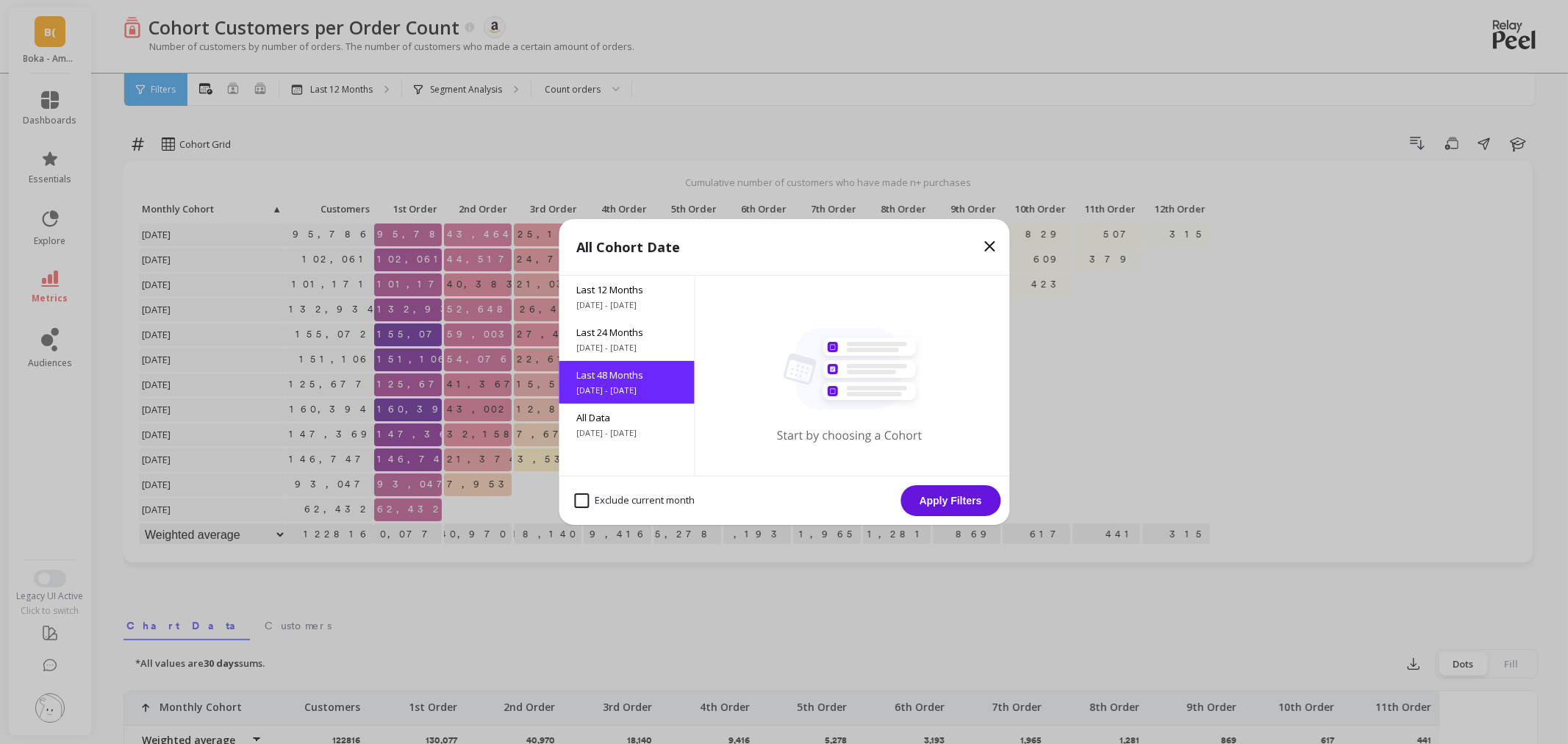
click at [933, 503] on button "Apply Filters" at bounding box center [950, 501] width 100 height 31
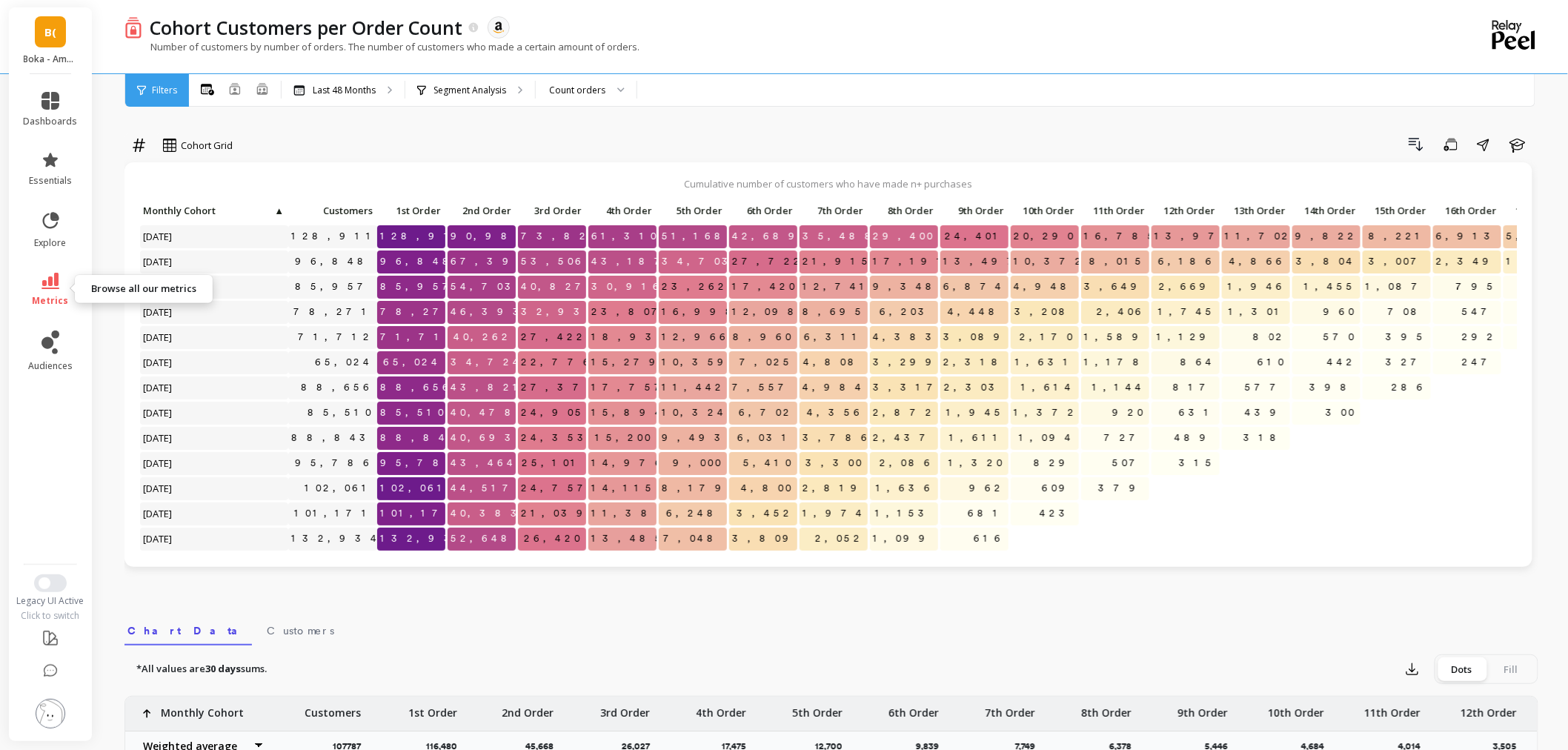
click at [56, 281] on icon at bounding box center [50, 281] width 18 height 16
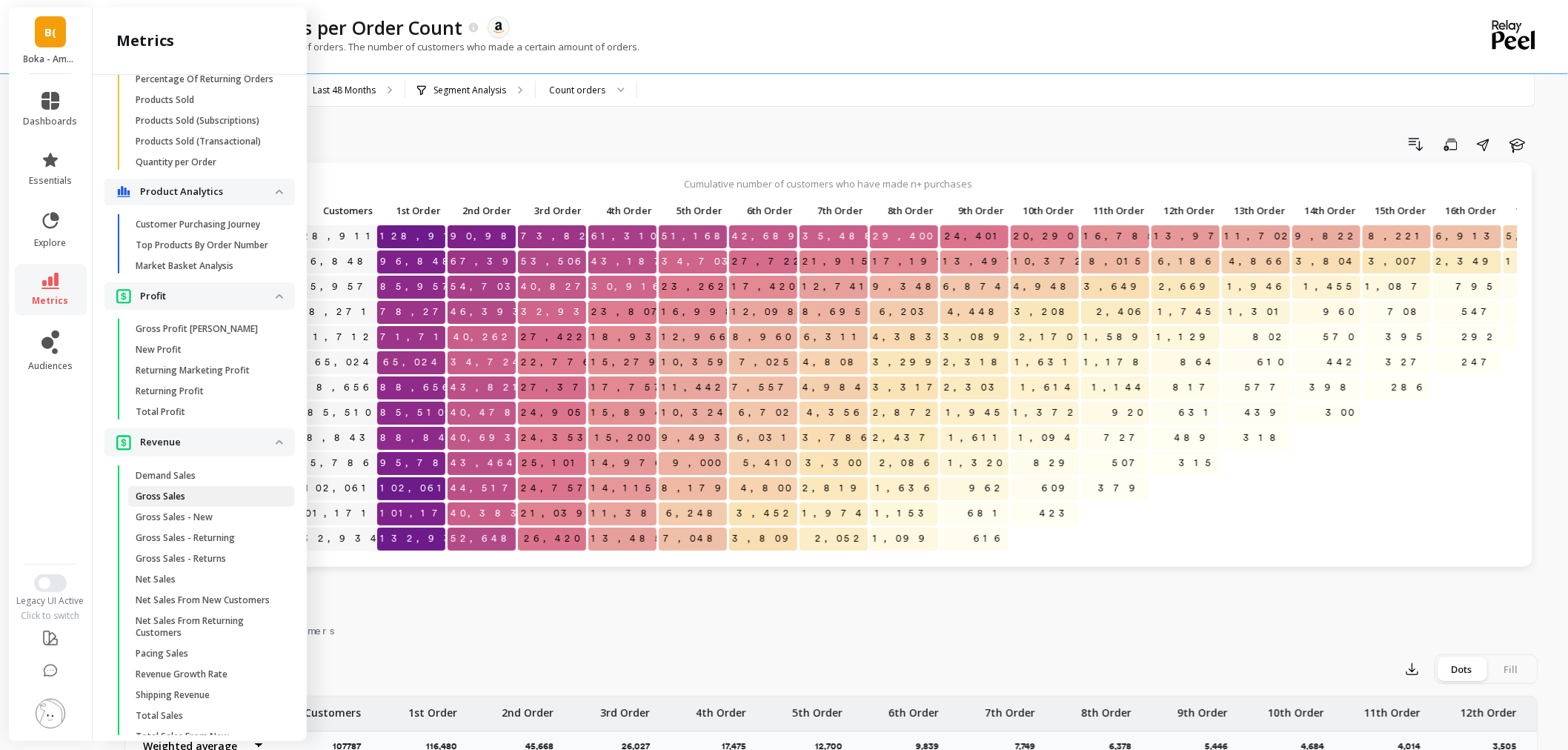
scroll to position [1317, 0]
click at [205, 500] on span "Gross Sales" at bounding box center [205, 494] width 141 height 12
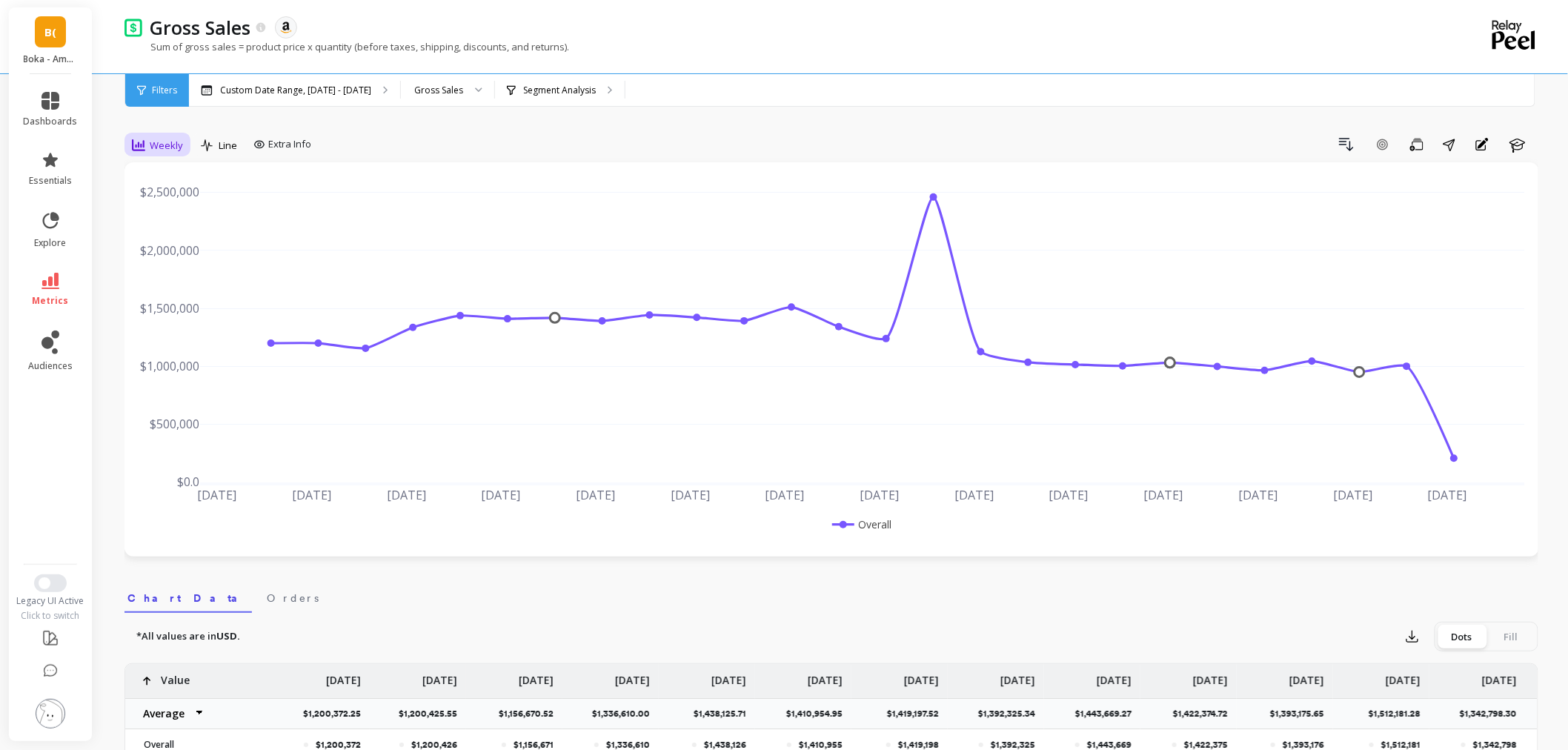
click at [159, 146] on span "Weekly" at bounding box center [166, 146] width 33 height 14
click at [151, 265] on div "Monthly" at bounding box center [179, 263] width 85 height 14
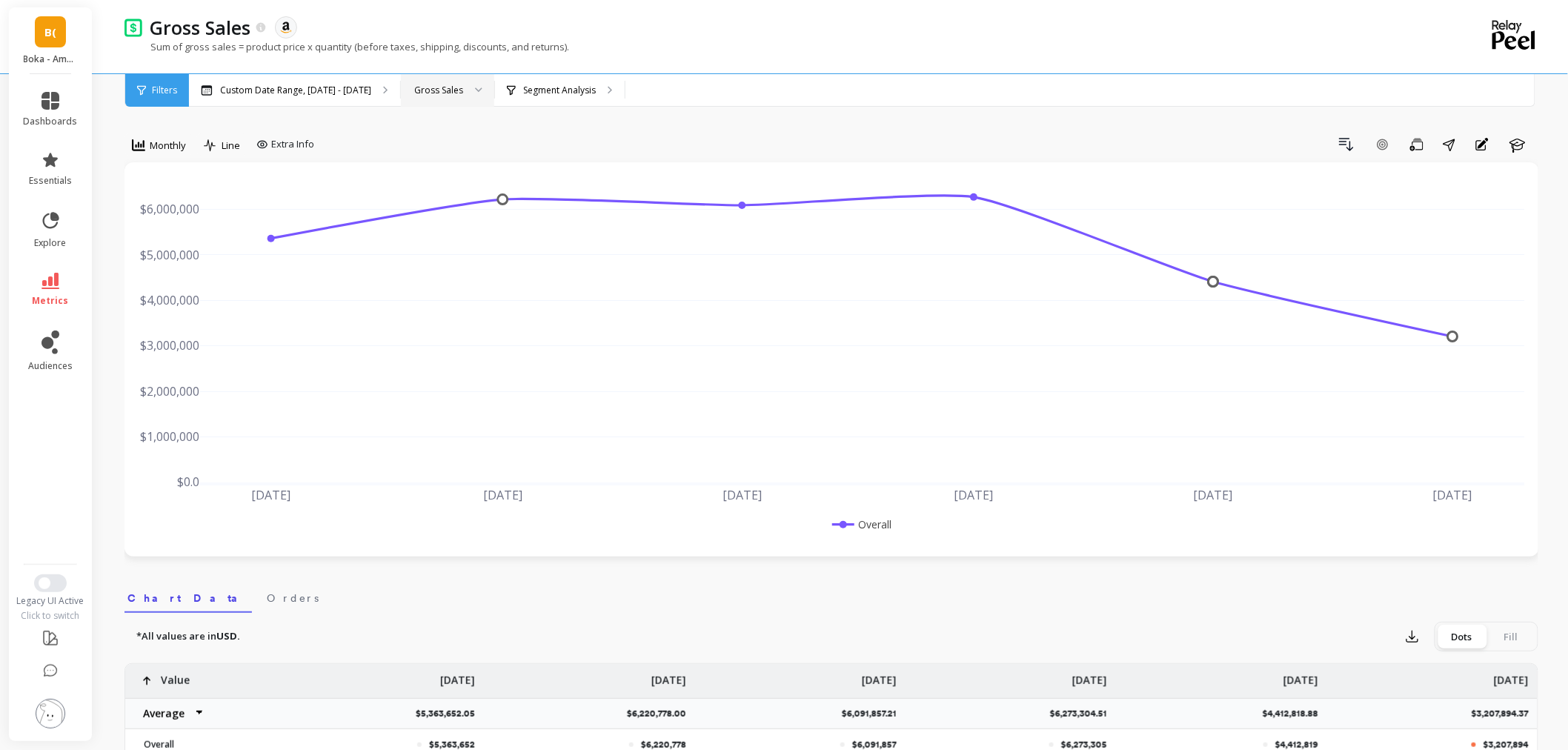
click at [464, 80] on div at bounding box center [473, 90] width 18 height 32
click at [45, 283] on icon at bounding box center [50, 281] width 18 height 16
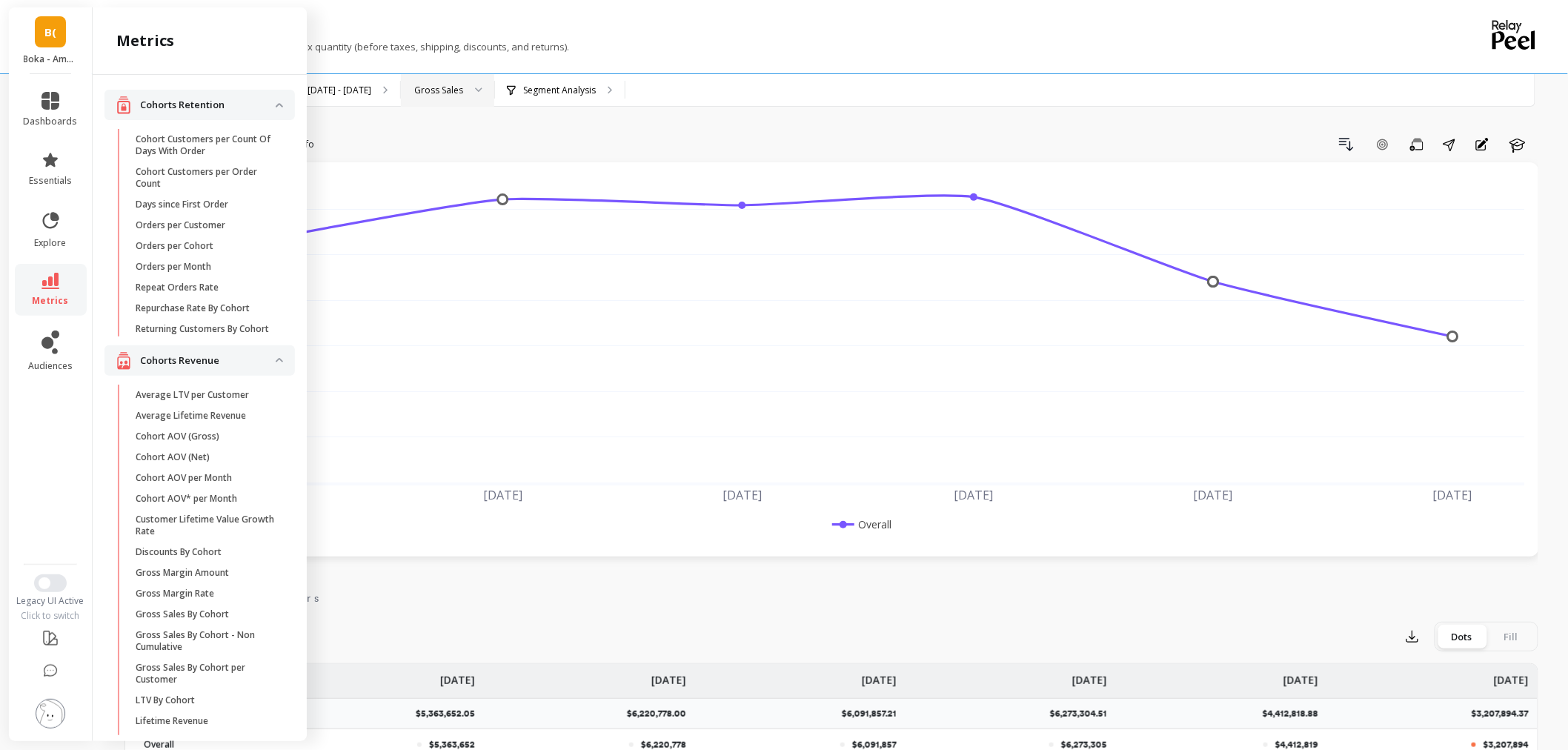
scroll to position [1317, 0]
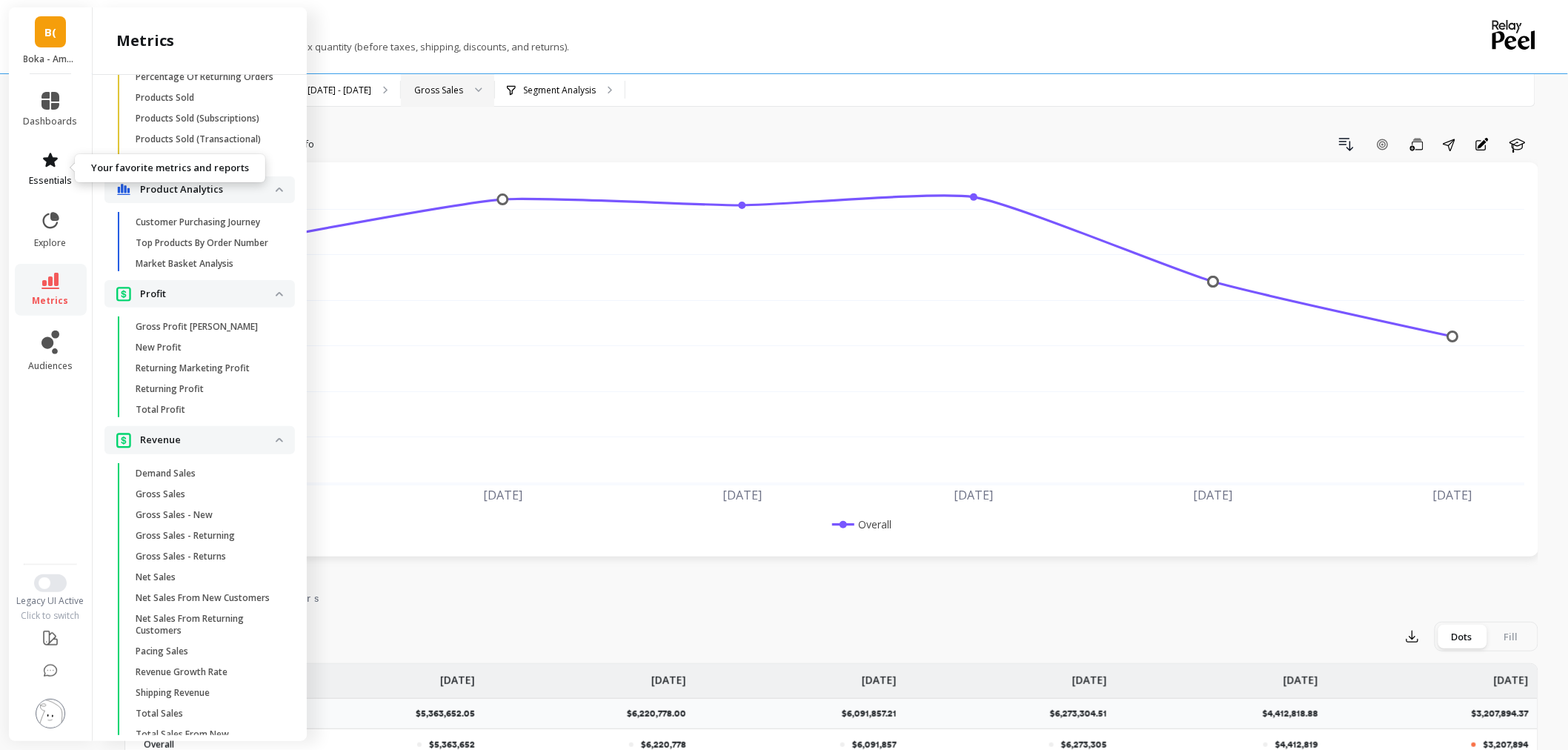
click at [68, 178] on span "essentials" at bounding box center [50, 180] width 43 height 12
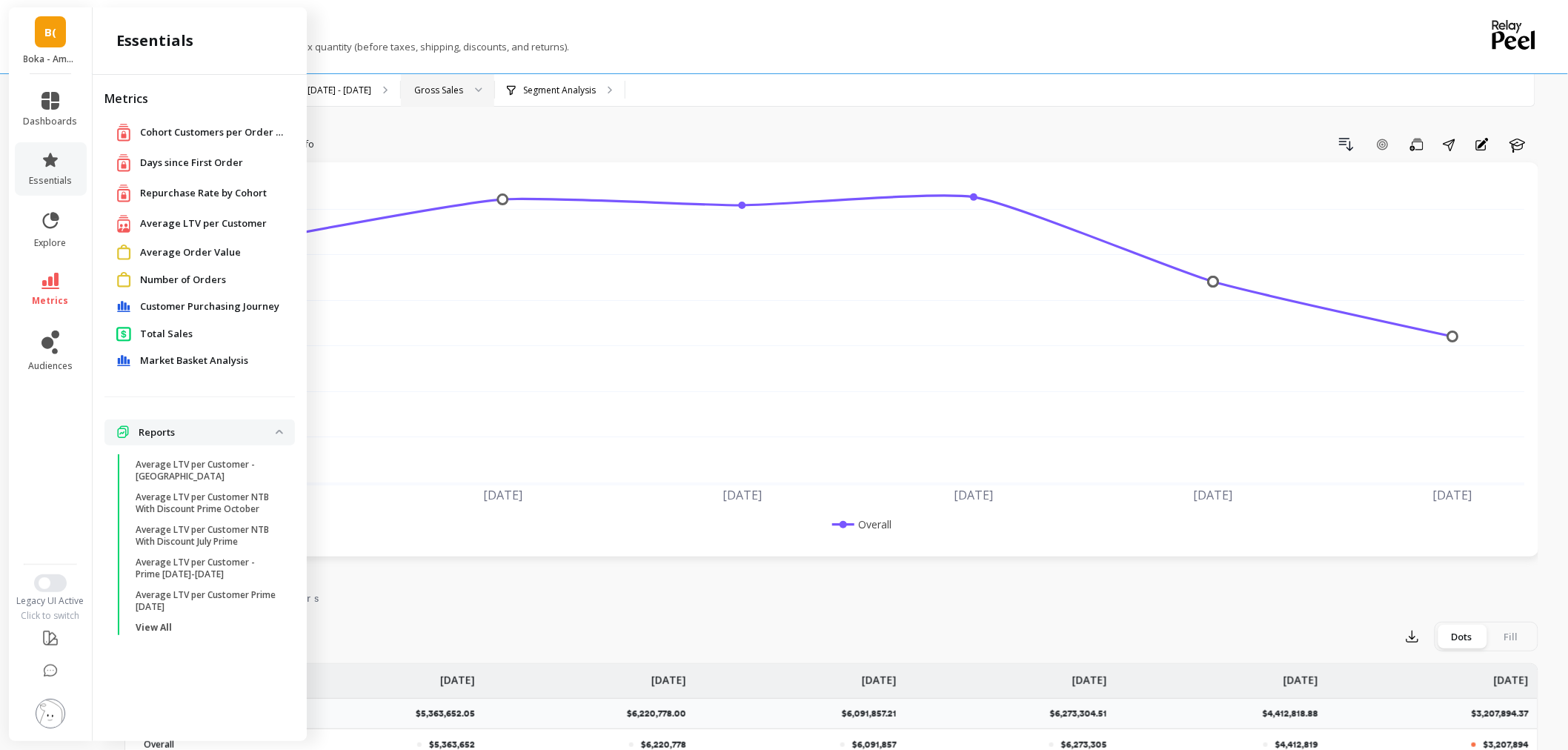
drag, startPoint x: 159, startPoint y: 332, endPoint x: 230, endPoint y: 350, distance: 73.2
click at [159, 332] on span "Total Sales" at bounding box center [166, 334] width 52 height 14
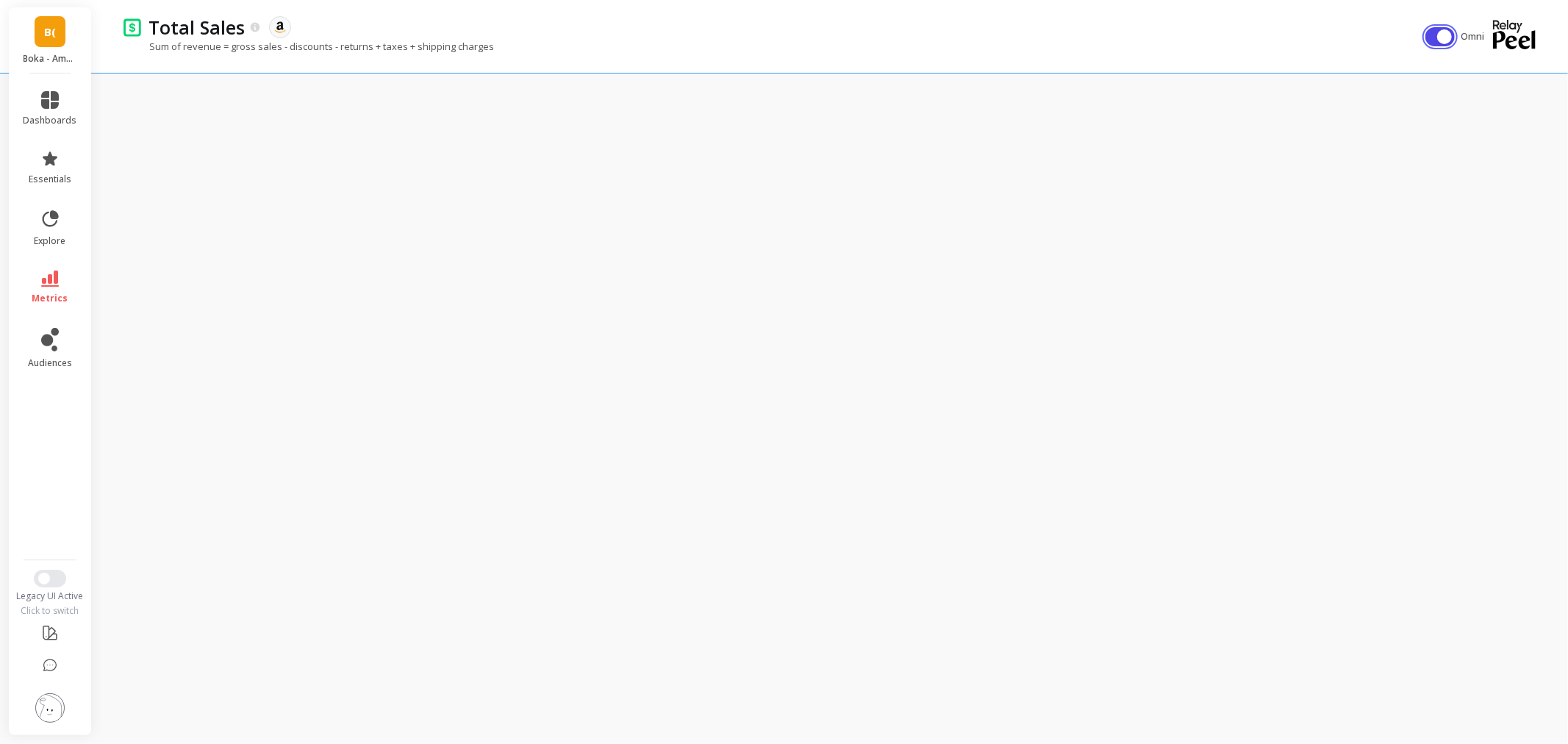
click at [1436, 38] on button "button" at bounding box center [1439, 36] width 30 height 19
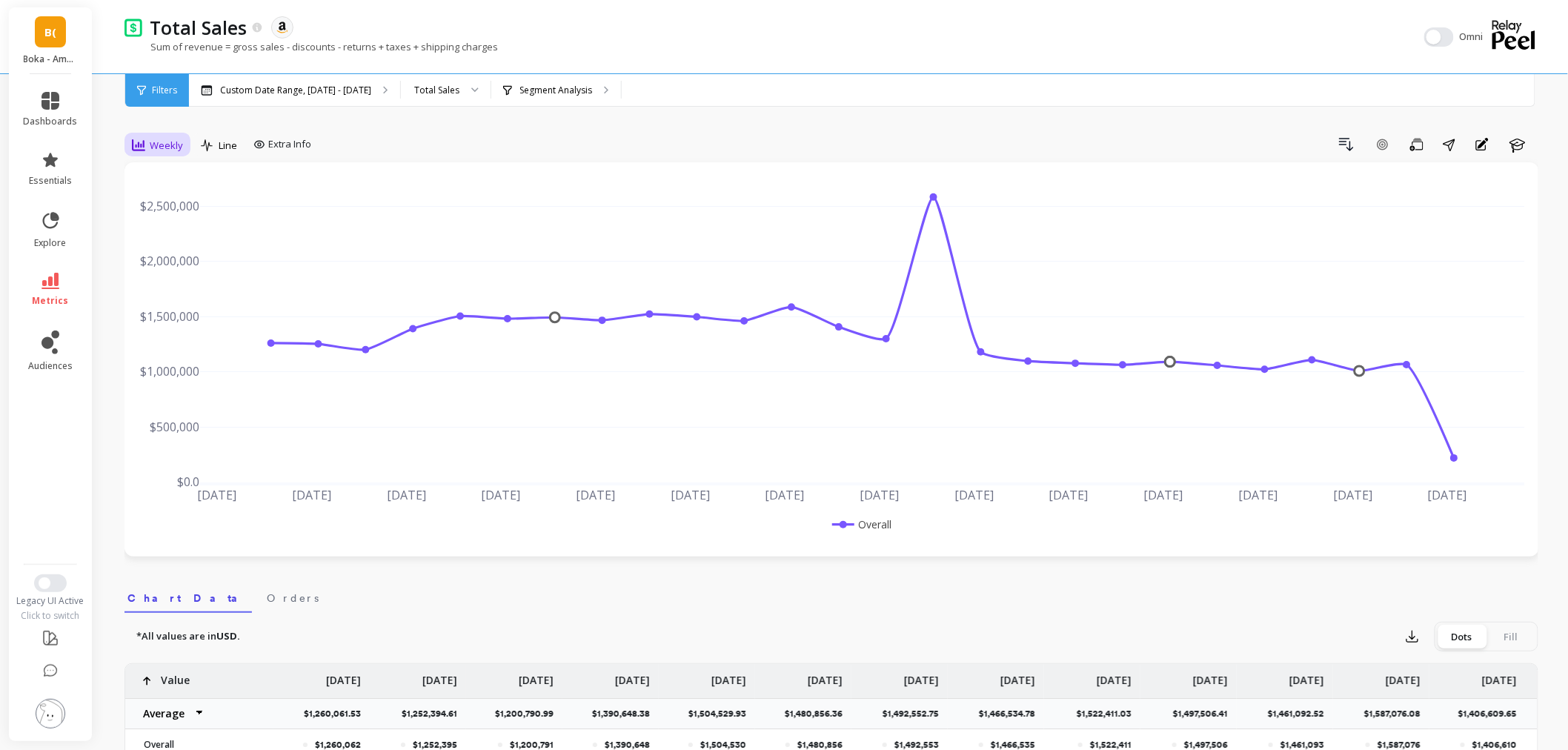
click at [165, 150] on span "Weekly" at bounding box center [166, 146] width 33 height 14
click at [140, 255] on div "Monthly" at bounding box center [178, 263] width 102 height 26
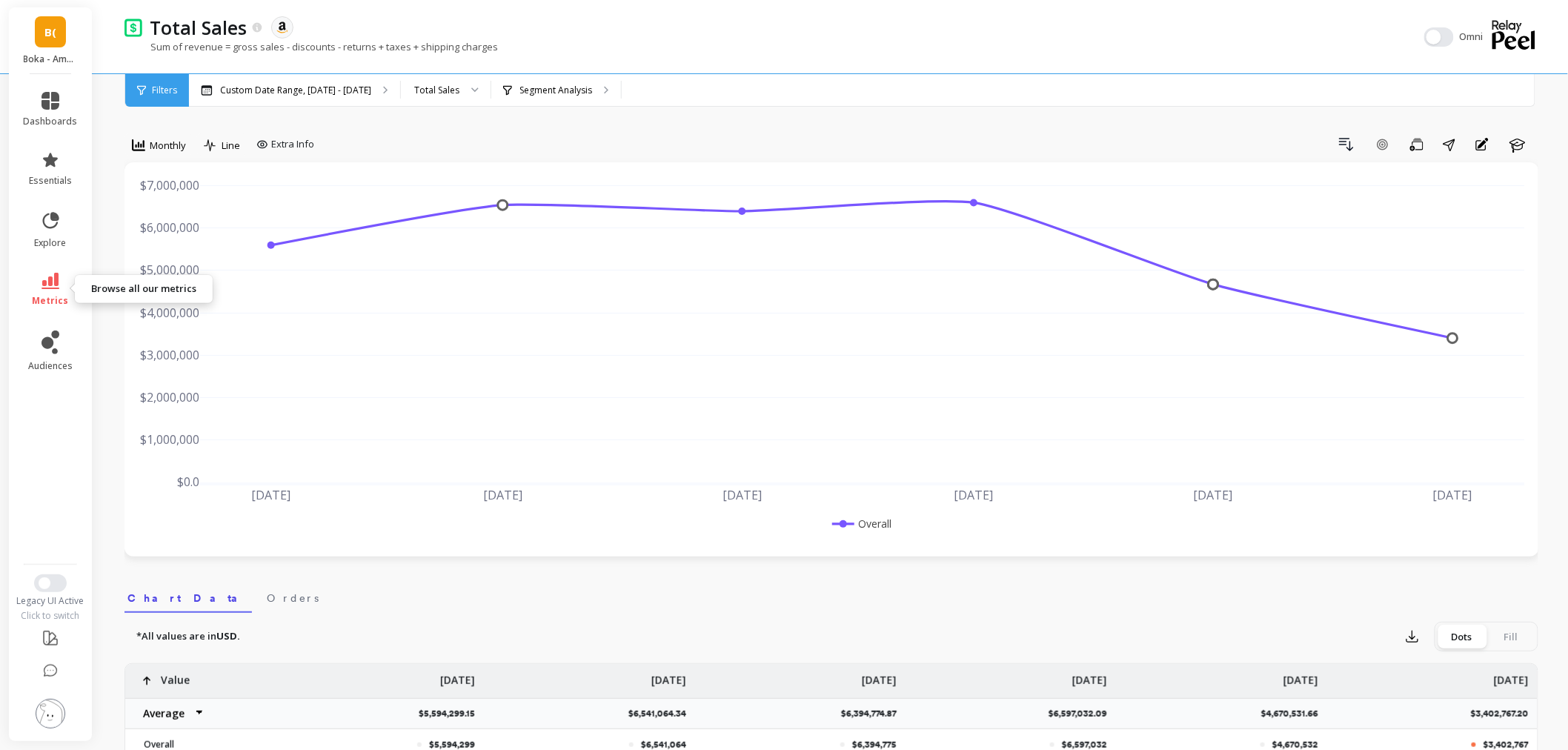
click at [37, 279] on link "metrics" at bounding box center [50, 290] width 54 height 34
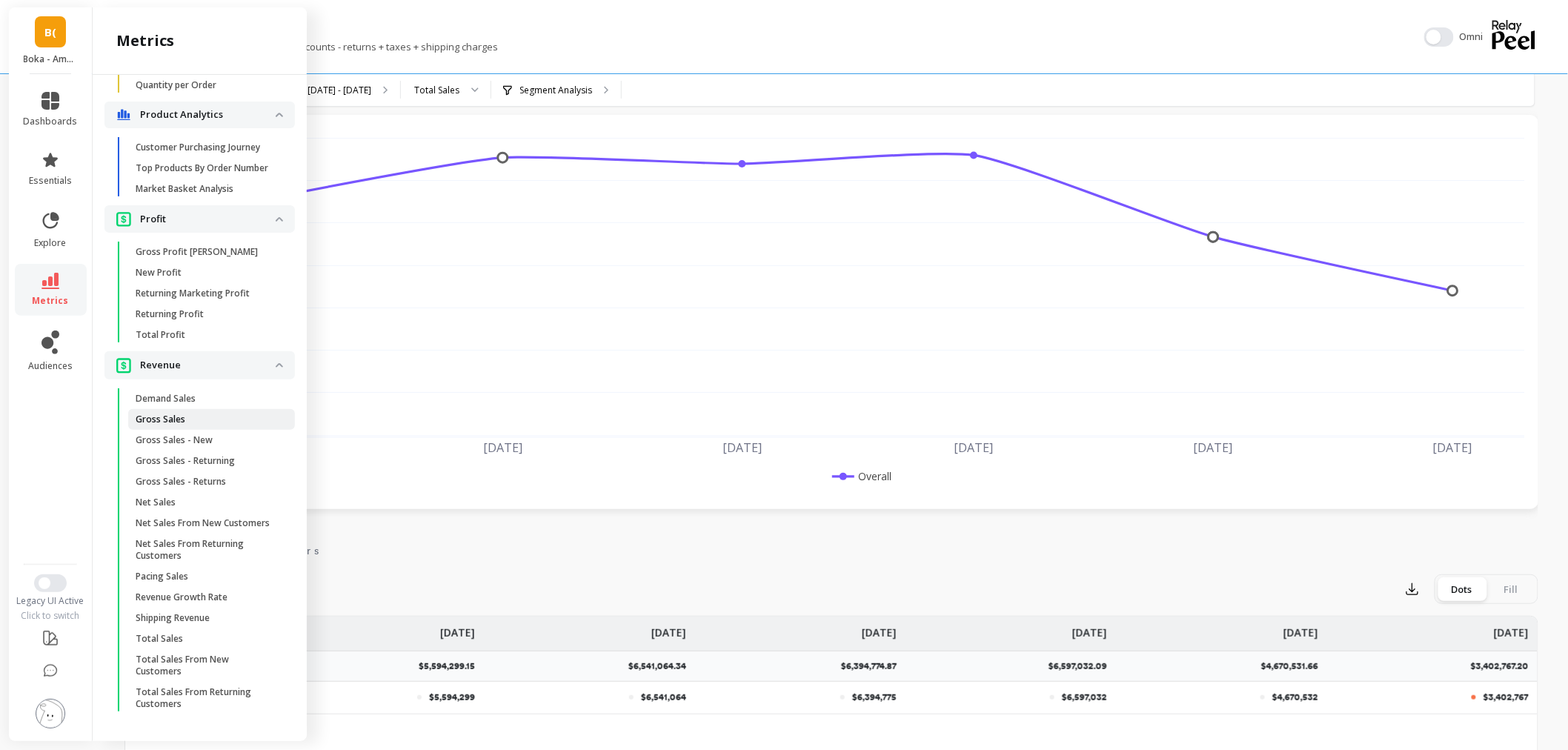
scroll to position [247, 0]
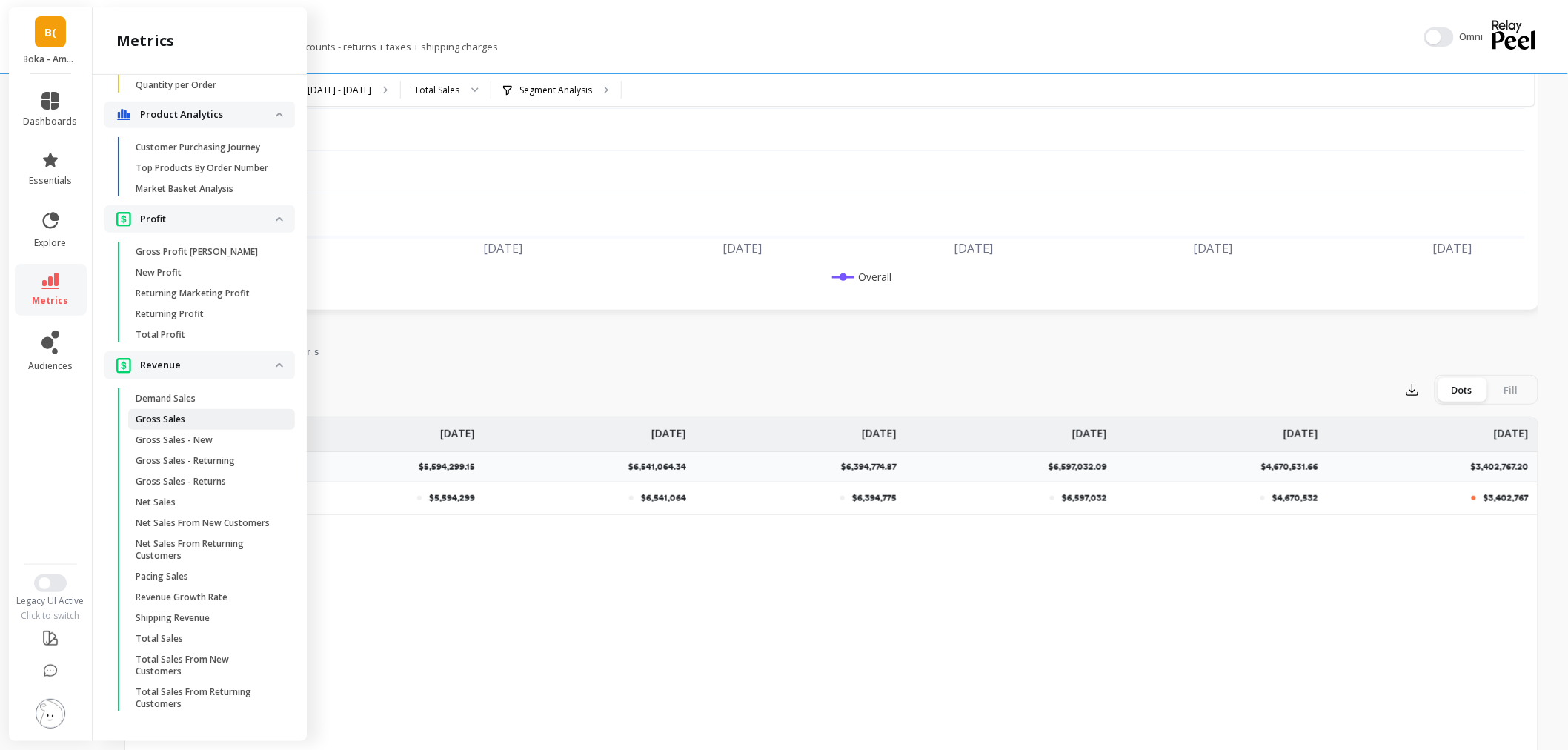
click at [183, 414] on p "Gross Sales" at bounding box center [160, 419] width 50 height 12
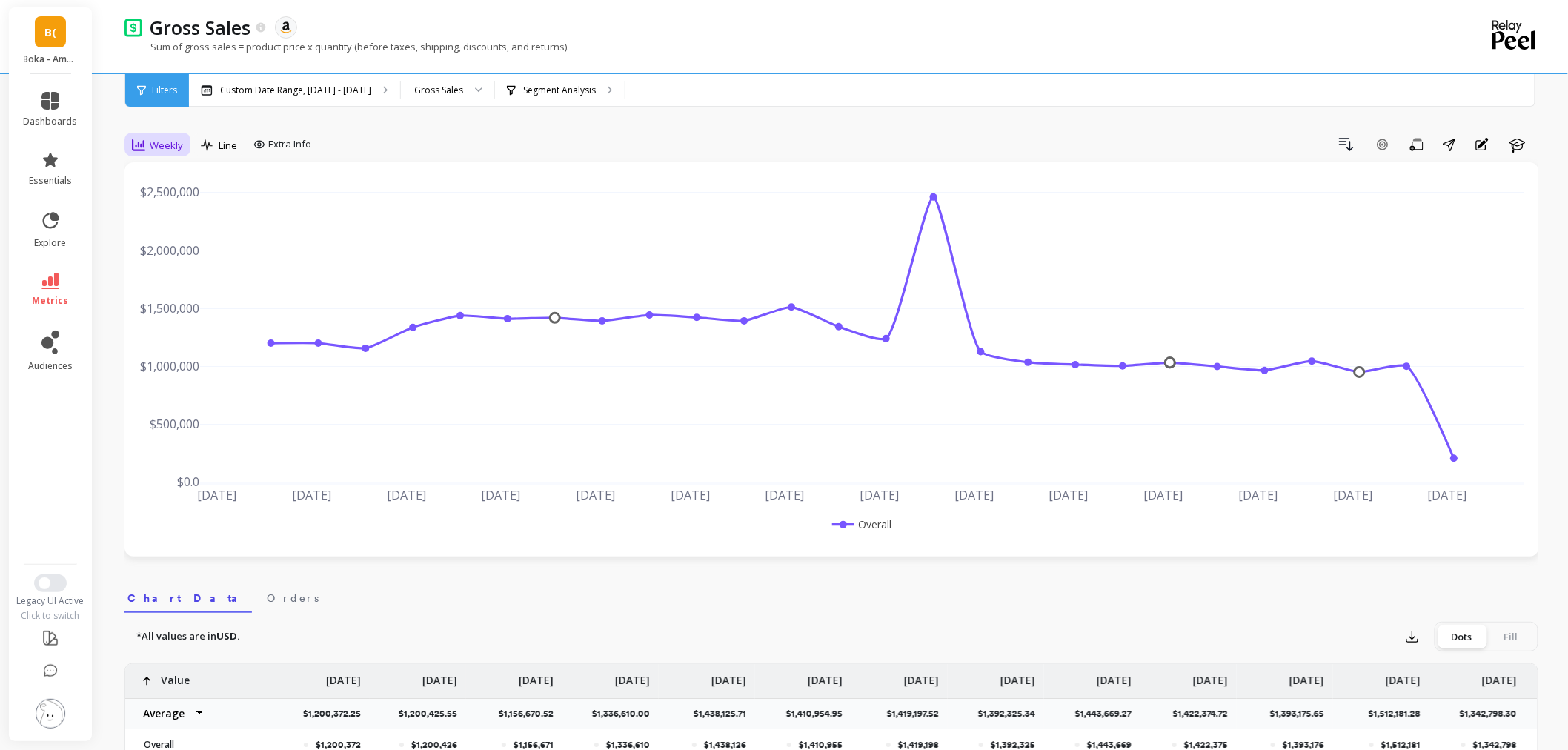
click at [154, 135] on div "Weekly" at bounding box center [157, 145] width 60 height 25
click at [161, 261] on div "Monthly" at bounding box center [179, 263] width 85 height 14
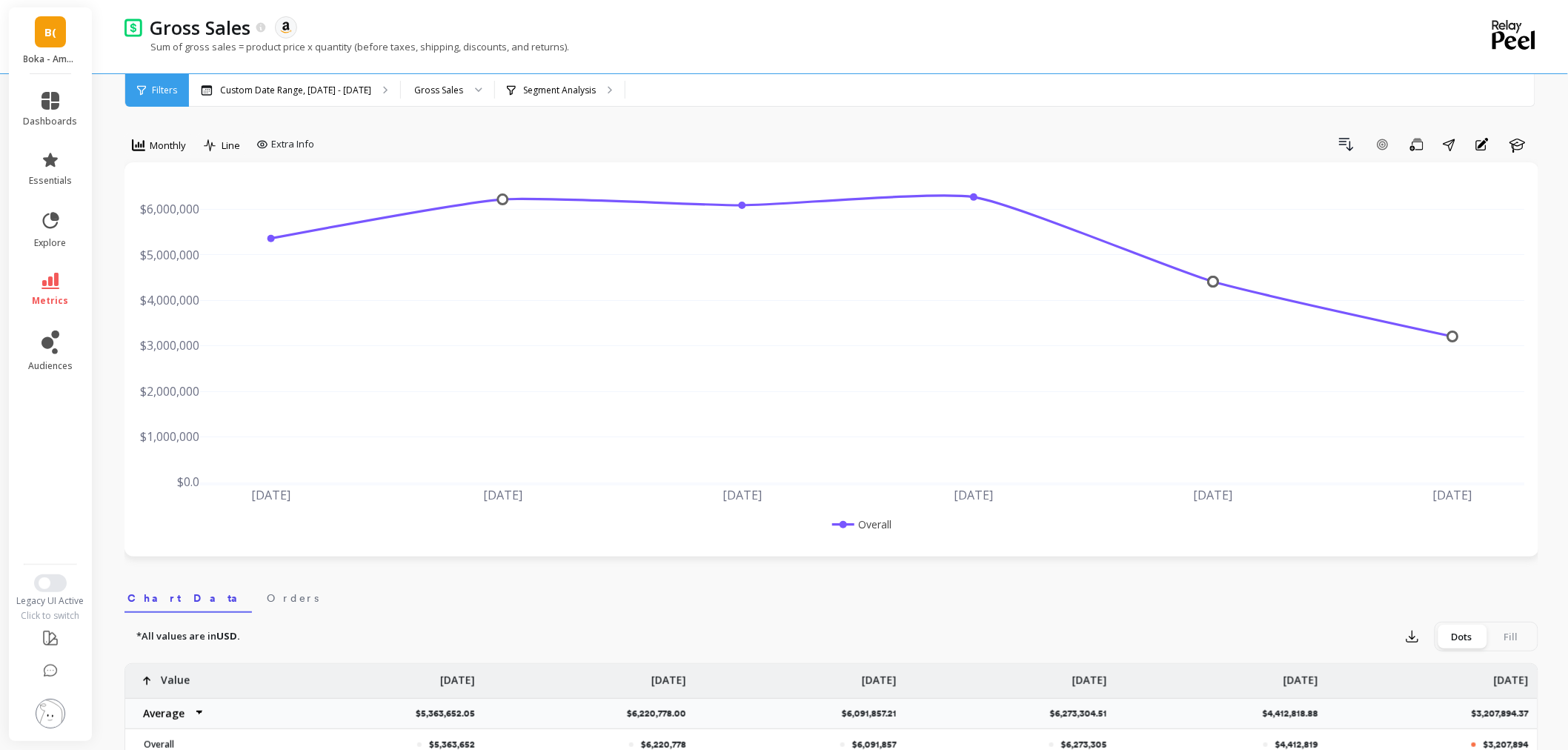
click at [39, 702] on img at bounding box center [50, 713] width 30 height 30
click at [617, 25] on div "Gross Sales The data you are viewing comes from: Amazon Seller Central" at bounding box center [779, 27] width 1274 height 25
drag, startPoint x: 597, startPoint y: 43, endPoint x: 149, endPoint y: 50, distance: 448.1
click at [149, 50] on div "Sum of gross sales = product price x quantity (before taxes, shipping, discount…" at bounding box center [770, 53] width 1292 height 28
copy p "Sum of gross sales = product price x quantity (before taxes, shipping, discount…"
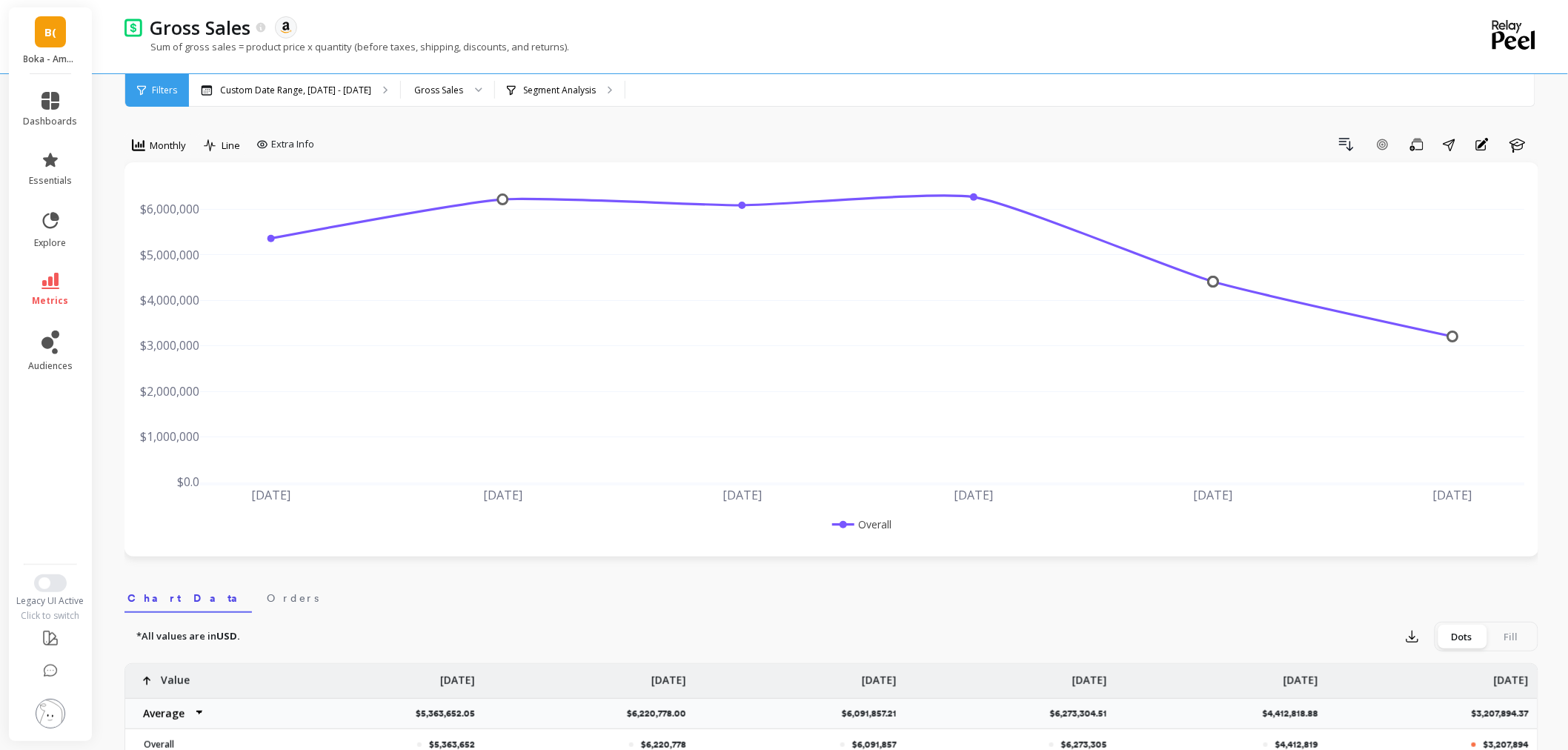
click at [35, 270] on li "metrics" at bounding box center [50, 290] width 72 height 52
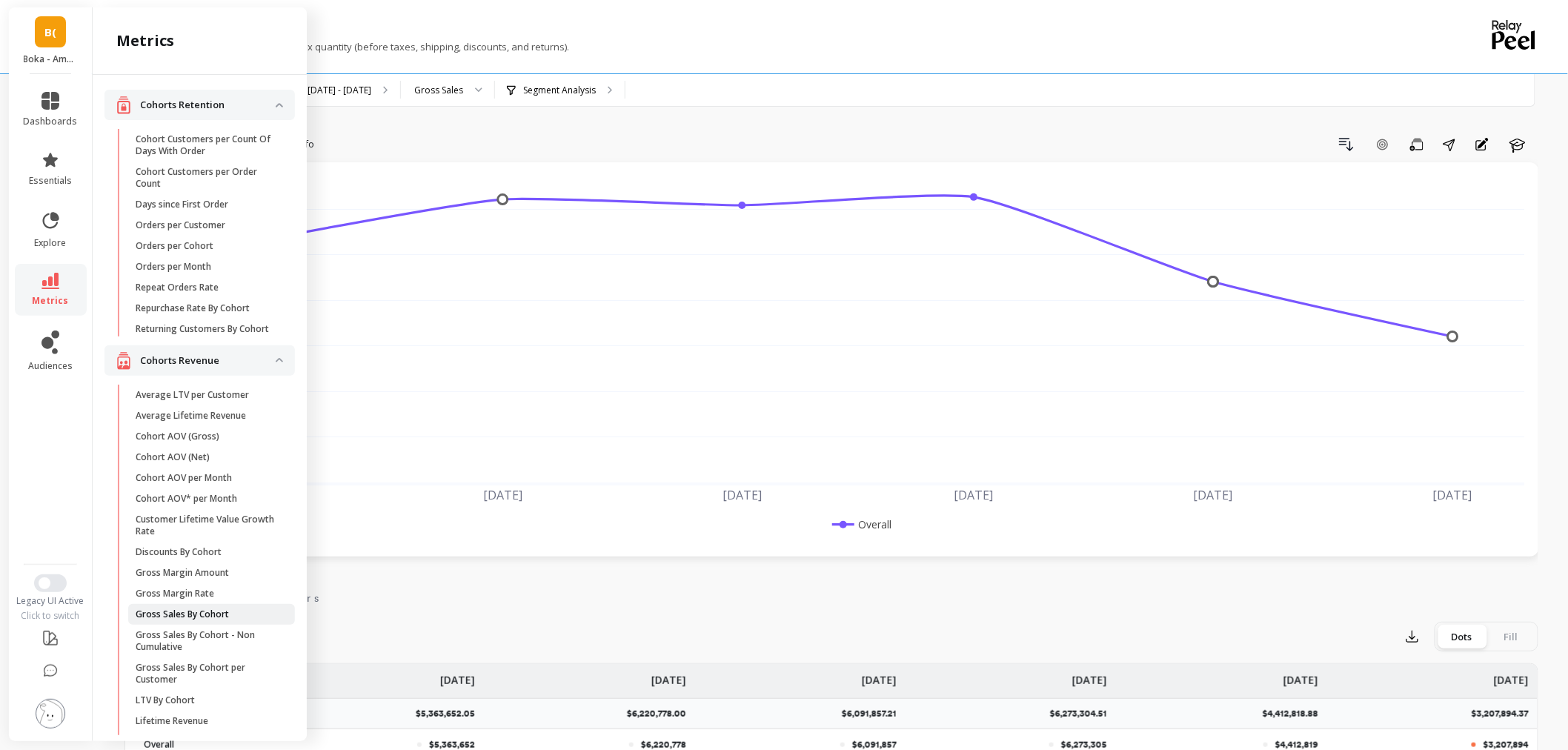
click at [223, 619] on p "Gross Sales By Cohort" at bounding box center [182, 614] width 94 height 12
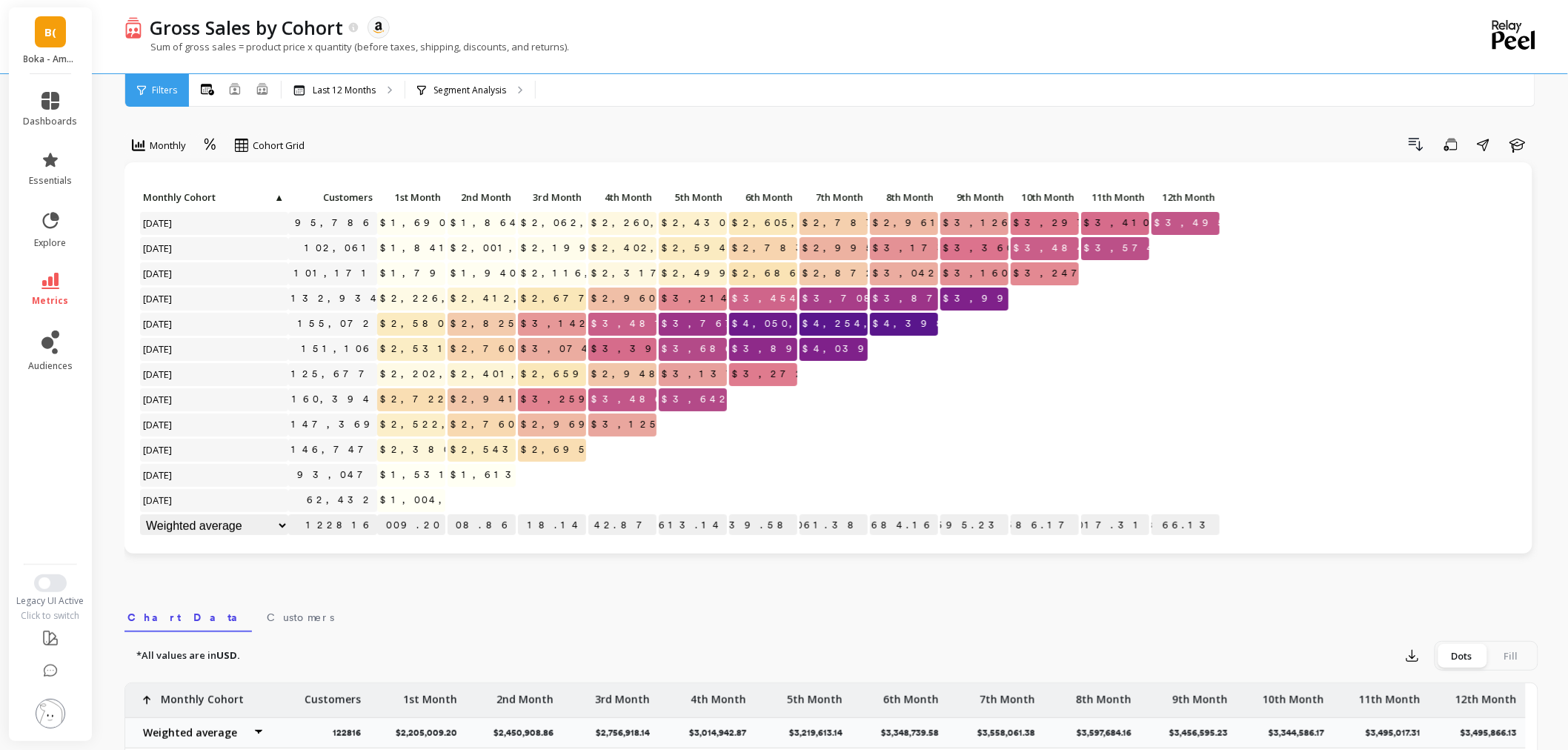
click at [47, 297] on span "metrics" at bounding box center [50, 300] width 36 height 12
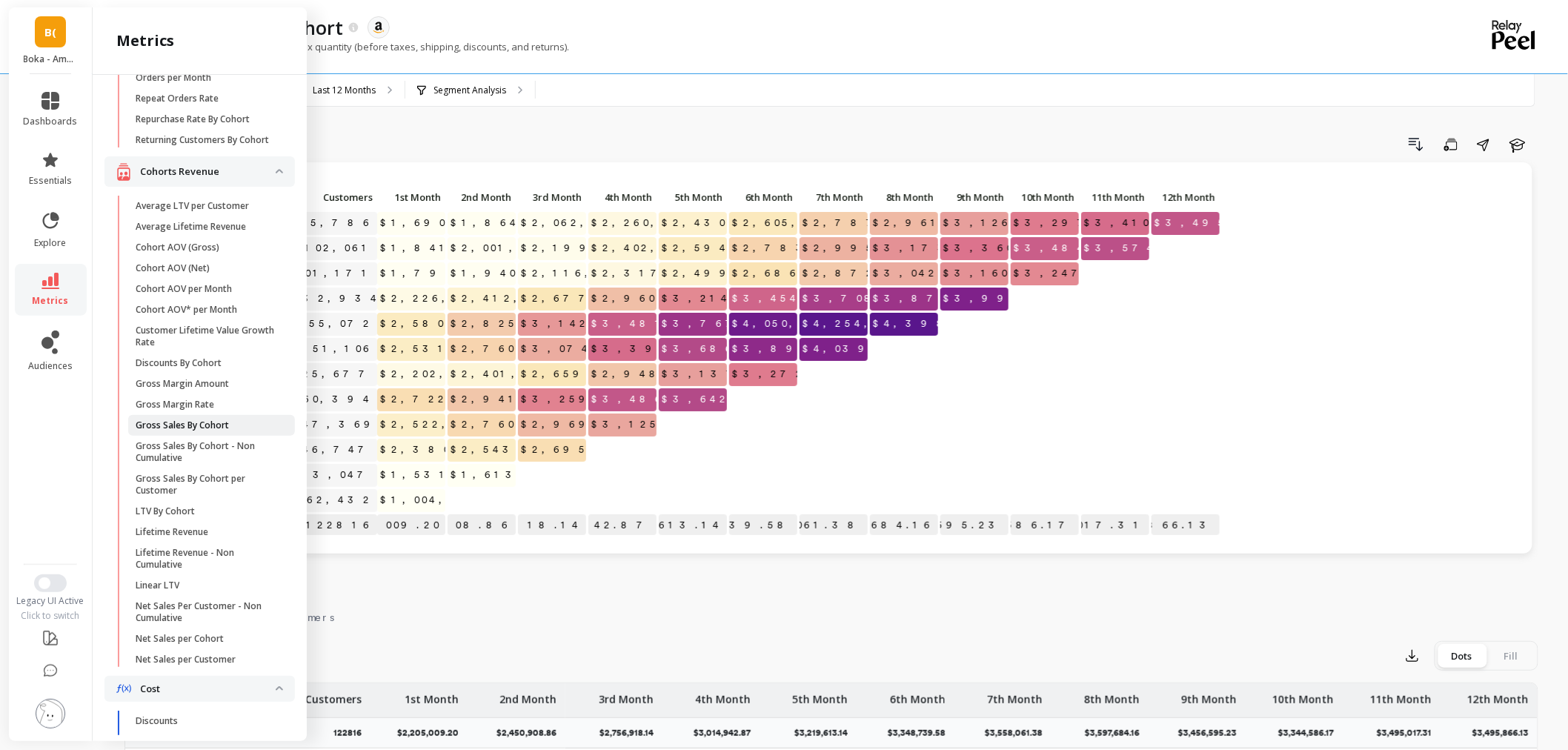
scroll to position [247, 0]
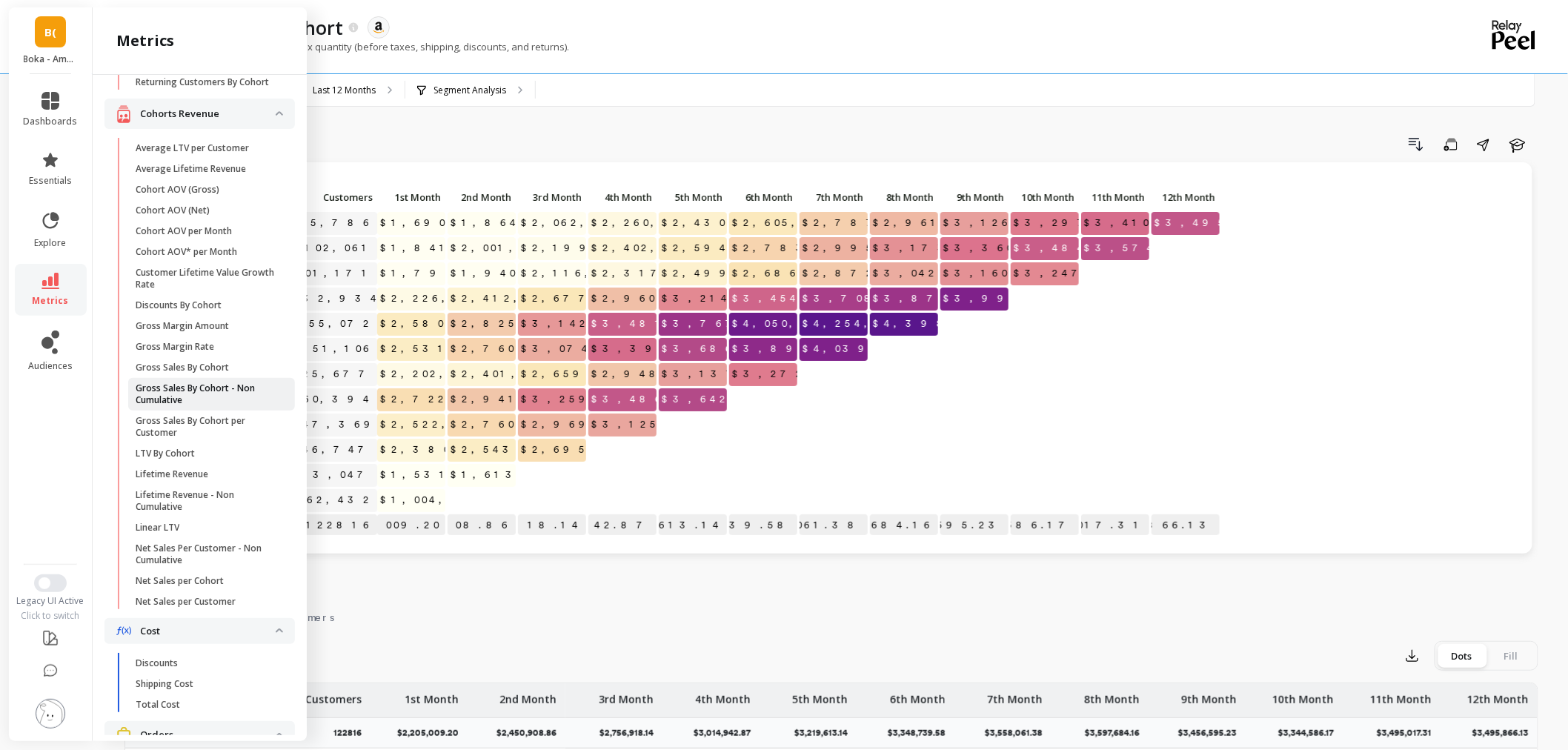
click at [196, 410] on link "Gross Sales By Cohort - Non Cumulative" at bounding box center [211, 394] width 167 height 32
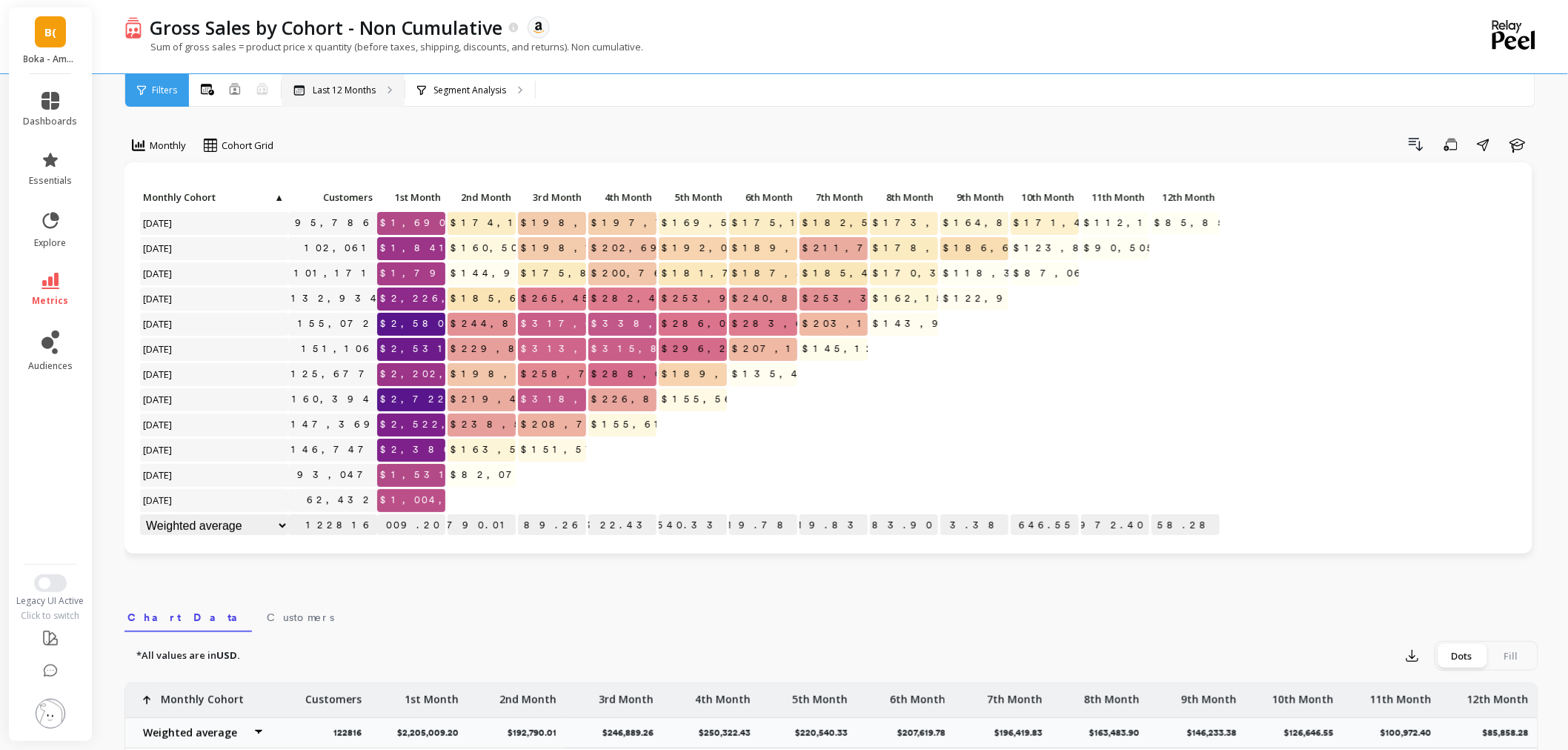
click at [315, 80] on div "Last 12 Months" at bounding box center [342, 90] width 123 height 32
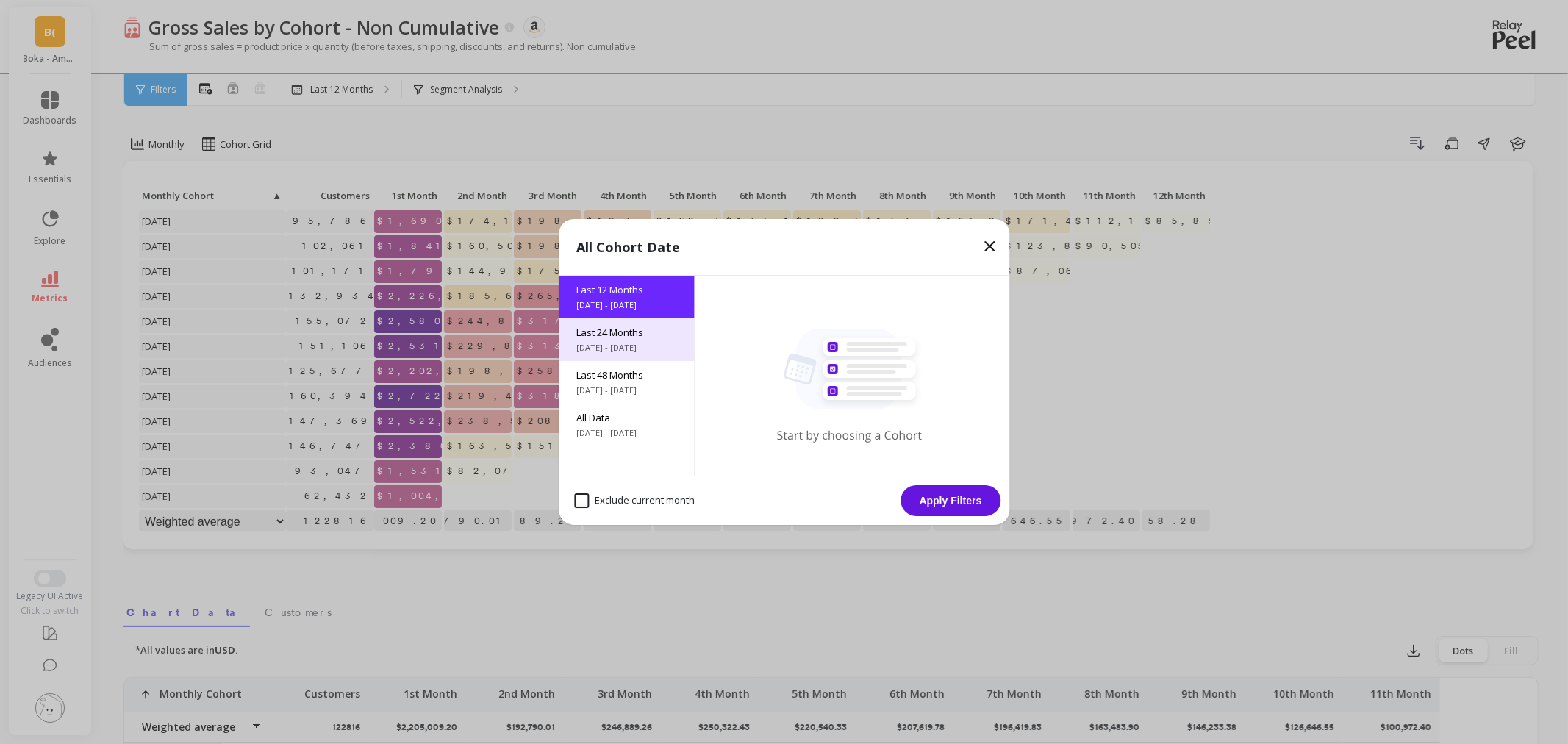
click at [589, 335] on span "Last 24 Months" at bounding box center [627, 332] width 100 height 13
click at [961, 508] on button "Apply Filters" at bounding box center [950, 501] width 100 height 31
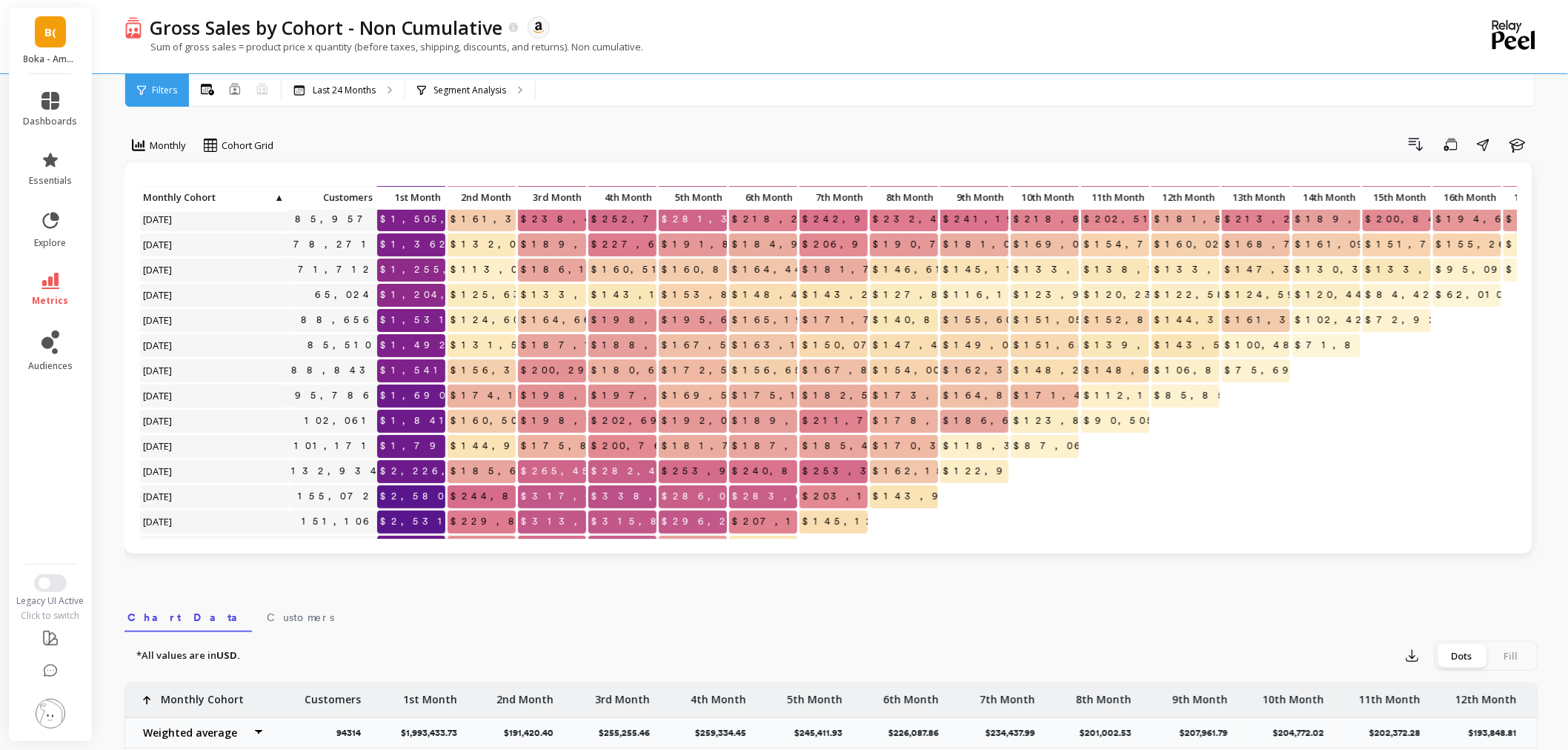
scroll to position [165, 0]
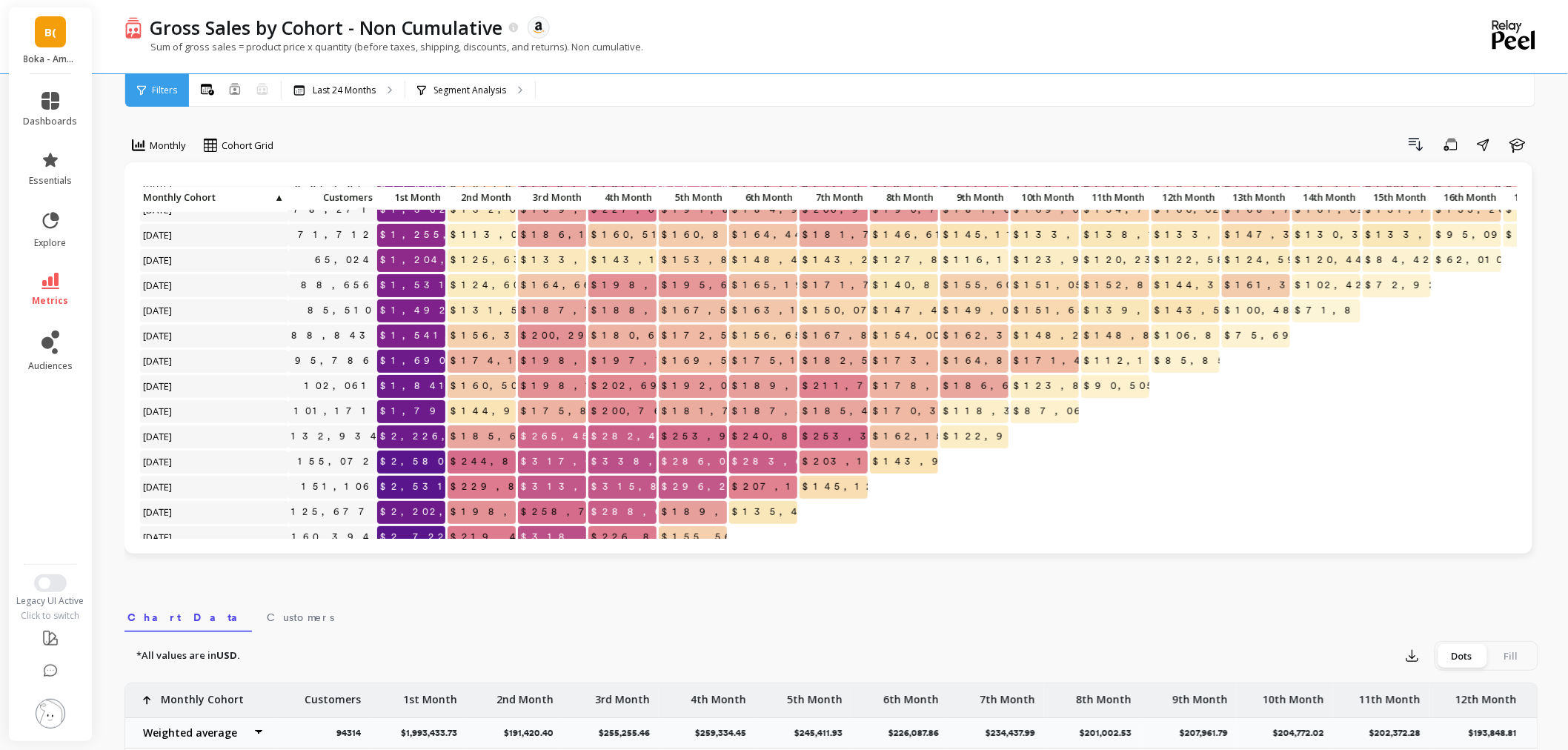
click at [235, 437] on p "[DATE]" at bounding box center [214, 436] width 148 height 23
drag, startPoint x: 952, startPoint y: 440, endPoint x: 1017, endPoint y: 437, distance: 65.1
click at [1017, 437] on div "Click to create an audience 96,848 $1,696,592.58 $228,425.14 $357,344.48 $352,1…" at bounding box center [1003, 373] width 1727 height 702
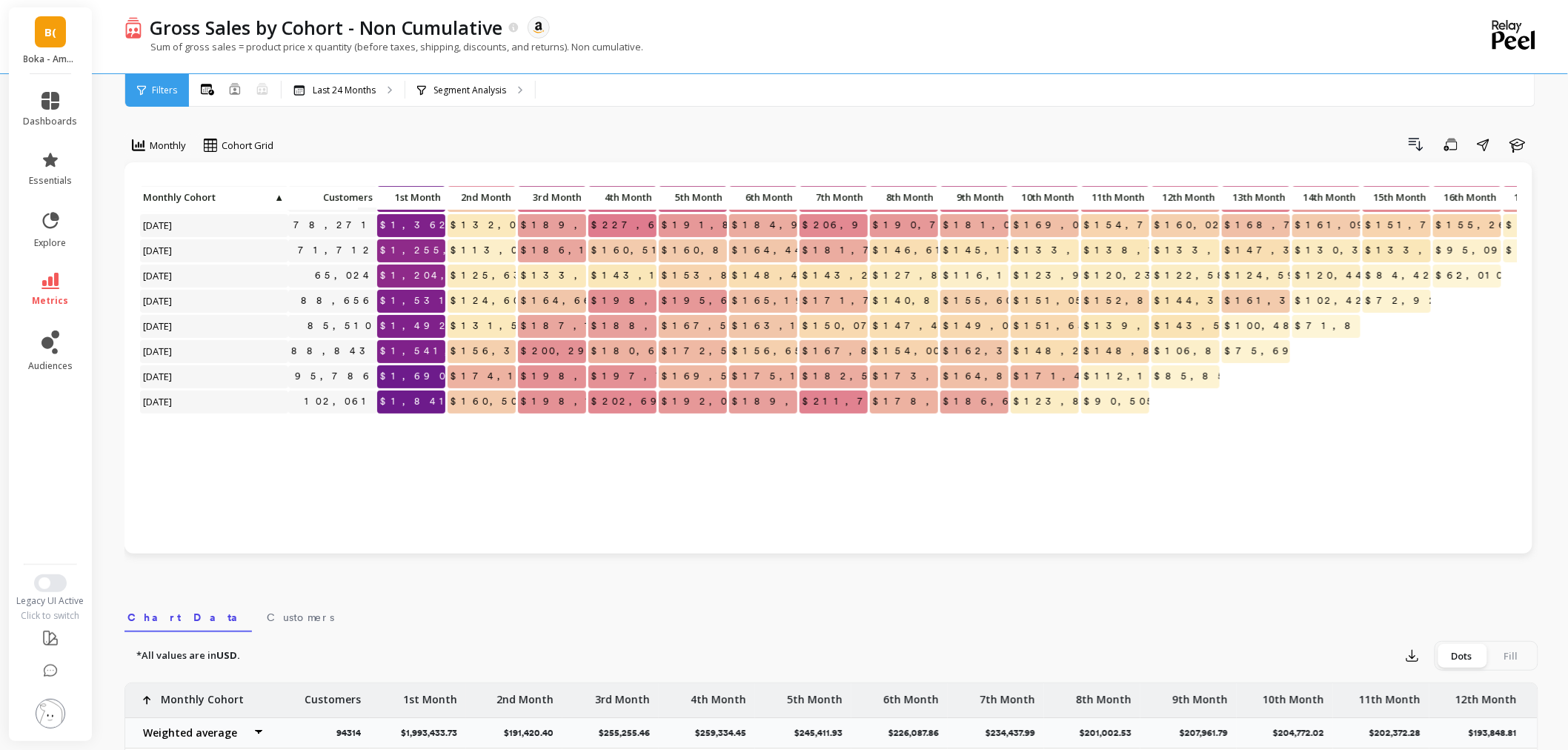
scroll to position [0, 0]
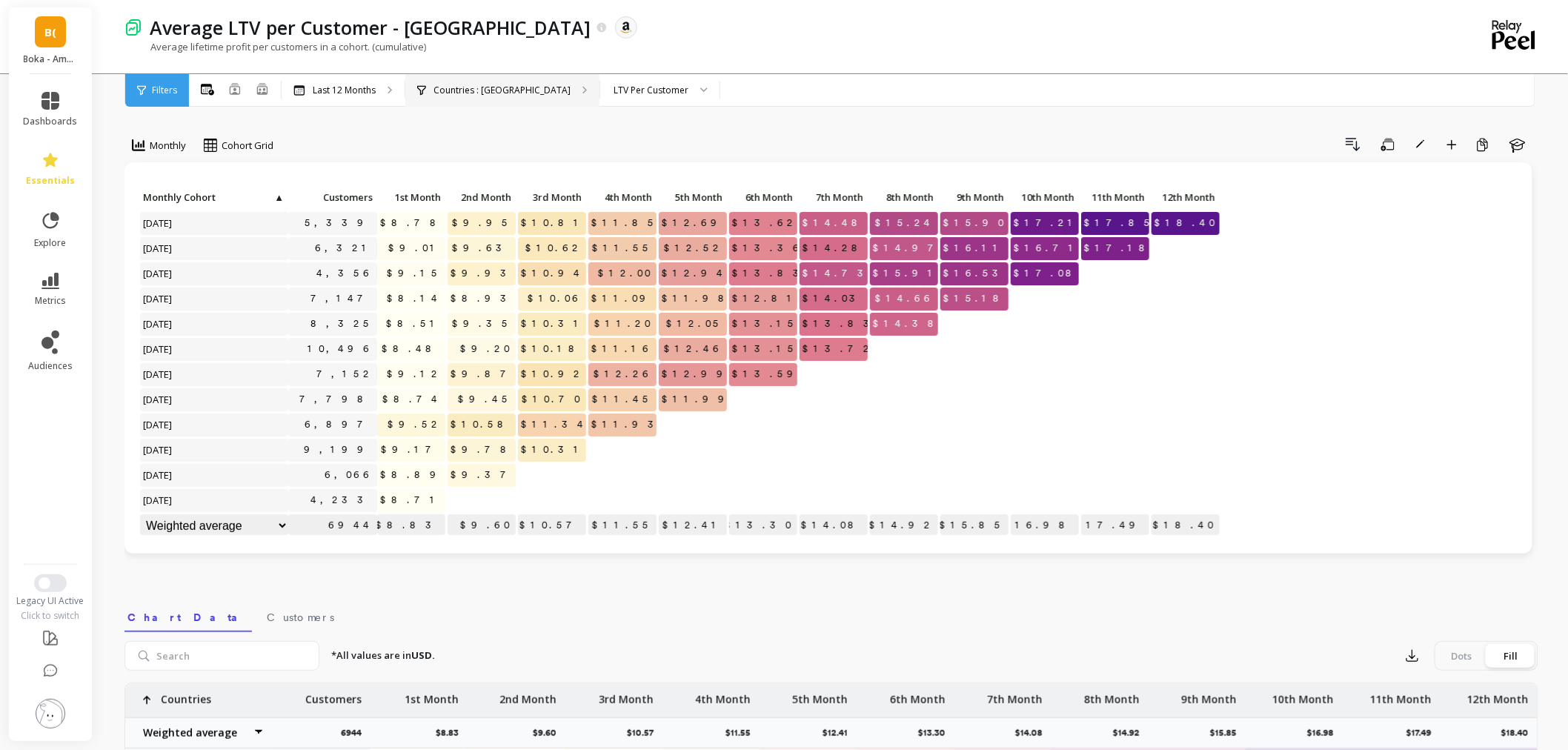
click at [462, 99] on div "Countries : Canada" at bounding box center [502, 90] width 194 height 32
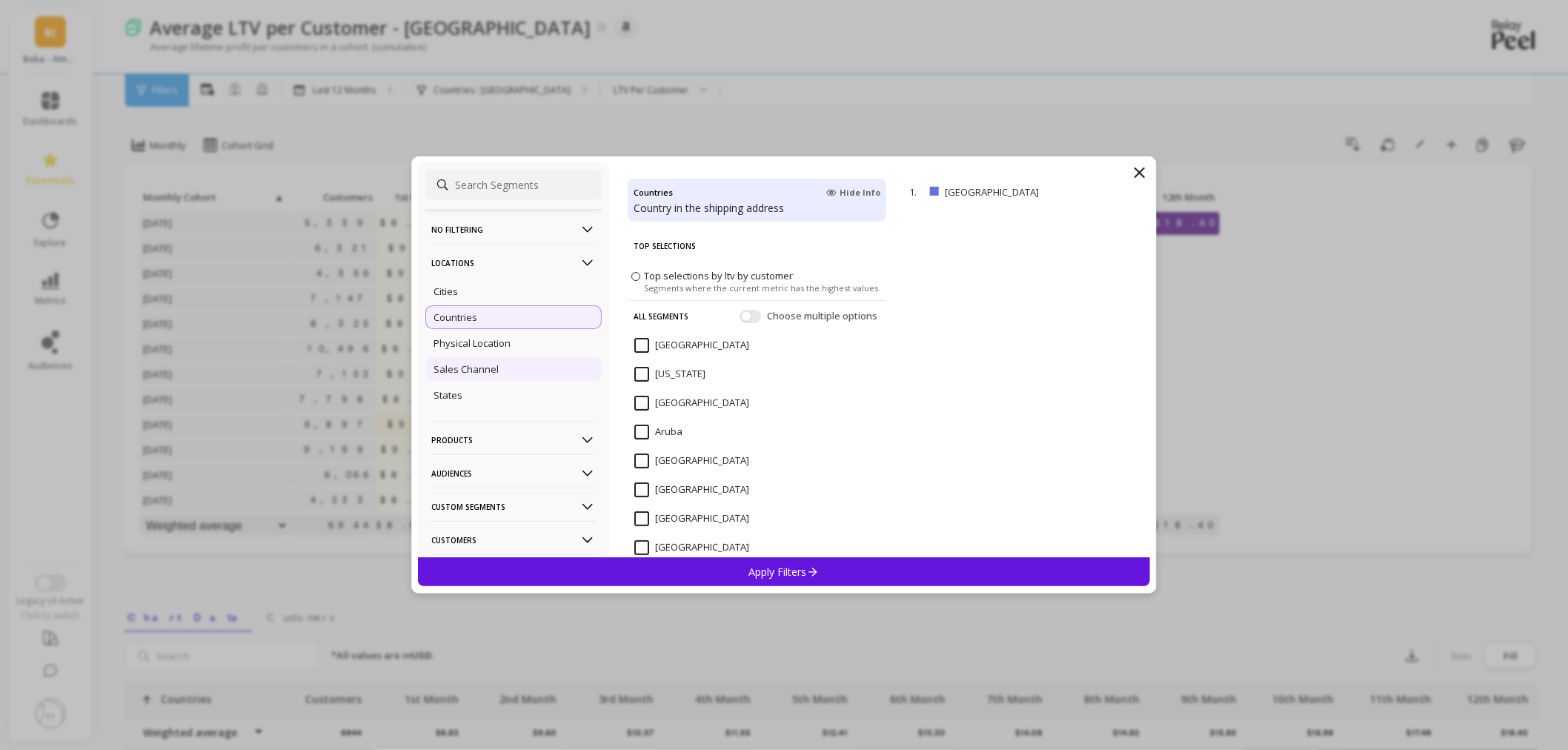
click at [531, 365] on div "Sales Channel" at bounding box center [514, 369] width 177 height 23
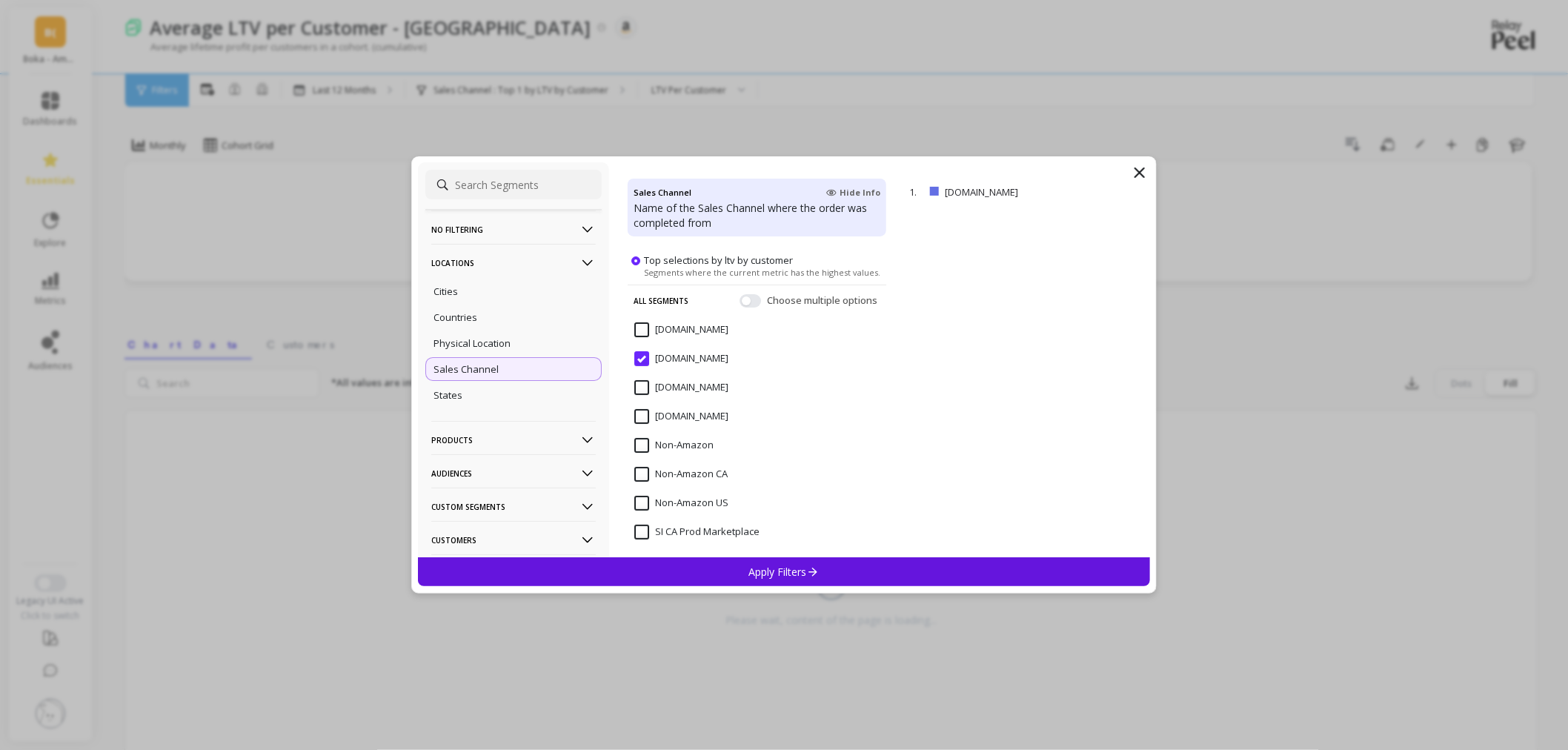
scroll to position [32, 0]
click at [677, 331] on input "Amazon.ca" at bounding box center [681, 329] width 94 height 14
click at [761, 576] on p "Apply Filters" at bounding box center [784, 572] width 70 height 14
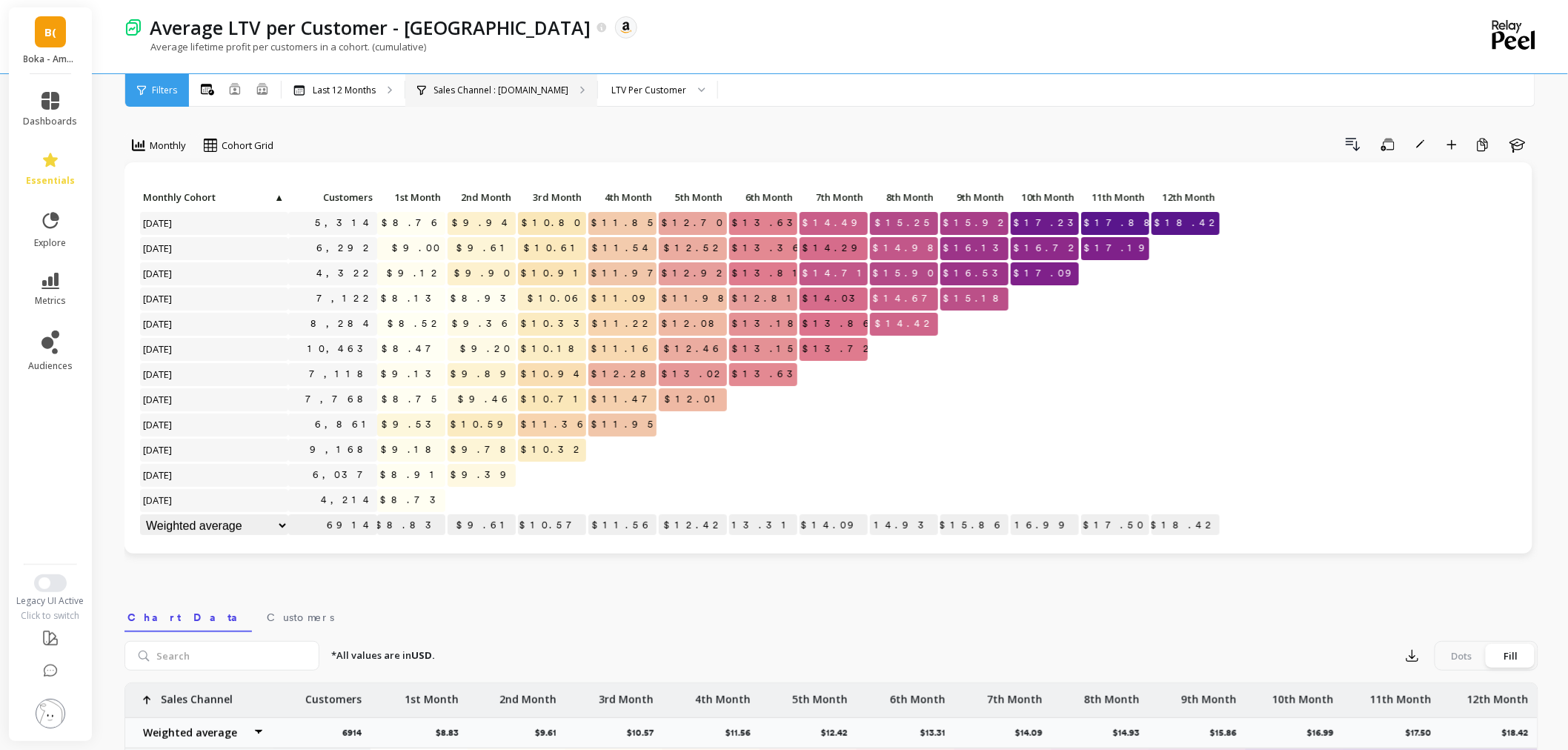
click at [451, 87] on p "Sales Channel : Amazon.ca" at bounding box center [501, 90] width 135 height 12
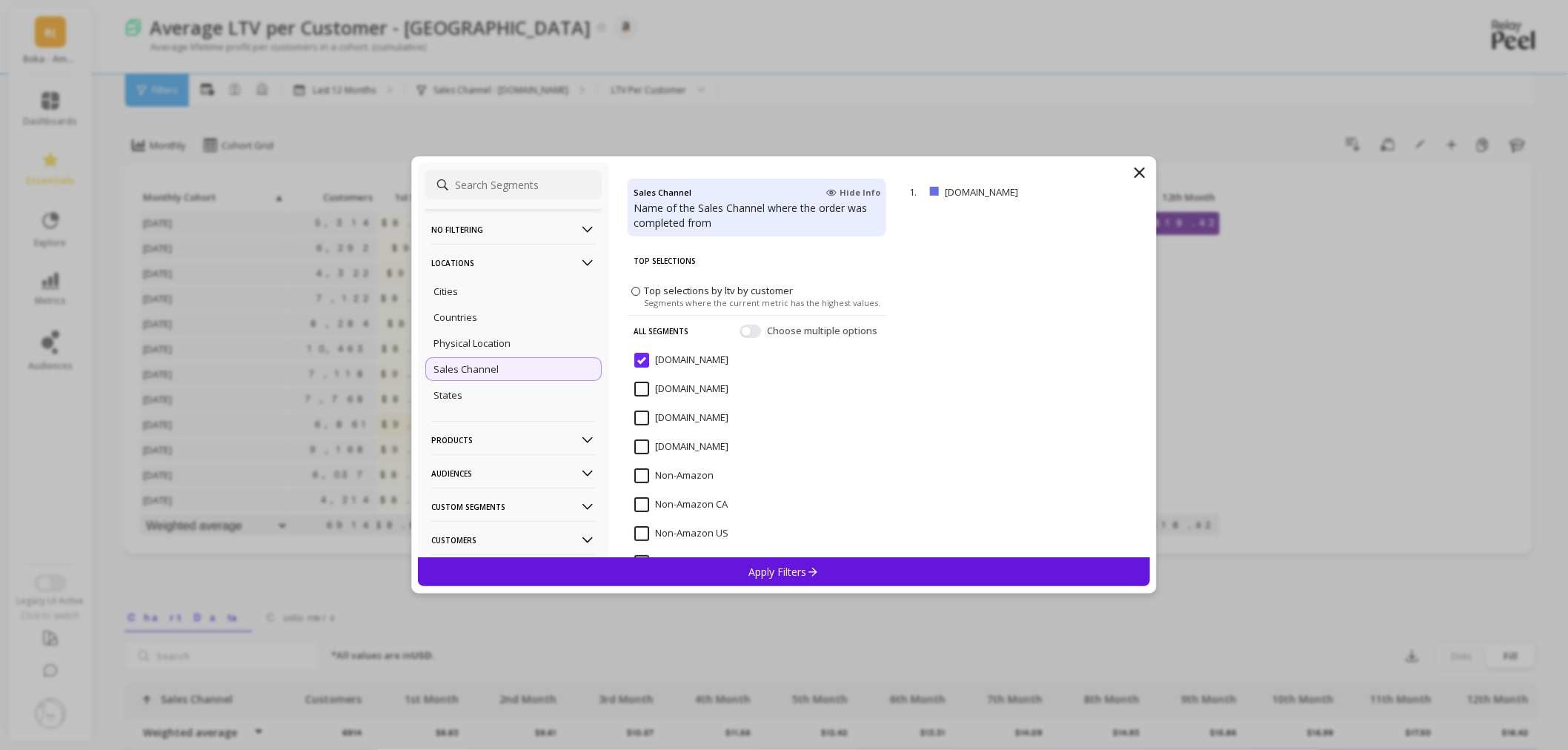
click at [1129, 169] on div "No filtering Overall Locations Cities Countries Physical Location Sales Channel…" at bounding box center [784, 360] width 732 height 395
click at [1135, 167] on icon at bounding box center [1140, 173] width 18 height 18
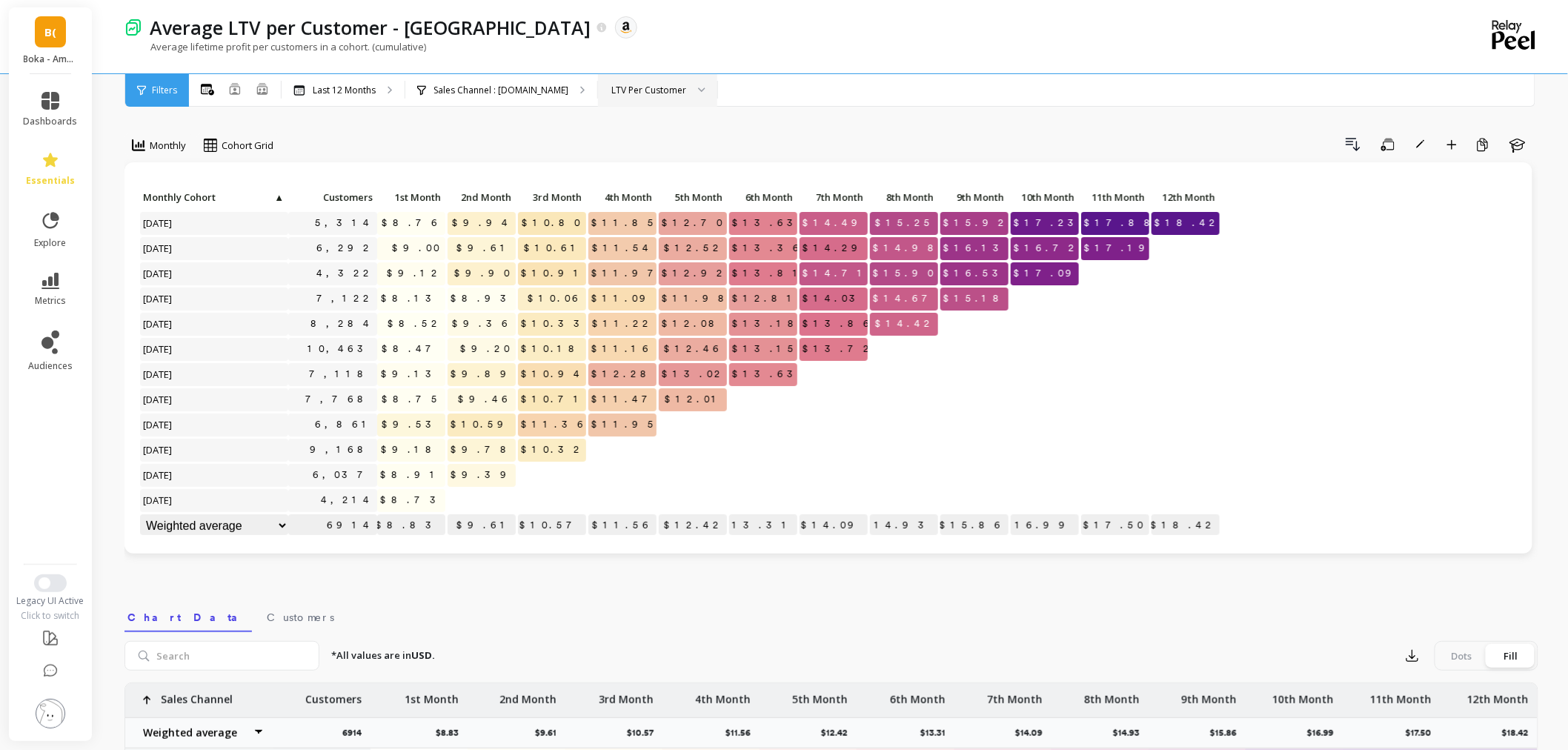
click at [627, 101] on div "LTV Per Customer" at bounding box center [657, 90] width 119 height 32
click at [825, 123] on div "Monthly Cohort Grid Drill Down Save Rename Add to Dashboard Create a Copy Learn…" at bounding box center [831, 625] width 1414 height 1131
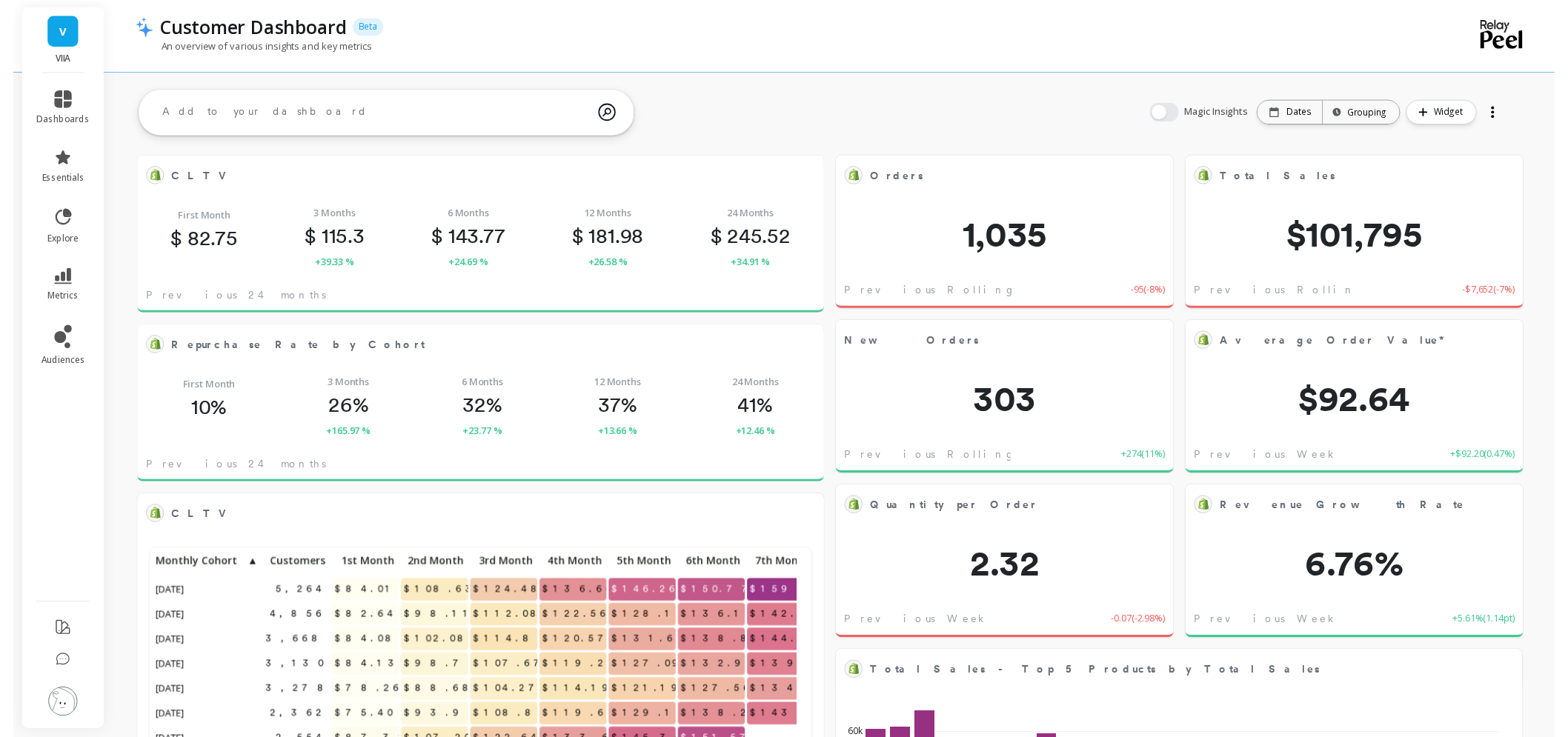
scroll to position [395, 642]
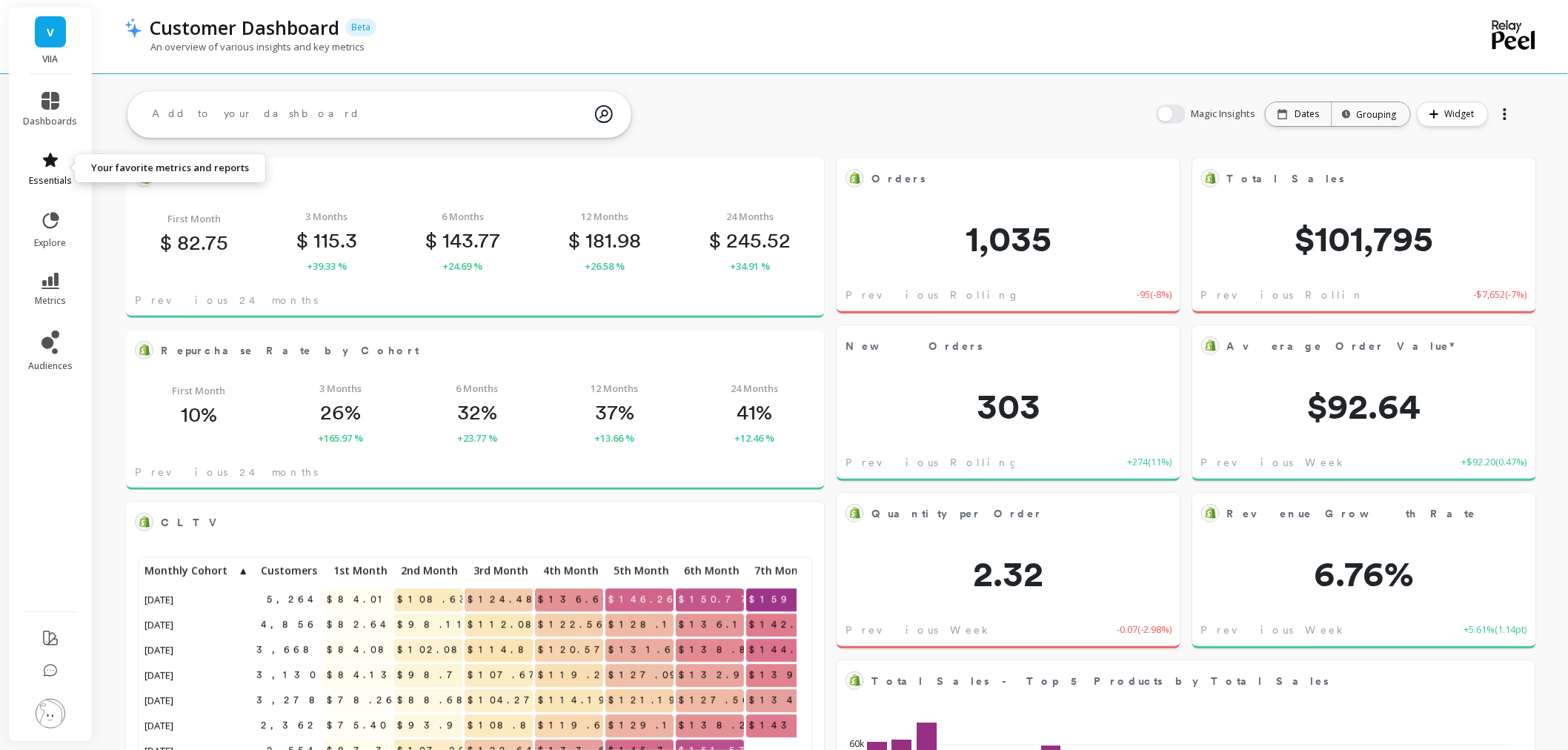
click at [48, 169] on link "essentials" at bounding box center [50, 169] width 54 height 35
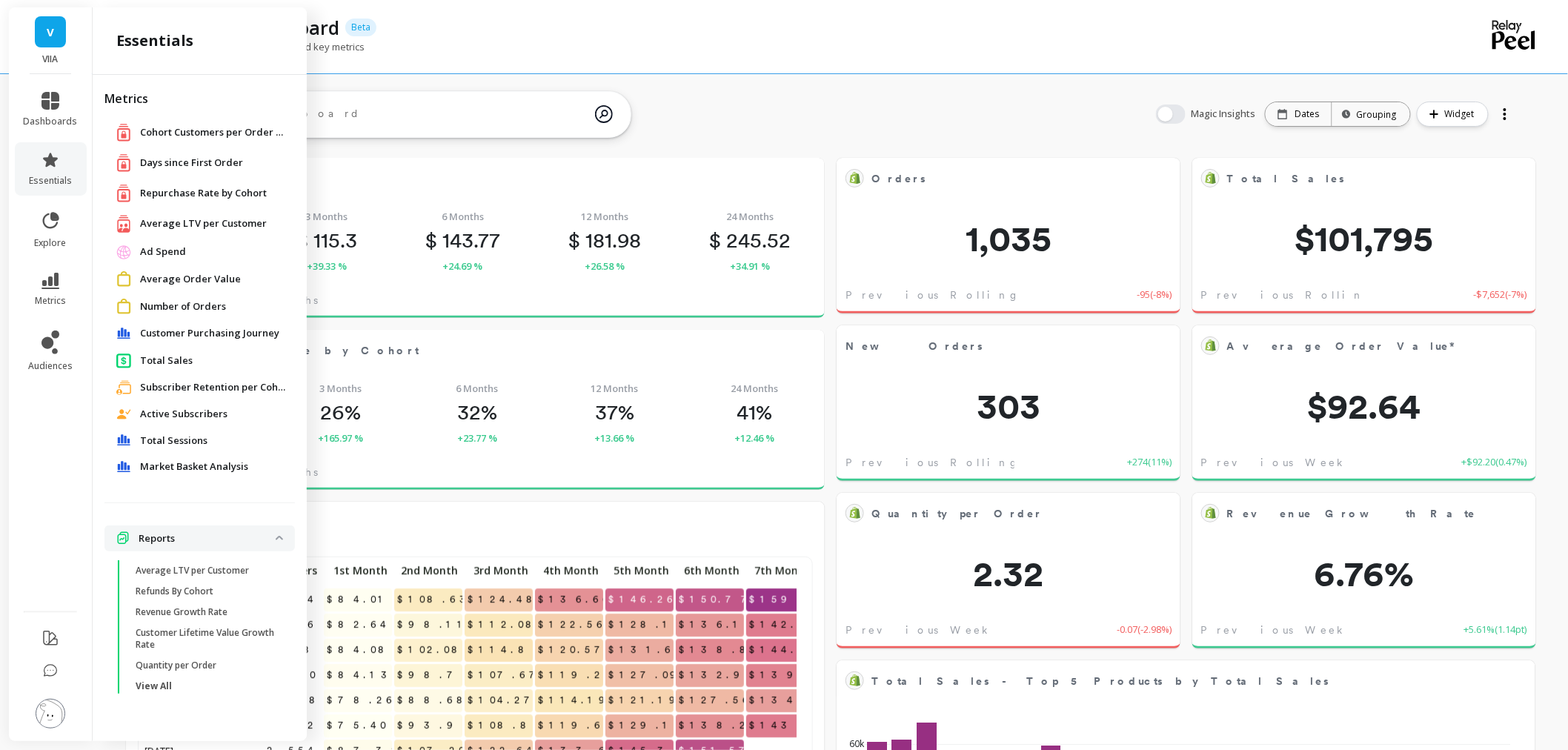
click at [223, 328] on span "Customer Purchasing Journey" at bounding box center [209, 334] width 140 height 14
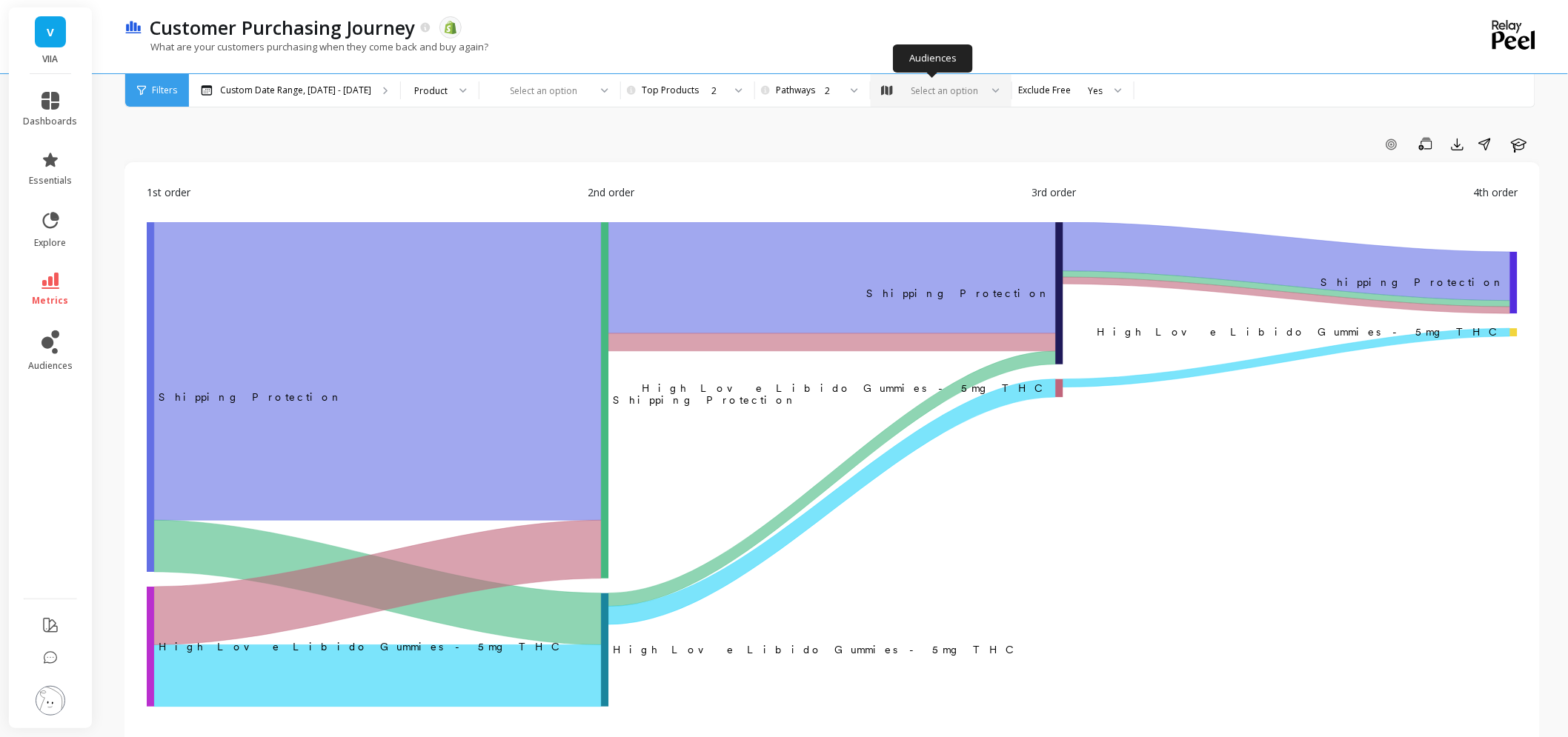
click at [927, 94] on div "Select an option" at bounding box center [944, 91] width 72 height 14
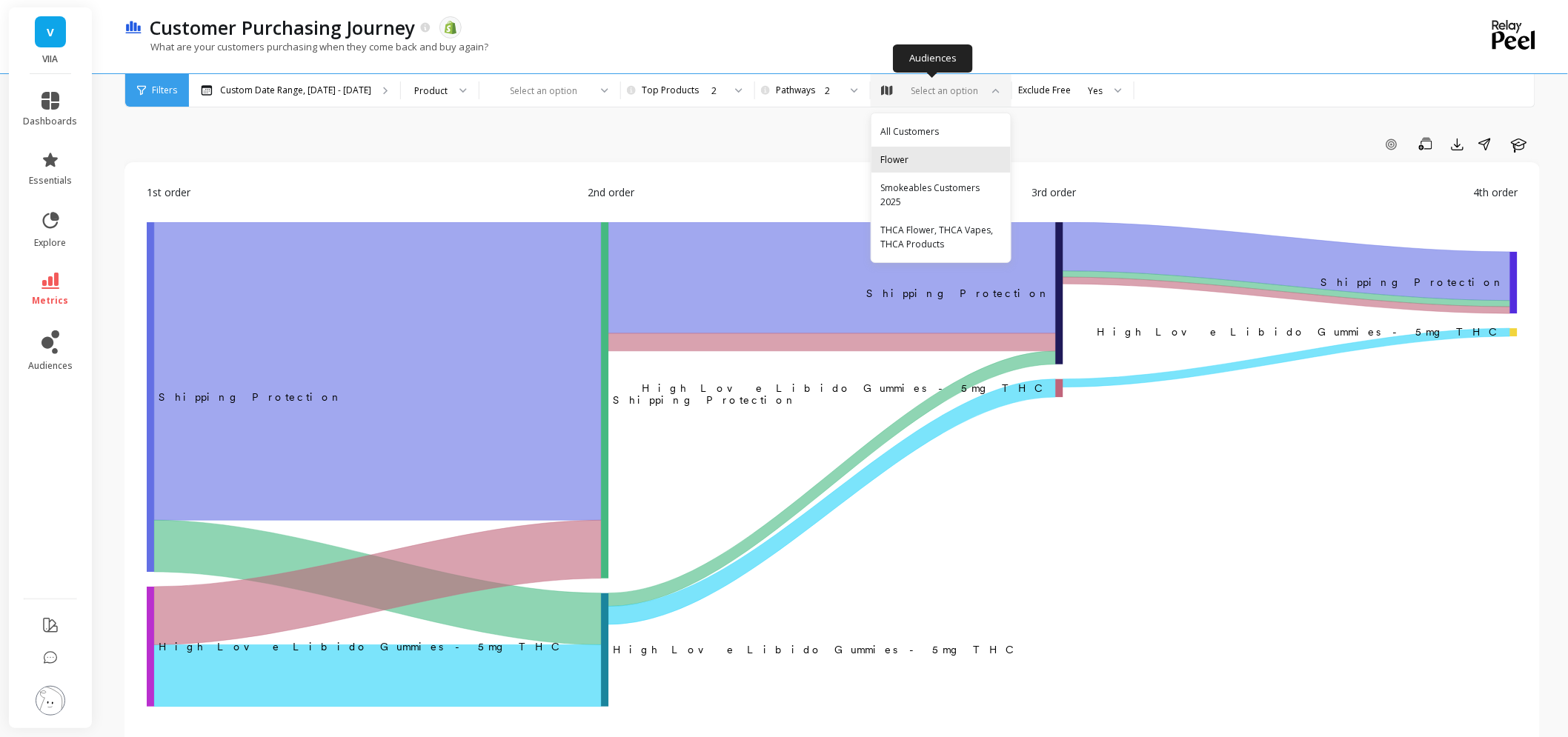
click at [935, 163] on div "Flower" at bounding box center [941, 159] width 122 height 14
click at [981, 238] on div "THCA Flower, THCA Vapes, THCA Products" at bounding box center [941, 237] width 140 height 40
